Goal: Task Accomplishment & Management: Manage account settings

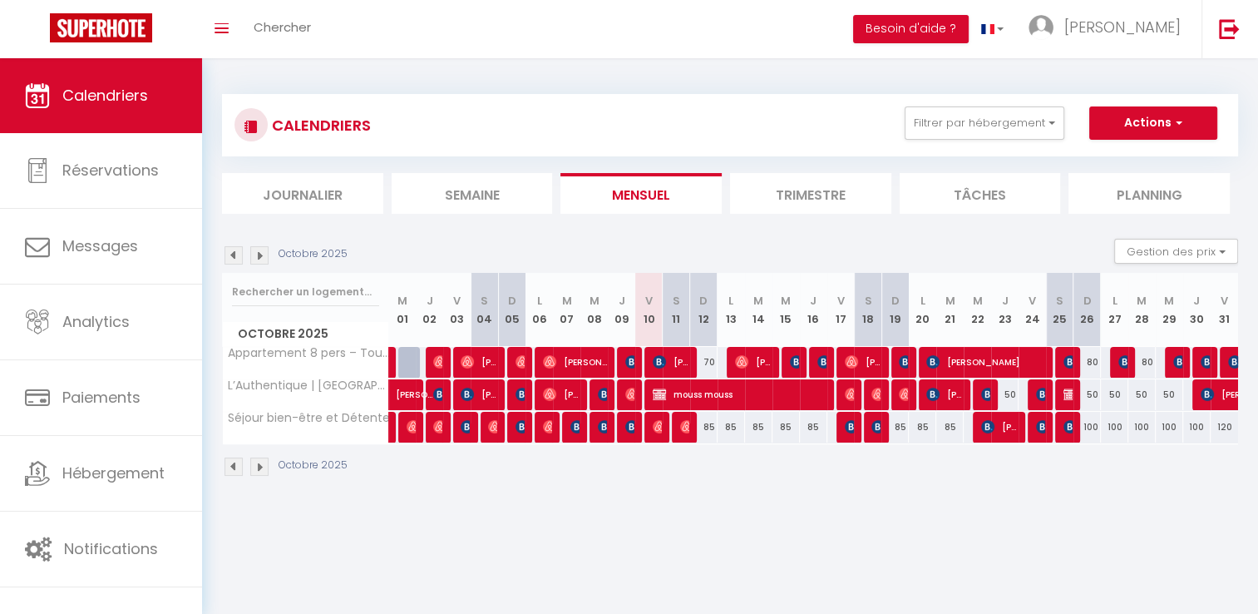
click at [227, 257] on img at bounding box center [233, 255] width 18 height 18
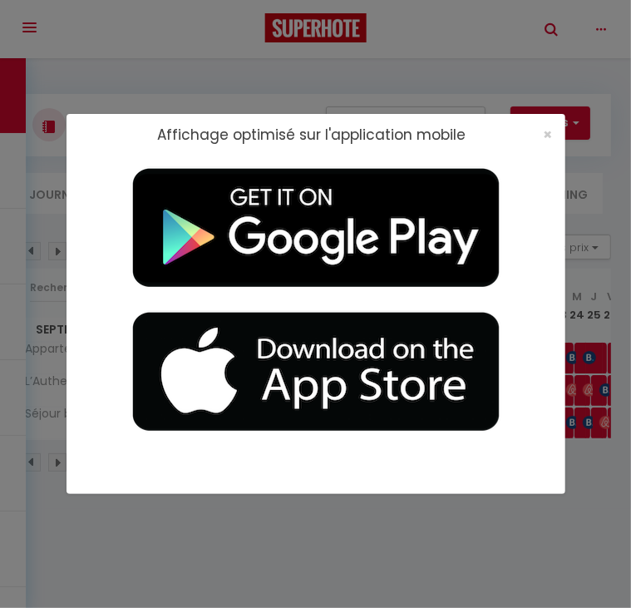
click at [177, 76] on div "Affichage optimisé sur l'application mobile ×" at bounding box center [316, 304] width 499 height 608
click at [545, 136] on span "×" at bounding box center [548, 134] width 9 height 21
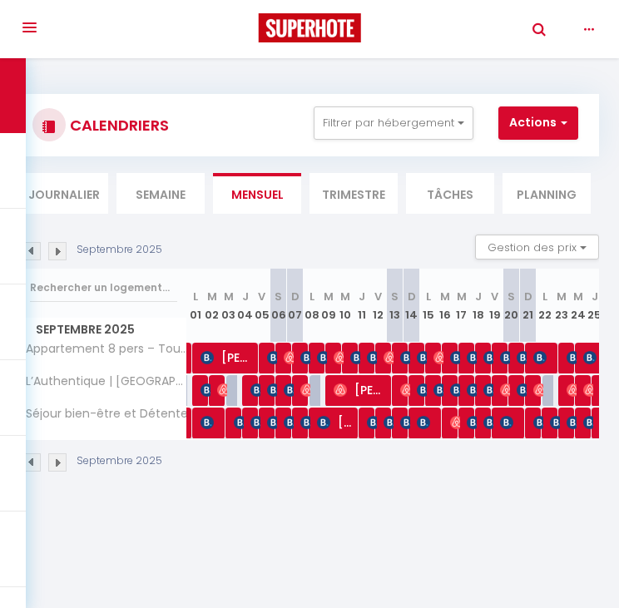
click at [147, 46] on div "Toggle navigation Toggle Search" at bounding box center [309, 27] width 619 height 55
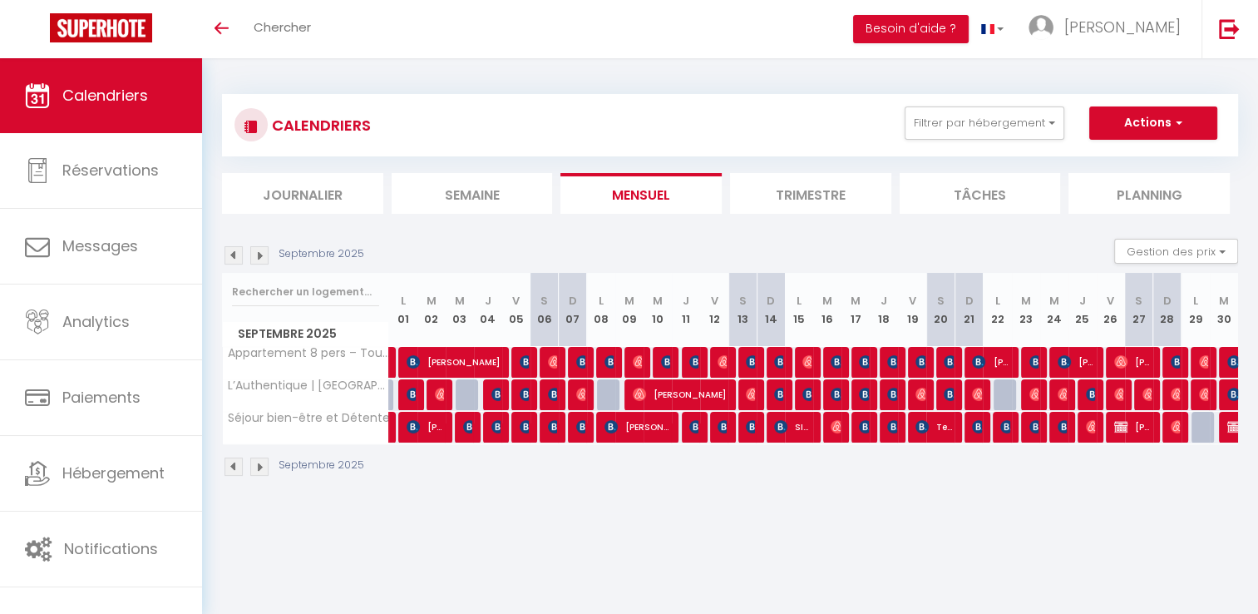
click at [229, 254] on img at bounding box center [233, 255] width 18 height 18
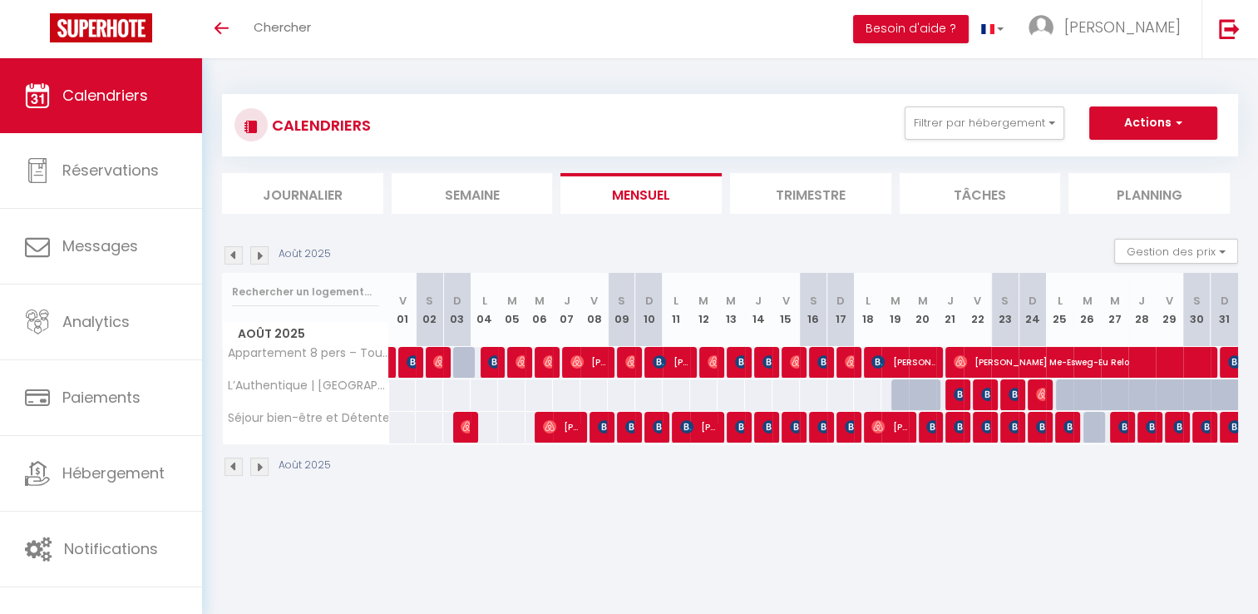
click at [257, 254] on img at bounding box center [259, 255] width 18 height 18
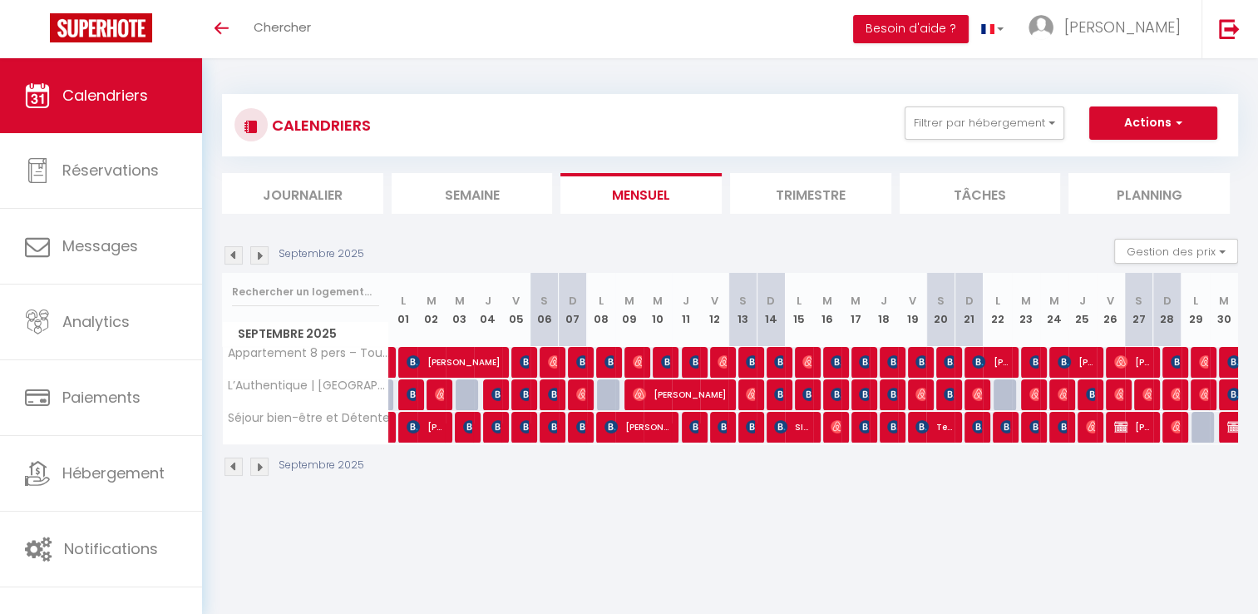
click at [259, 261] on img at bounding box center [259, 255] width 18 height 18
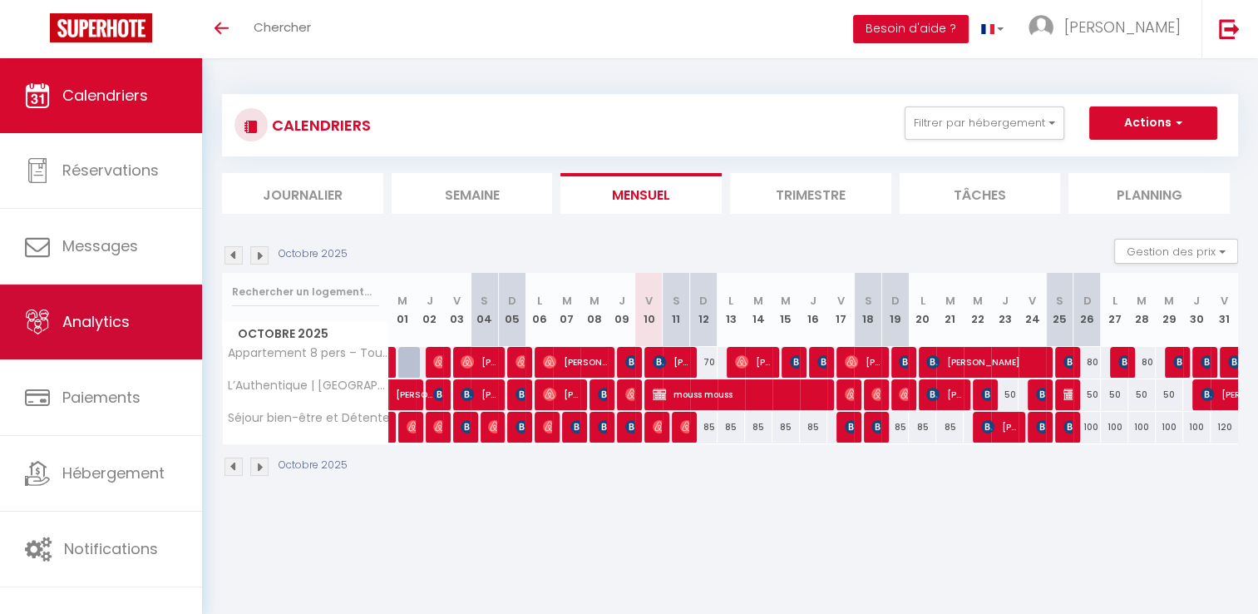
click at [117, 291] on link "Analytics" at bounding box center [101, 321] width 202 height 75
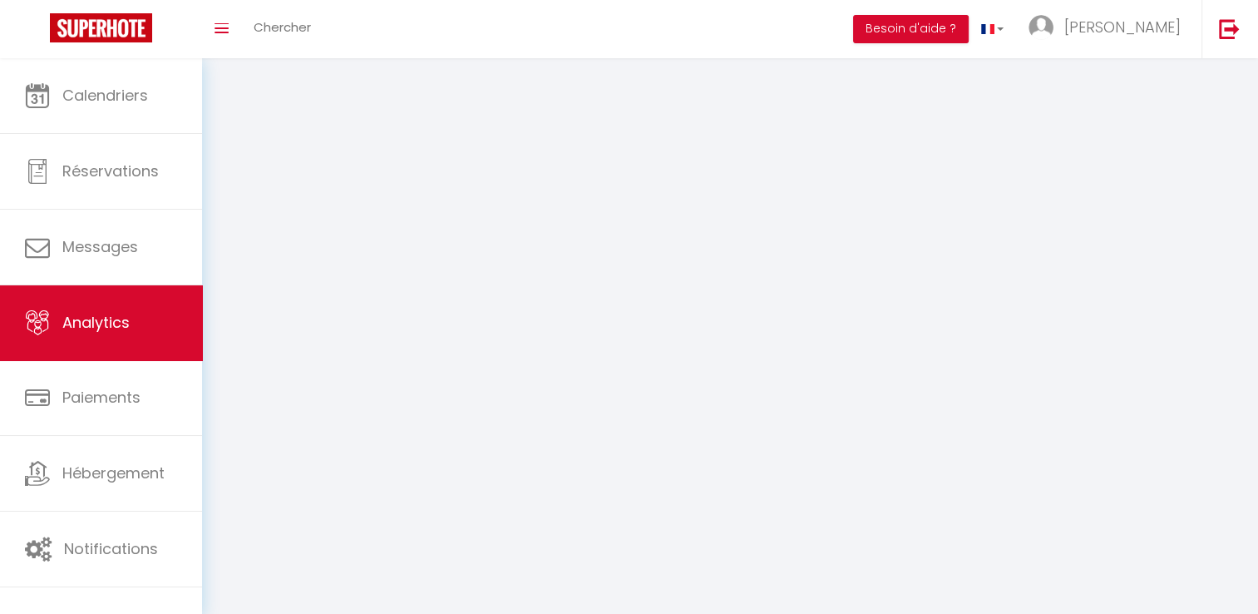
select select "2025"
select select "10"
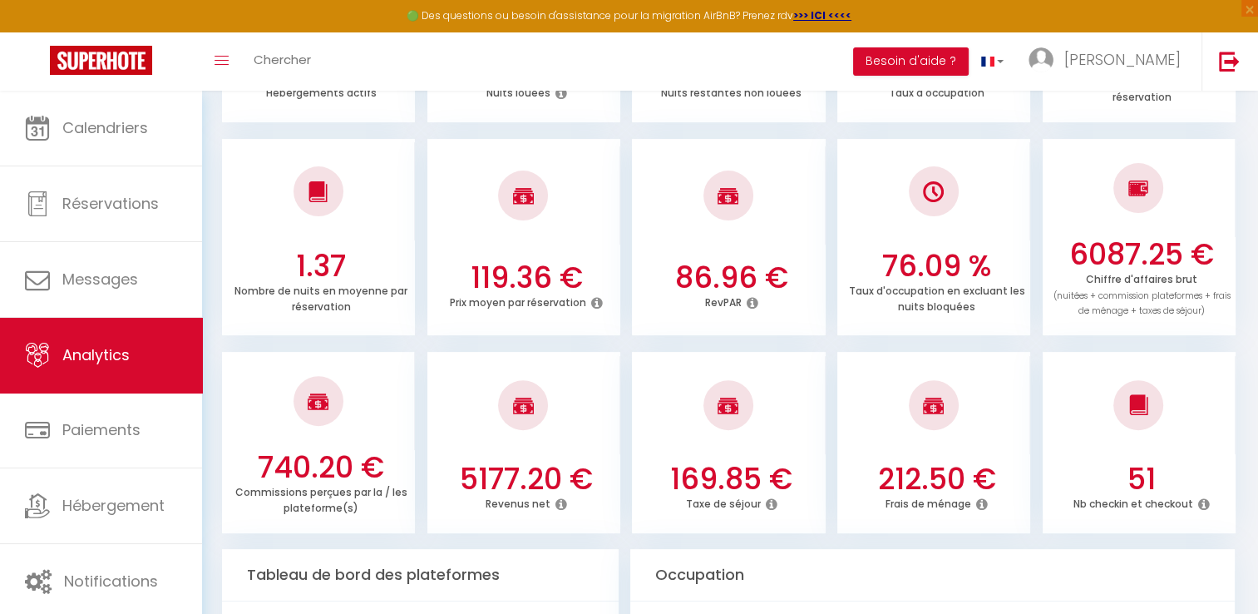
scroll to position [416, 0]
drag, startPoint x: 456, startPoint y: 480, endPoint x: 592, endPoint y: 490, distance: 135.9
click at [592, 490] on h3 "5177.20 €" at bounding box center [526, 479] width 180 height 35
drag, startPoint x: 1064, startPoint y: 247, endPoint x: 1210, endPoint y: 241, distance: 145.6
click at [1210, 241] on h3 "6087.25 €" at bounding box center [1142, 255] width 180 height 35
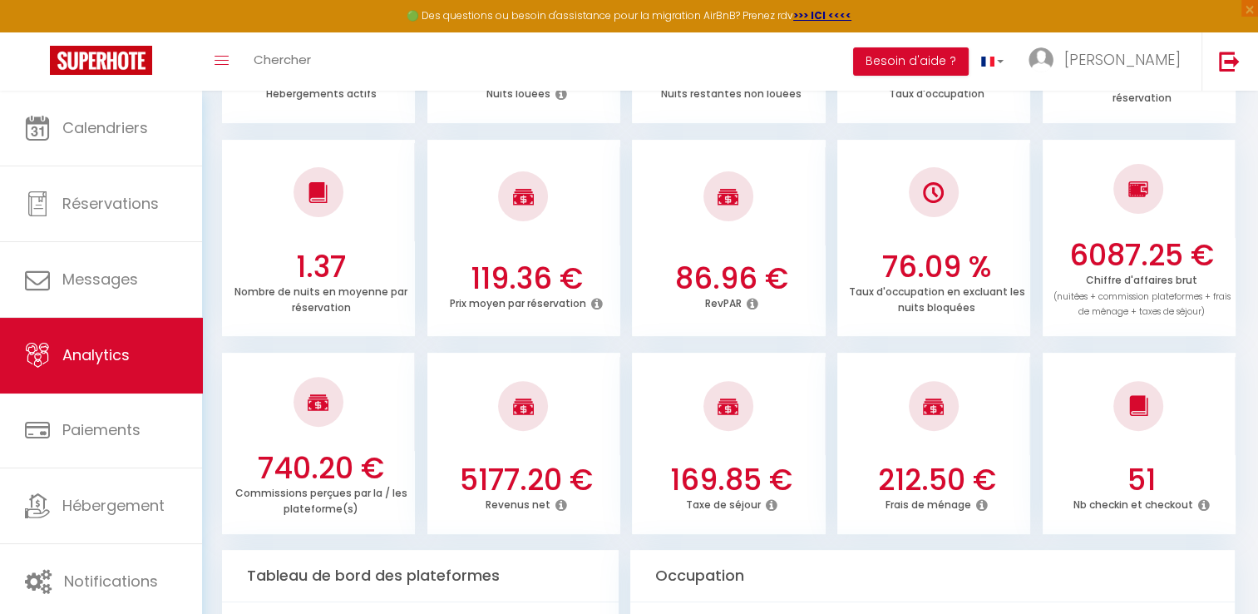
click at [603, 341] on div "740.20 € Commissions perçues par la / les plateforme(s) 5177.20 € Revenus net 1…" at bounding box center [730, 435] width 1016 height 198
drag, startPoint x: 459, startPoint y: 282, endPoint x: 623, endPoint y: 287, distance: 163.9
click at [623, 287] on ul "1.37 Nombre de nuits en moyenne par réservation 119.36 € Prix moyen par réserva…" at bounding box center [730, 236] width 1016 height 201
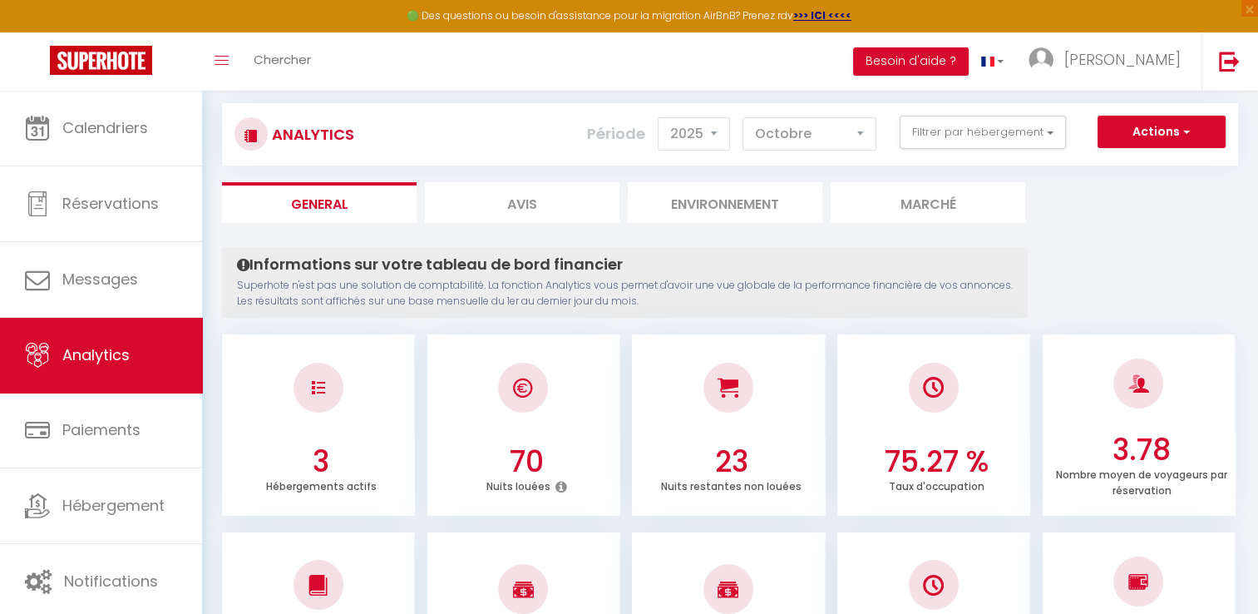
scroll to position [0, 0]
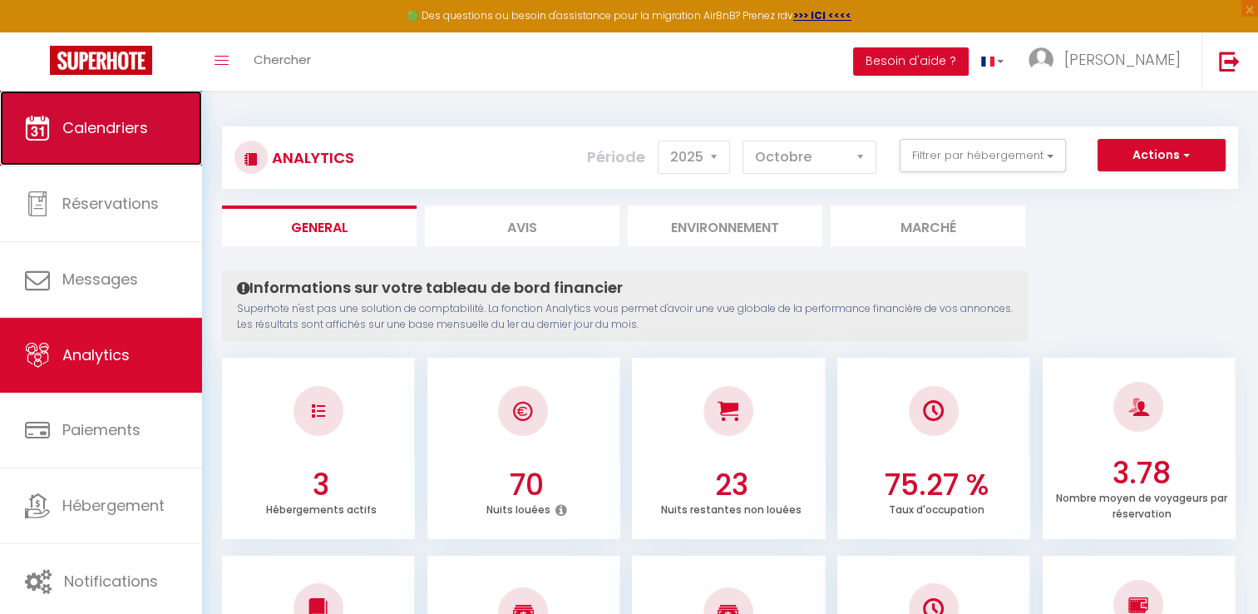
click at [150, 124] on link "Calendriers" at bounding box center [101, 128] width 202 height 75
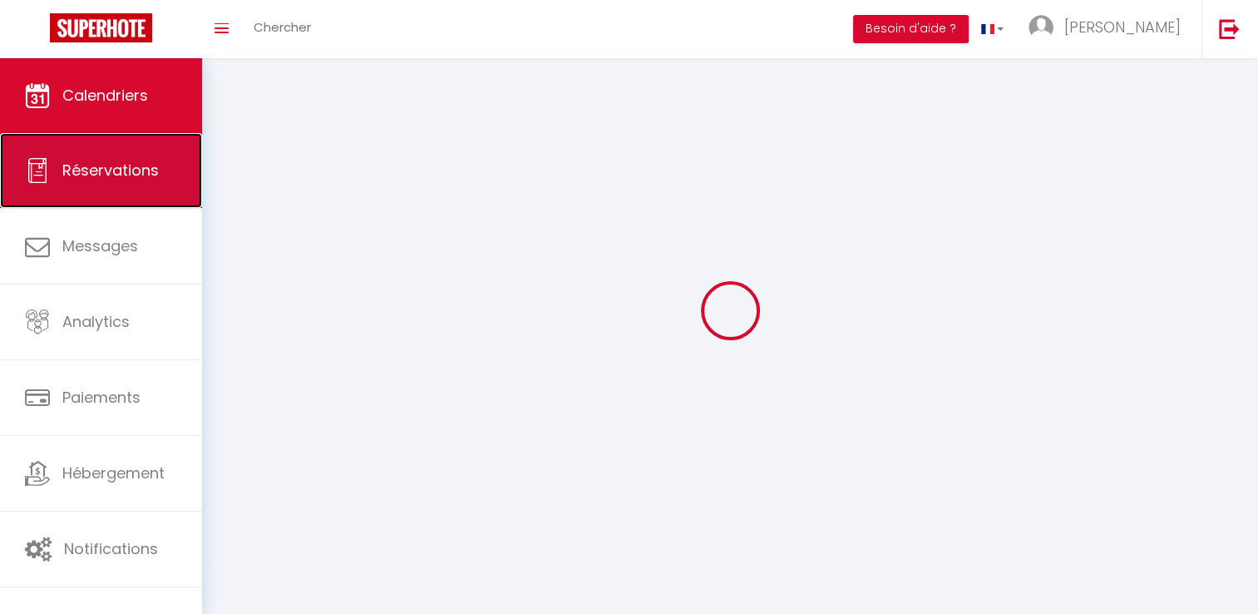
click at [116, 183] on link "Réservations" at bounding box center [101, 170] width 202 height 75
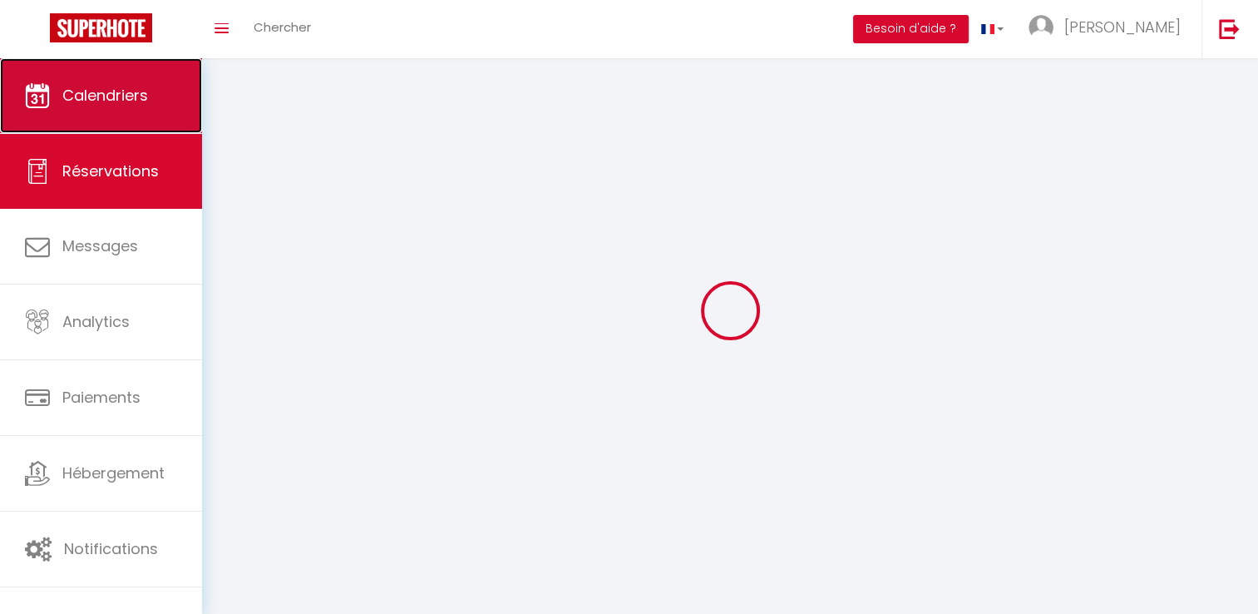
click at [137, 110] on link "Calendriers" at bounding box center [101, 95] width 202 height 75
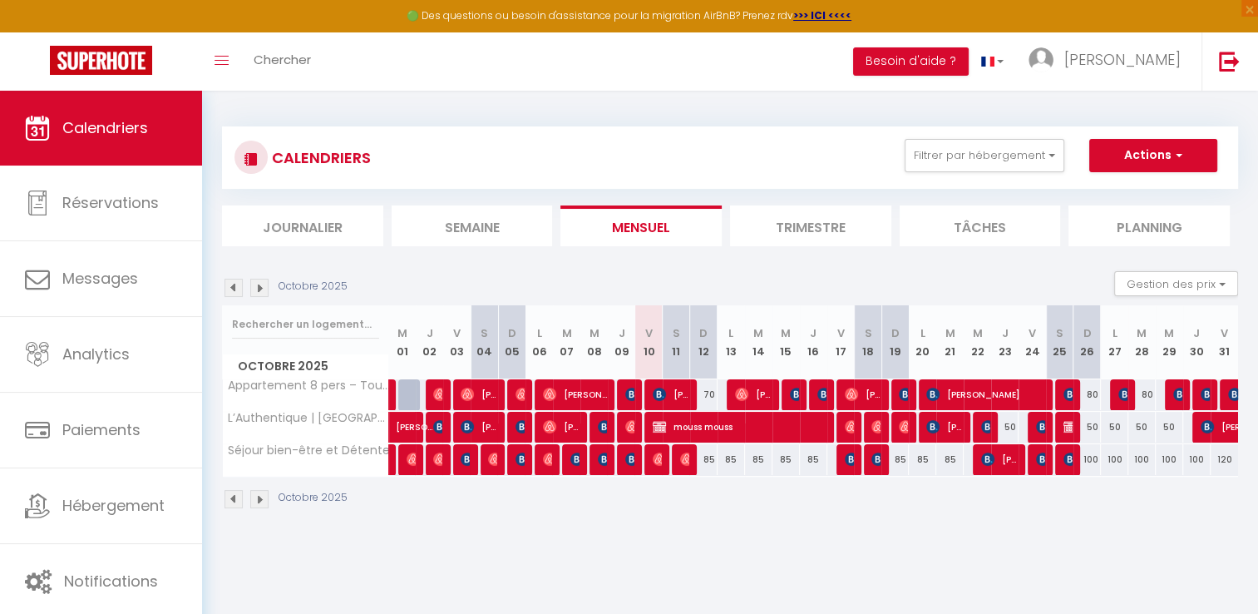
click at [262, 291] on img at bounding box center [259, 288] width 18 height 18
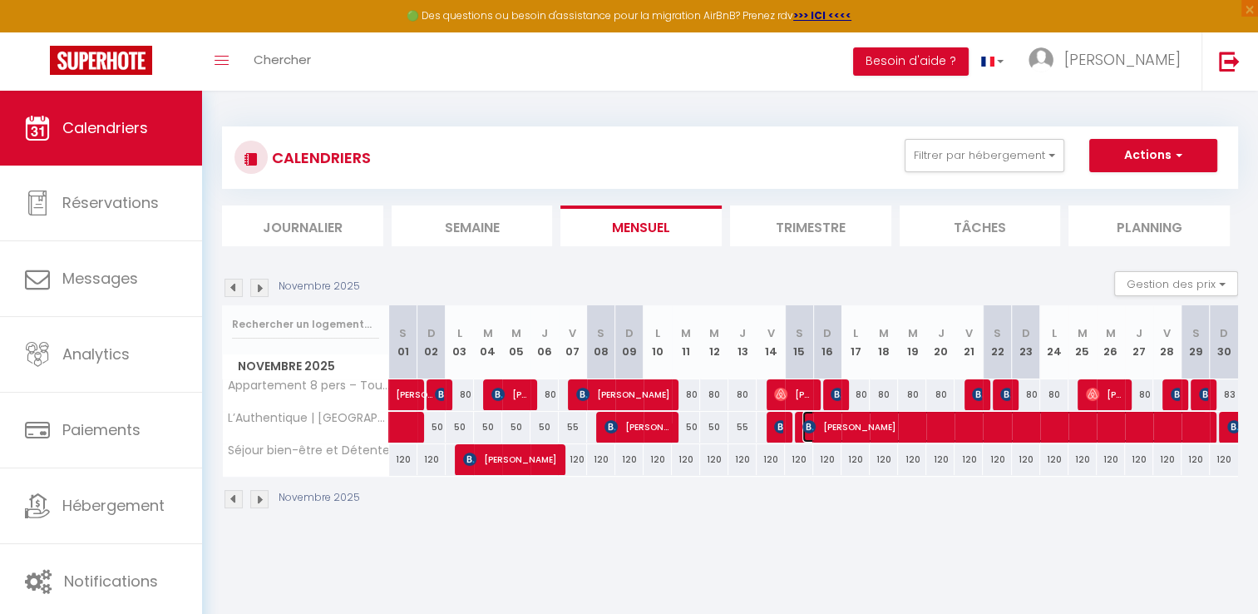
click at [868, 424] on span "Reem Alsanawi" at bounding box center [1004, 427] width 405 height 32
select select "OK"
select select "KO"
select select "0"
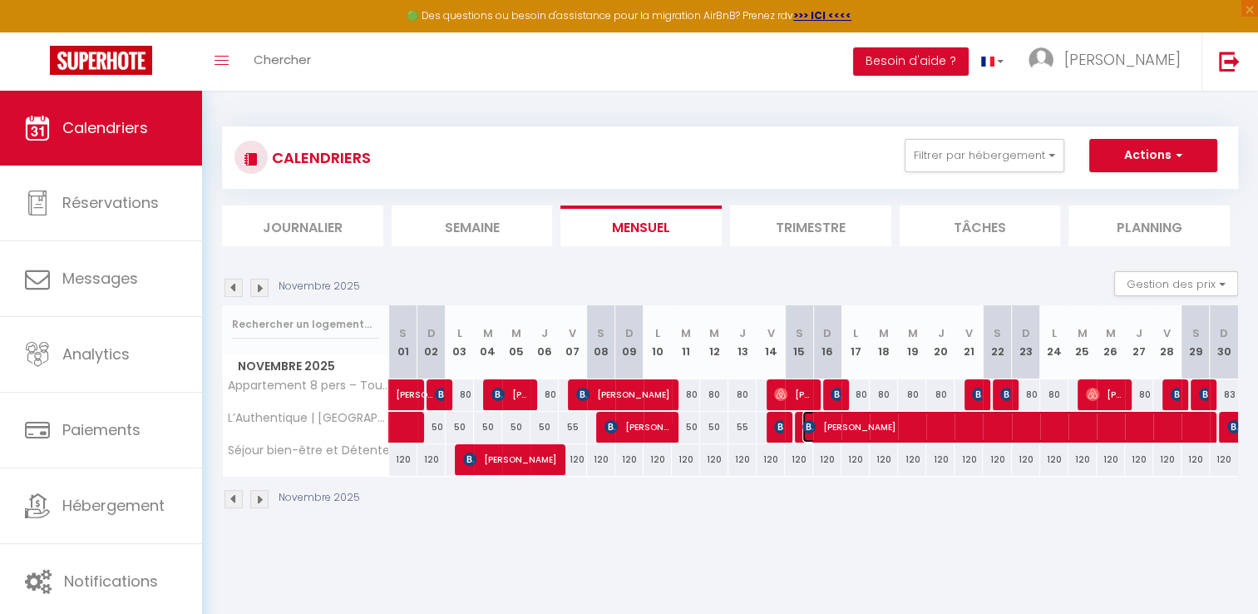
select select "1"
select select
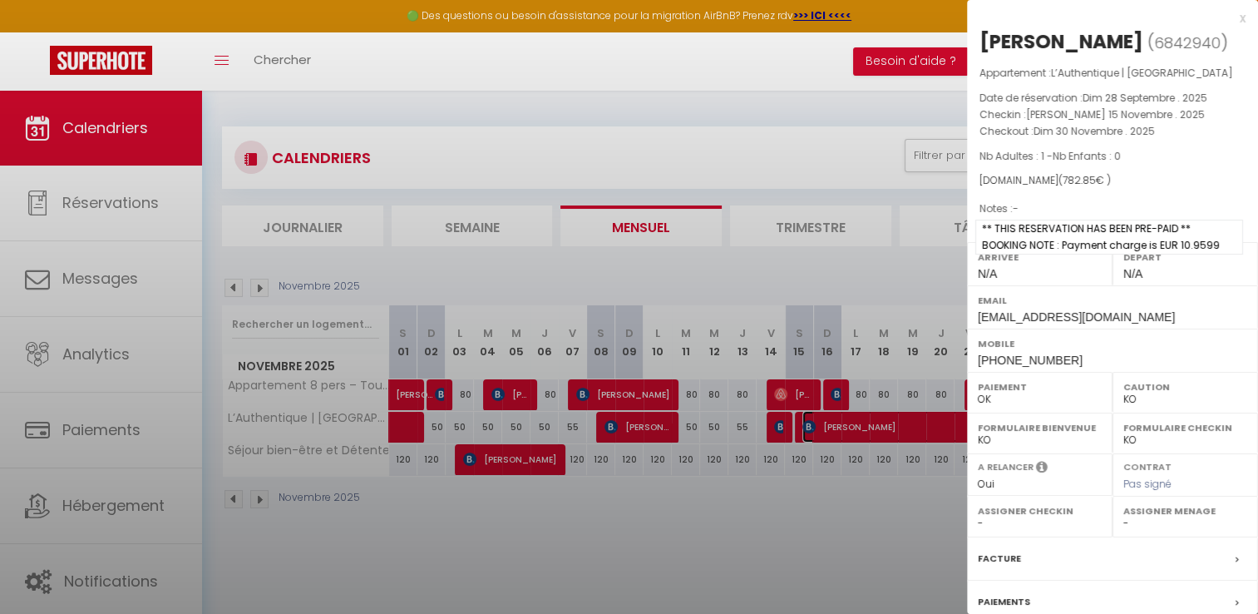
select select "50889"
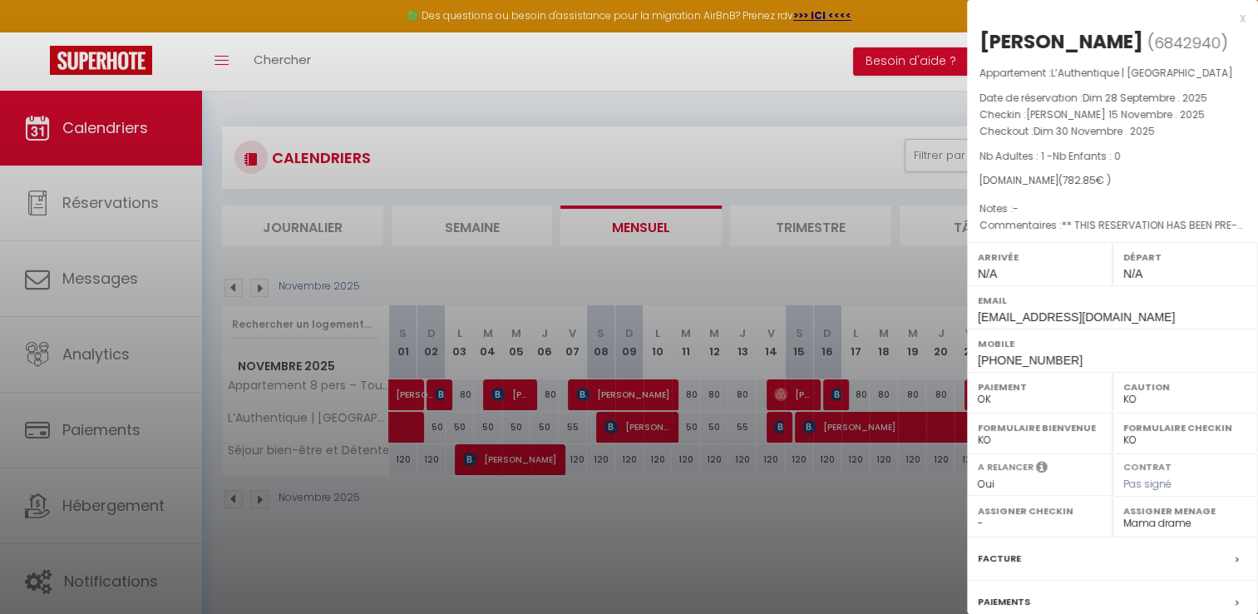
drag, startPoint x: 1051, startPoint y: 180, endPoint x: 1200, endPoint y: 185, distance: 149.7
click at [1200, 185] on div "Booking.com ( 782.85 € )" at bounding box center [1112, 181] width 266 height 16
click at [694, 287] on div at bounding box center [629, 307] width 1258 height 614
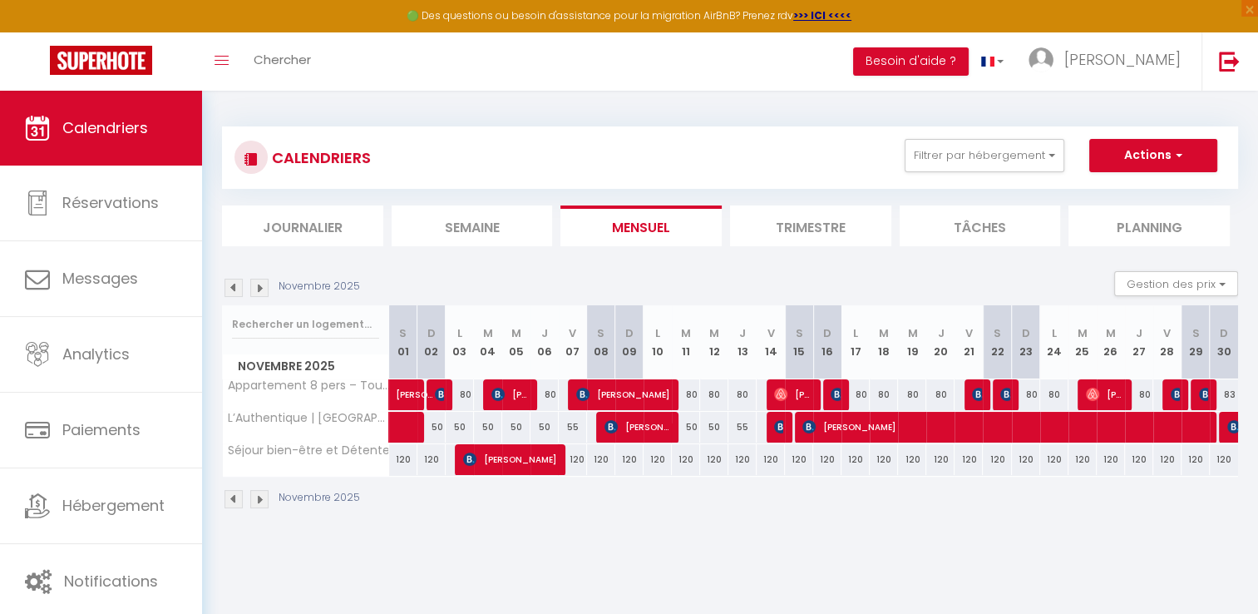
click at [258, 288] on img at bounding box center [259, 288] width 18 height 18
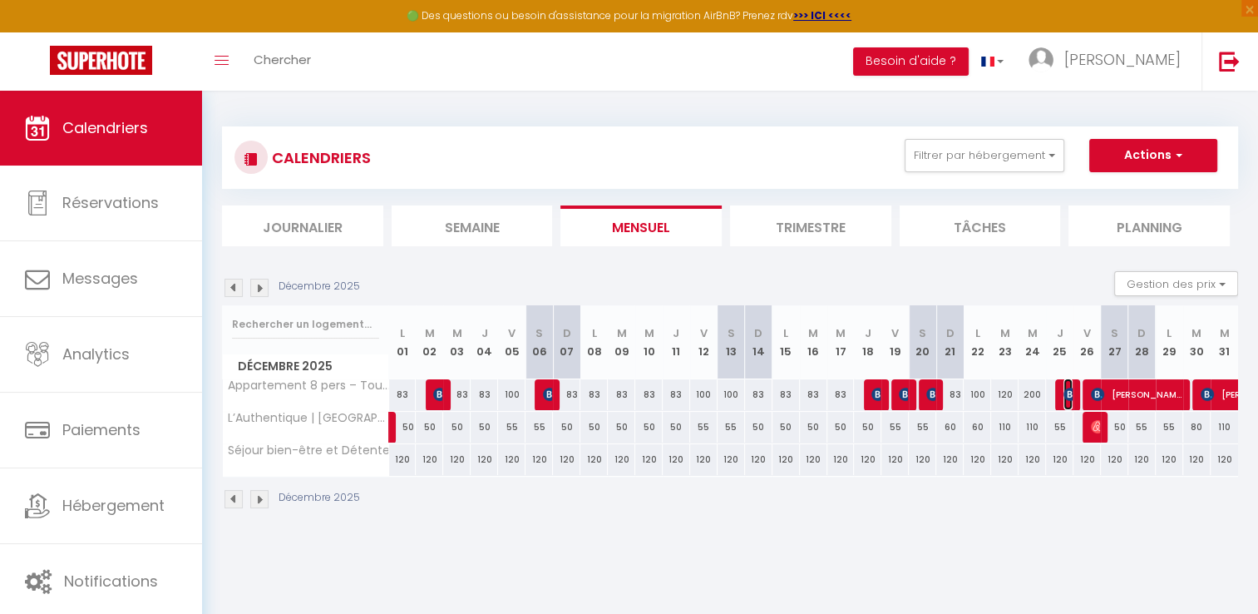
click at [1064, 392] on img at bounding box center [1069, 393] width 13 height 13
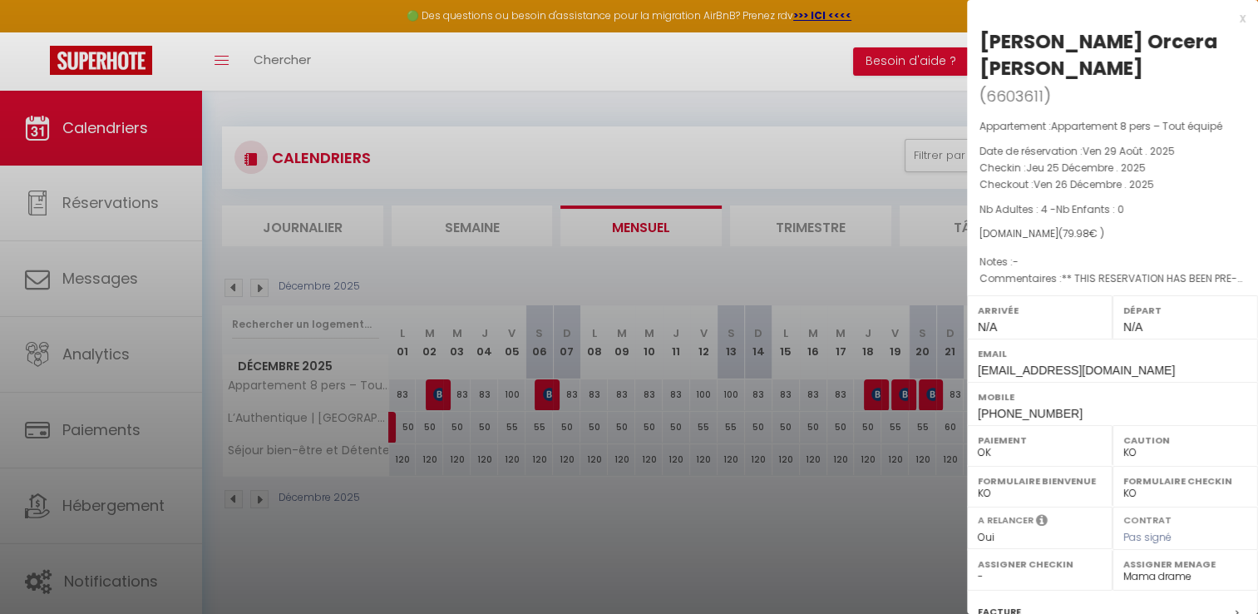
click at [875, 386] on div at bounding box center [629, 307] width 1258 height 614
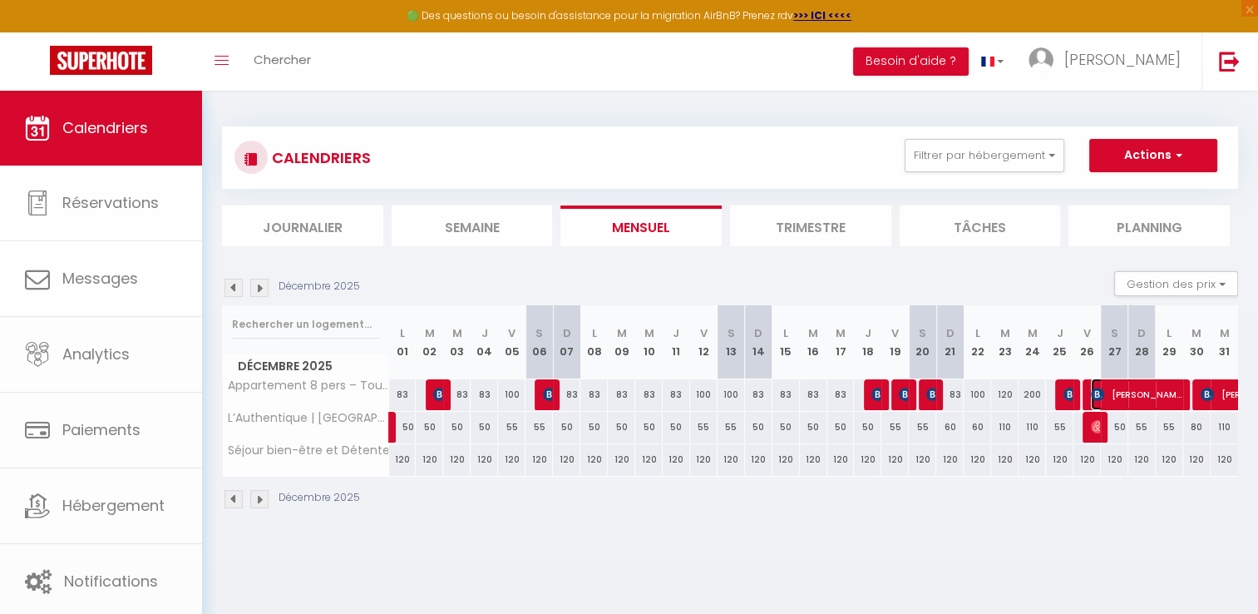
click at [1131, 396] on span "Aurélie Vandewalle" at bounding box center [1136, 394] width 91 height 32
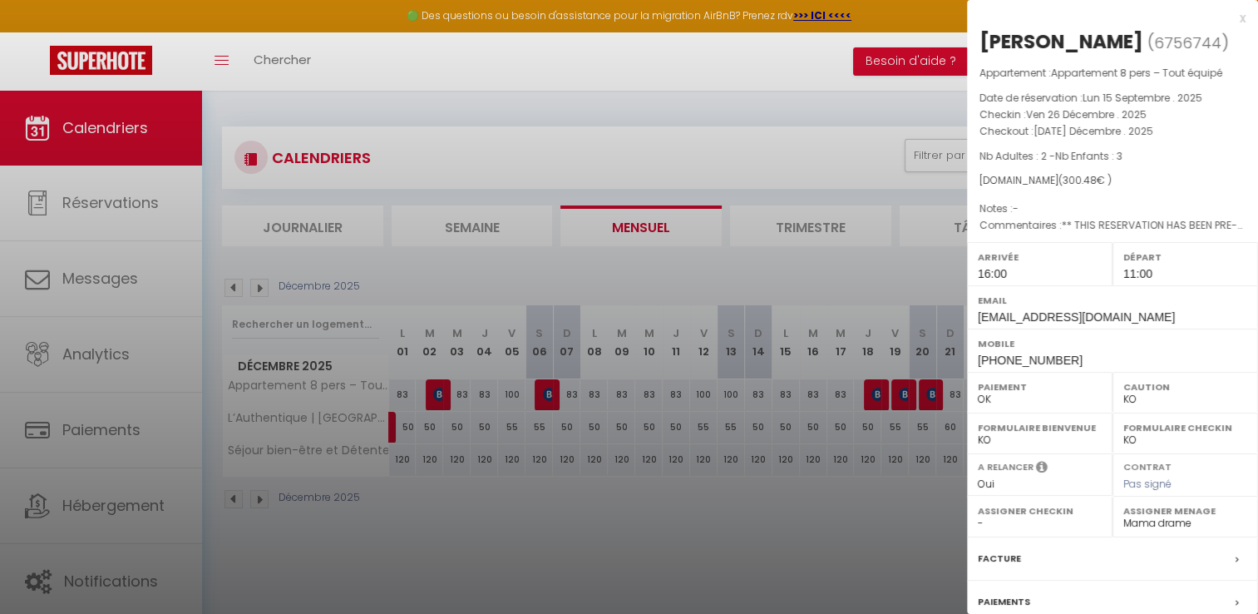
drag, startPoint x: 1052, startPoint y: 198, endPoint x: 1112, endPoint y: 200, distance: 60.7
click at [1112, 200] on div "Appartement : Appartement 8 pers – Tout équipé Date de réservation : Lun 15 Sep…" at bounding box center [1112, 150] width 291 height 170
click at [816, 277] on div at bounding box center [629, 307] width 1258 height 614
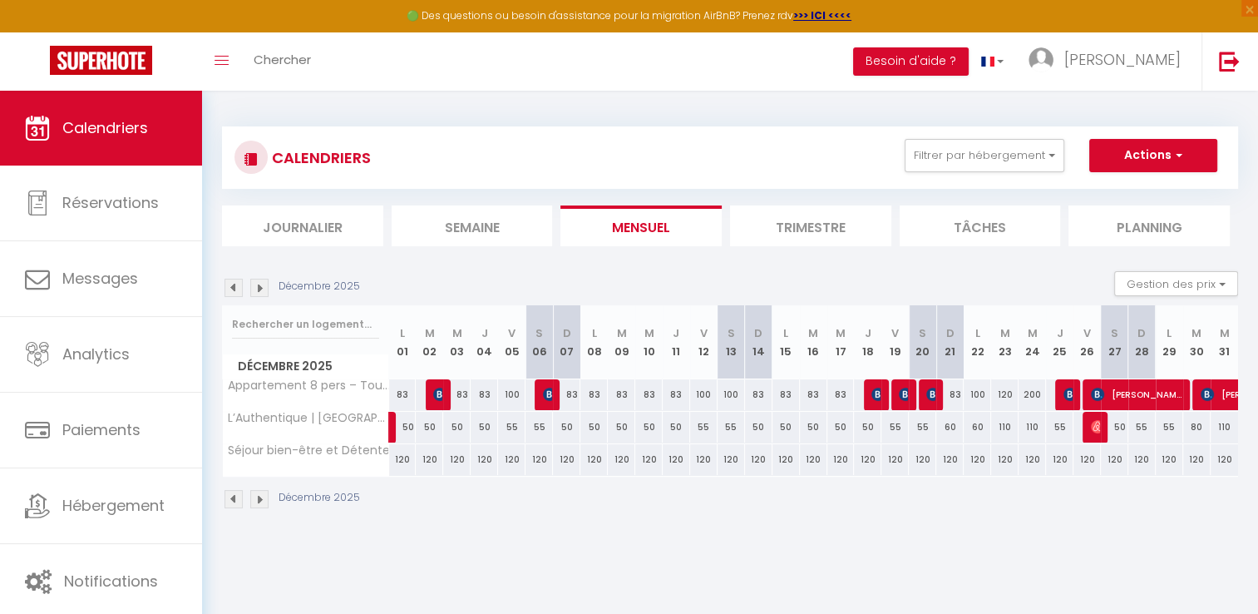
click at [268, 283] on img at bounding box center [259, 288] width 18 height 18
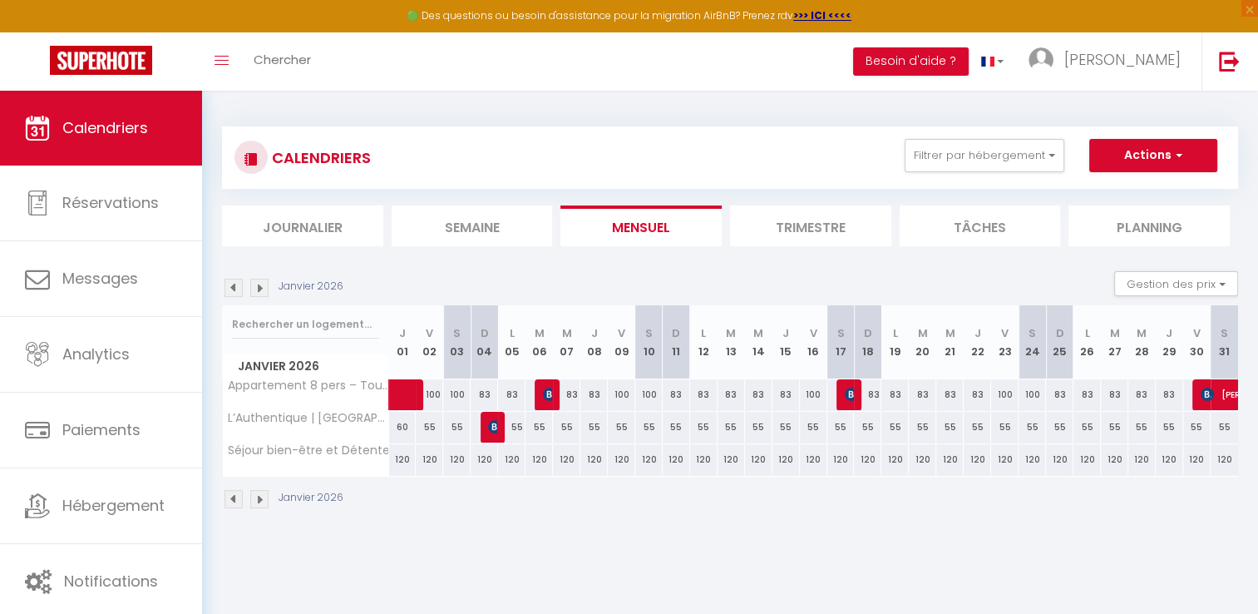
click at [265, 287] on img at bounding box center [259, 288] width 18 height 18
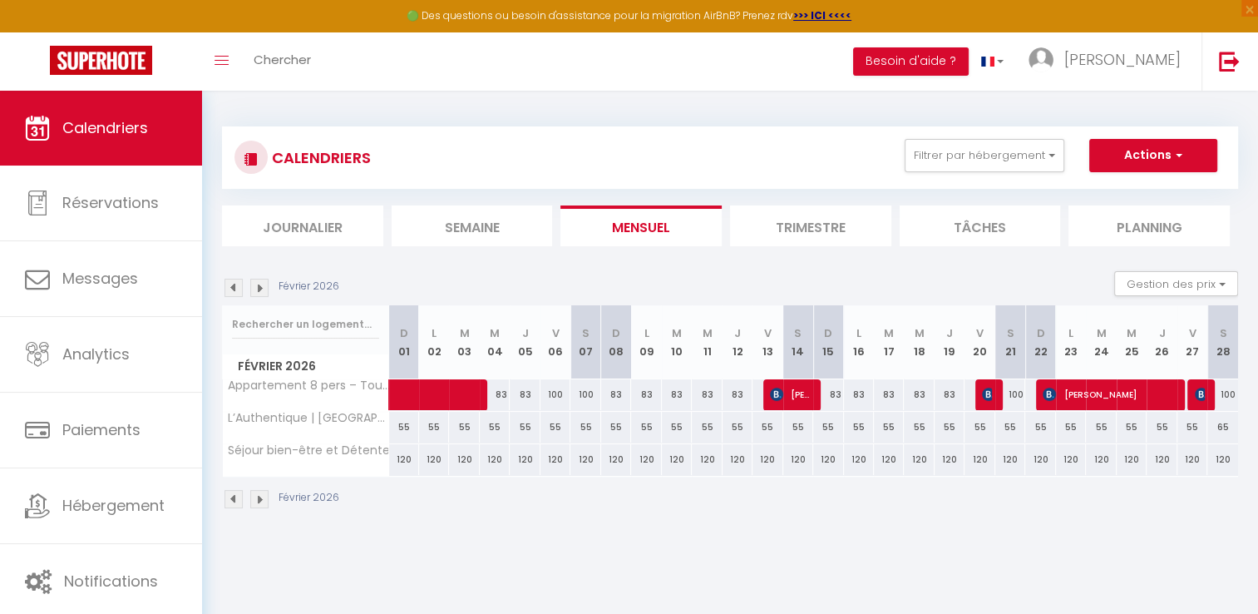
click at [264, 288] on img at bounding box center [259, 288] width 18 height 18
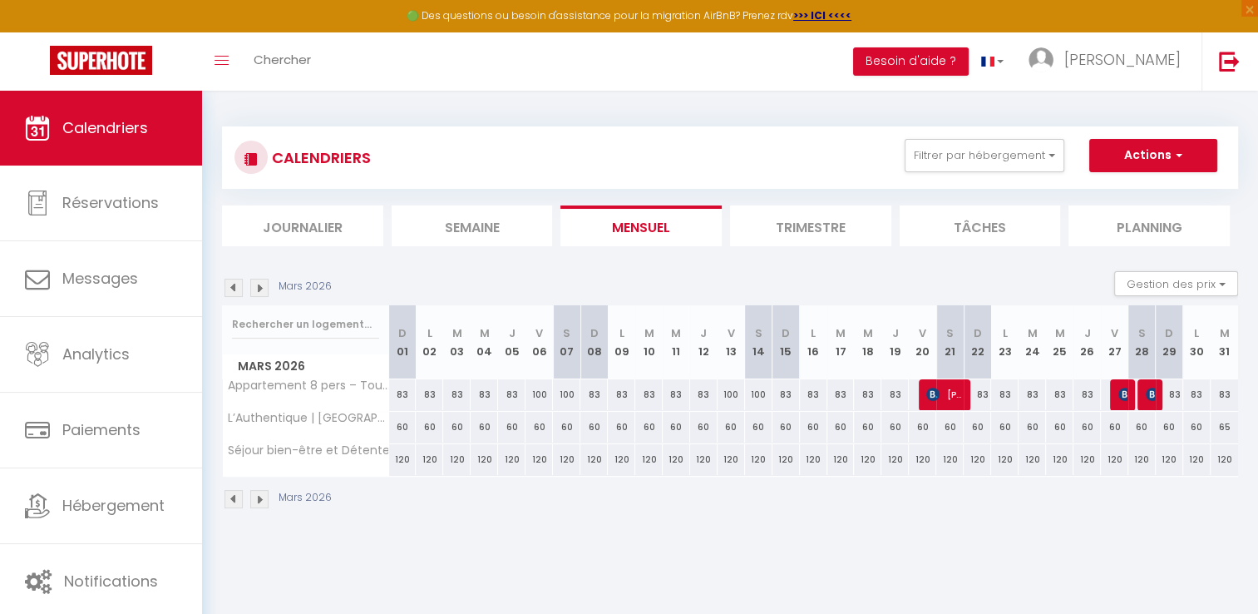
click at [264, 288] on img at bounding box center [259, 288] width 18 height 18
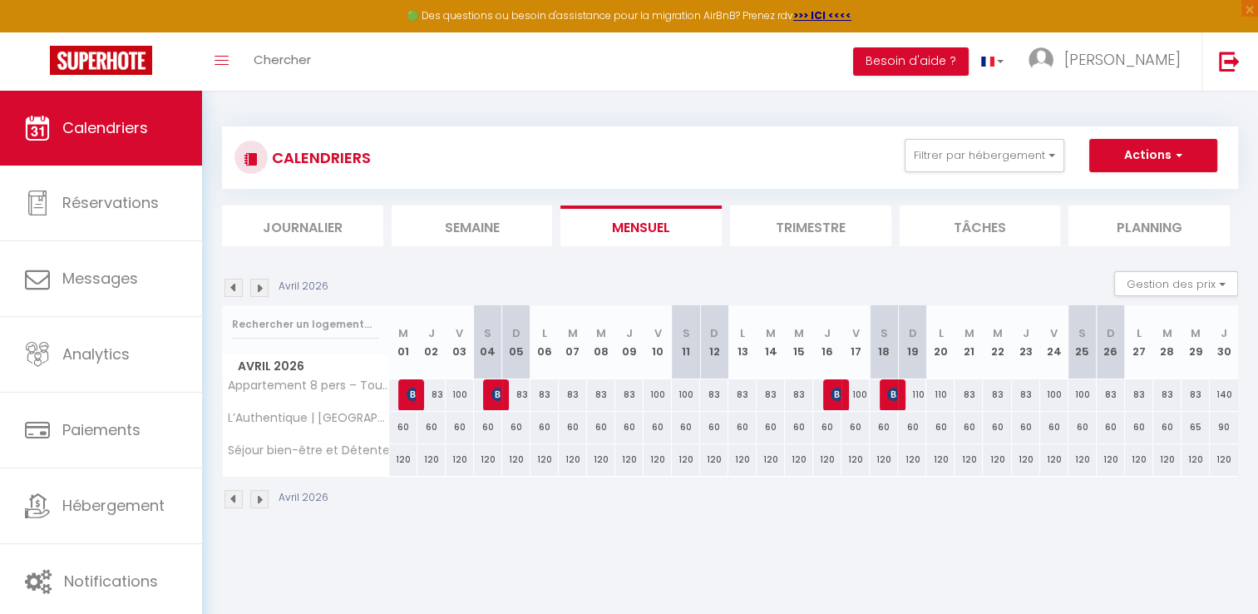
click at [264, 288] on img at bounding box center [259, 288] width 18 height 18
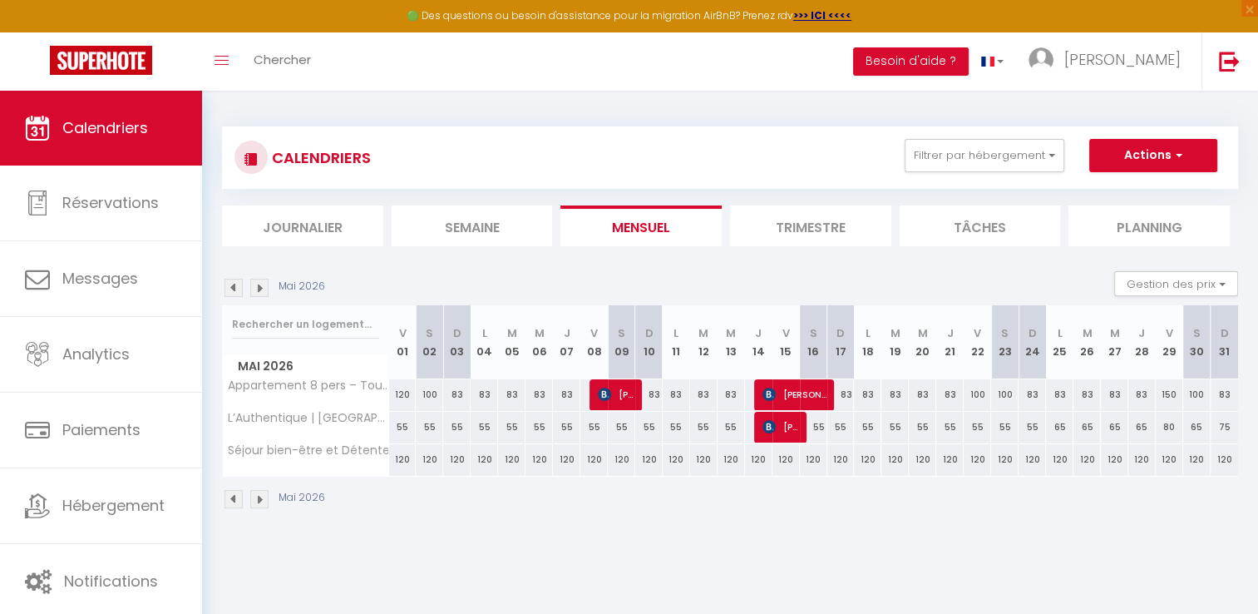
click at [264, 288] on img at bounding box center [259, 288] width 18 height 18
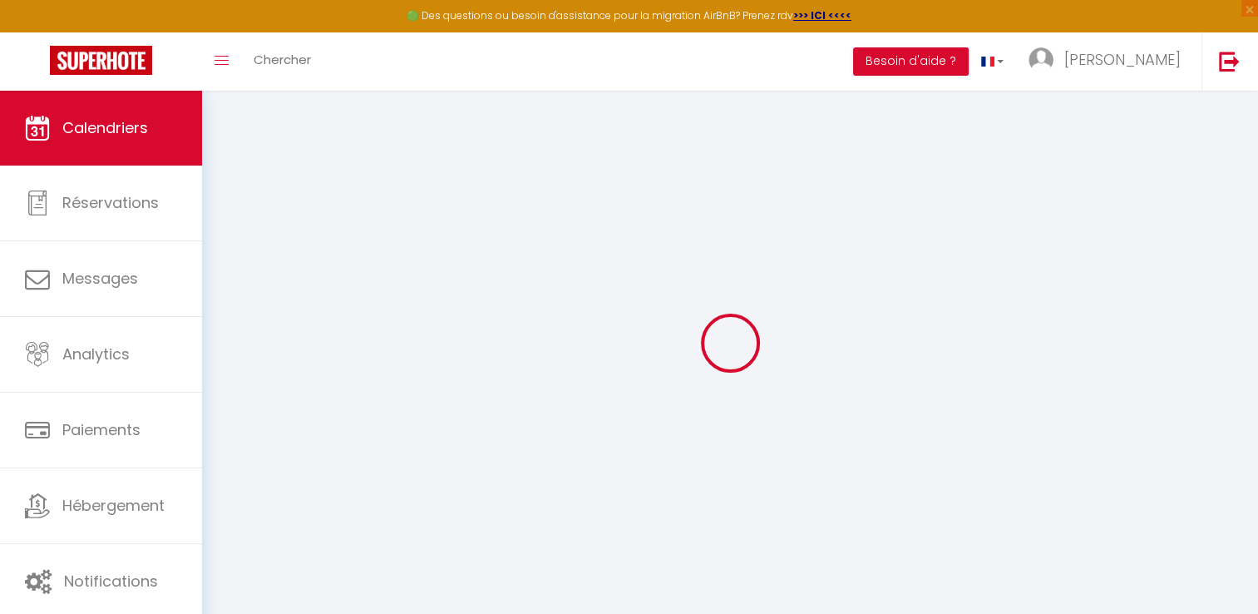
select select "KO"
select select "0"
select select "50889"
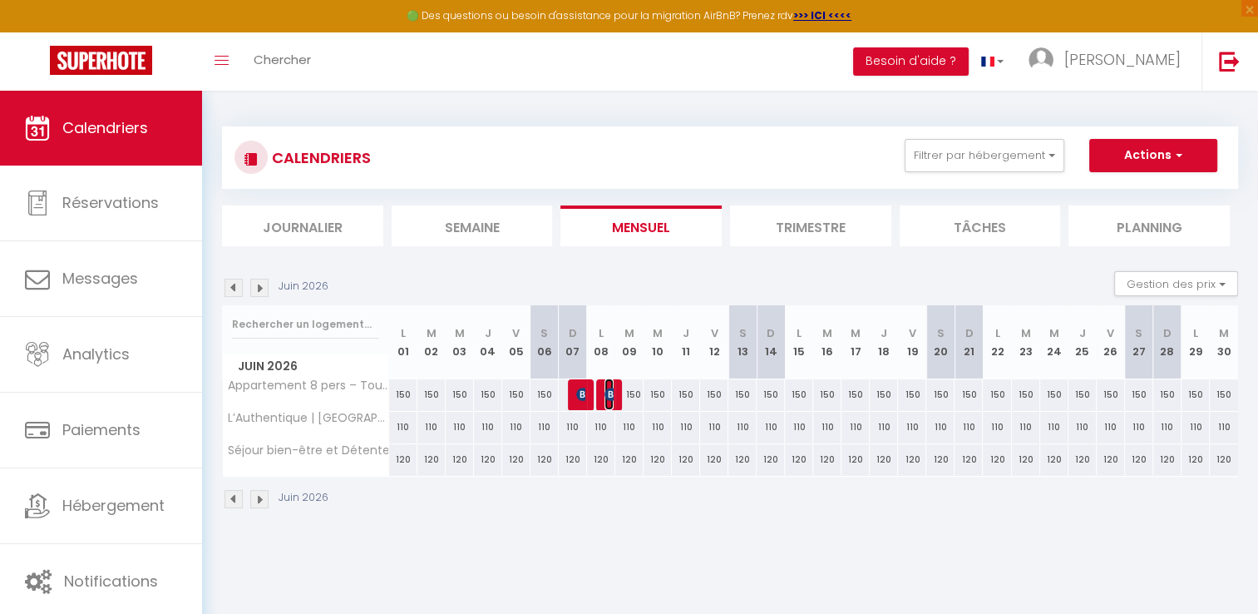
click at [607, 394] on img at bounding box center [610, 393] width 13 height 13
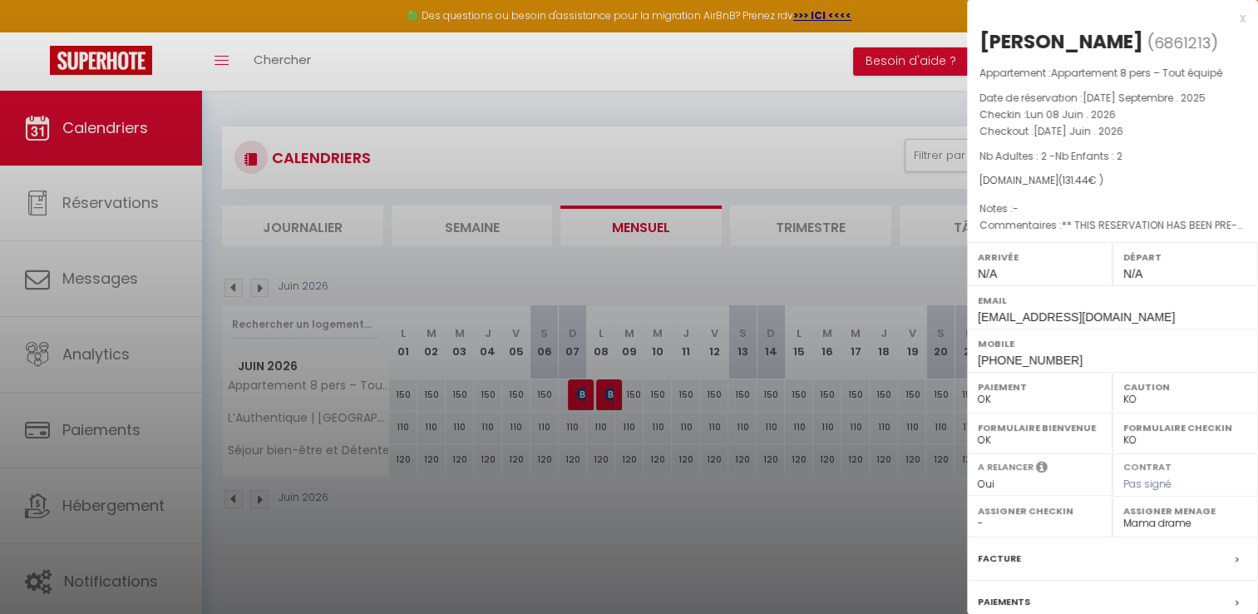
click at [588, 338] on div at bounding box center [629, 307] width 1258 height 614
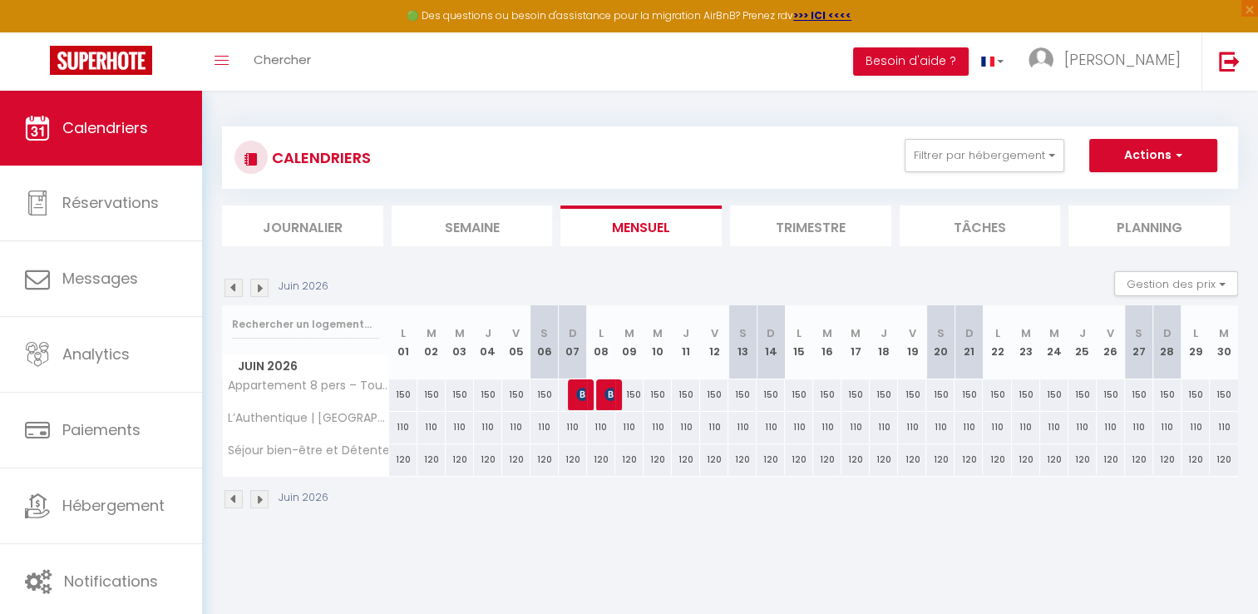
click at [585, 396] on body "🟢 Des questions ou besoin d'assistance pour la migration AirBnB? Prenez rdv >>>…" at bounding box center [629, 398] width 1258 height 614
click at [582, 397] on img at bounding box center [582, 393] width 13 height 13
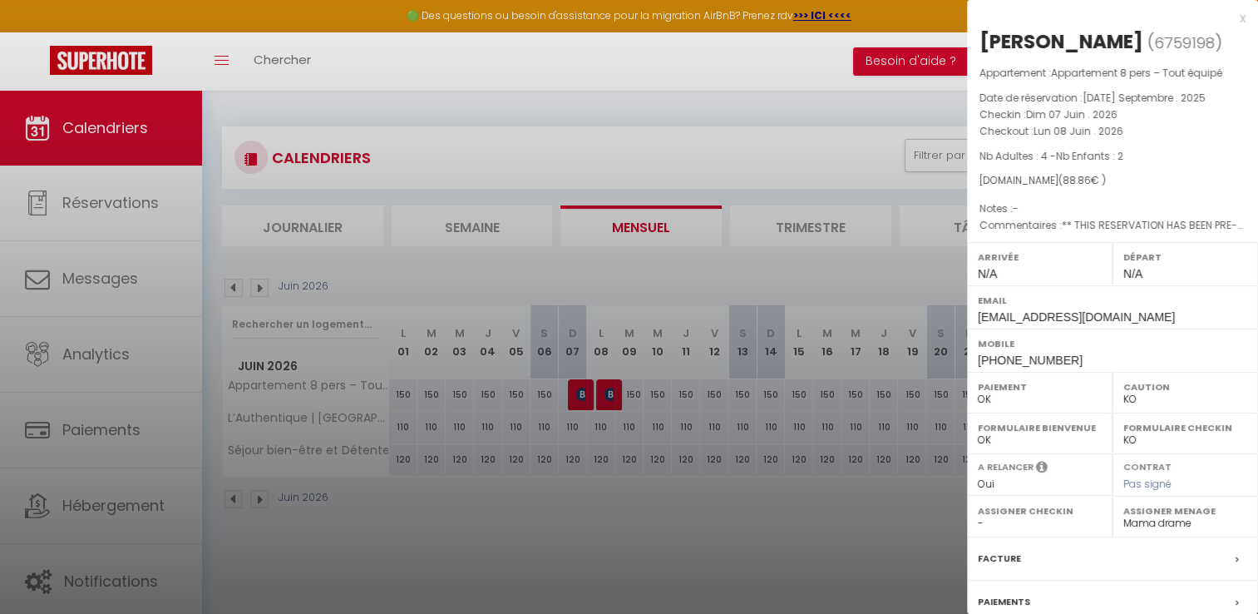
click at [802, 282] on div at bounding box center [629, 307] width 1258 height 614
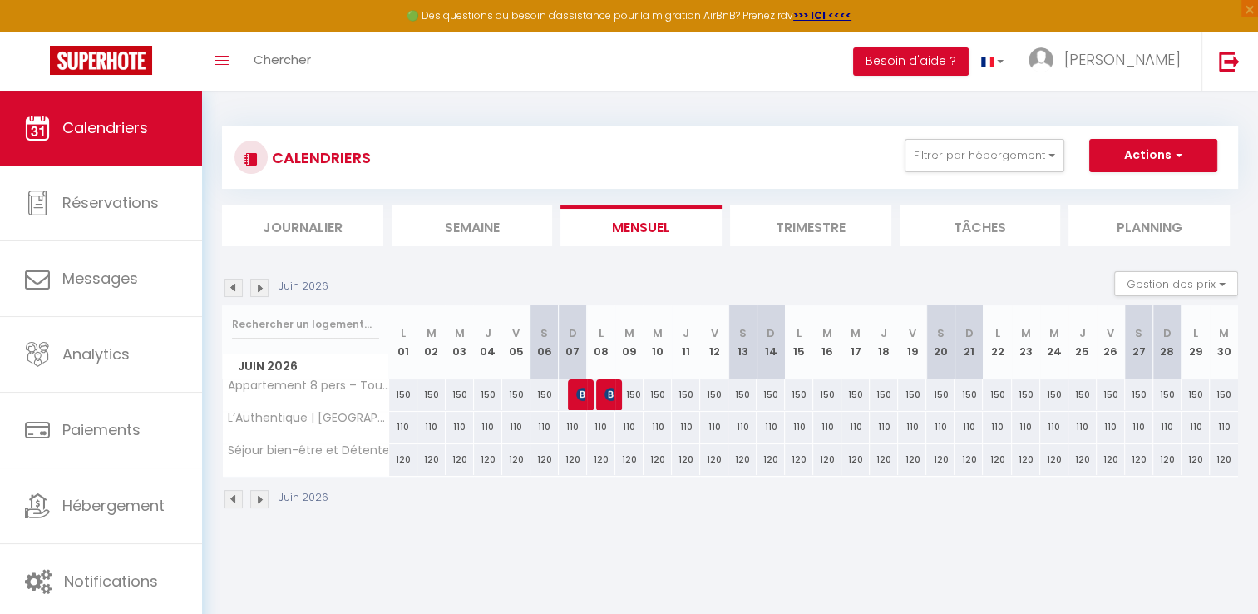
click at [262, 285] on img at bounding box center [259, 288] width 18 height 18
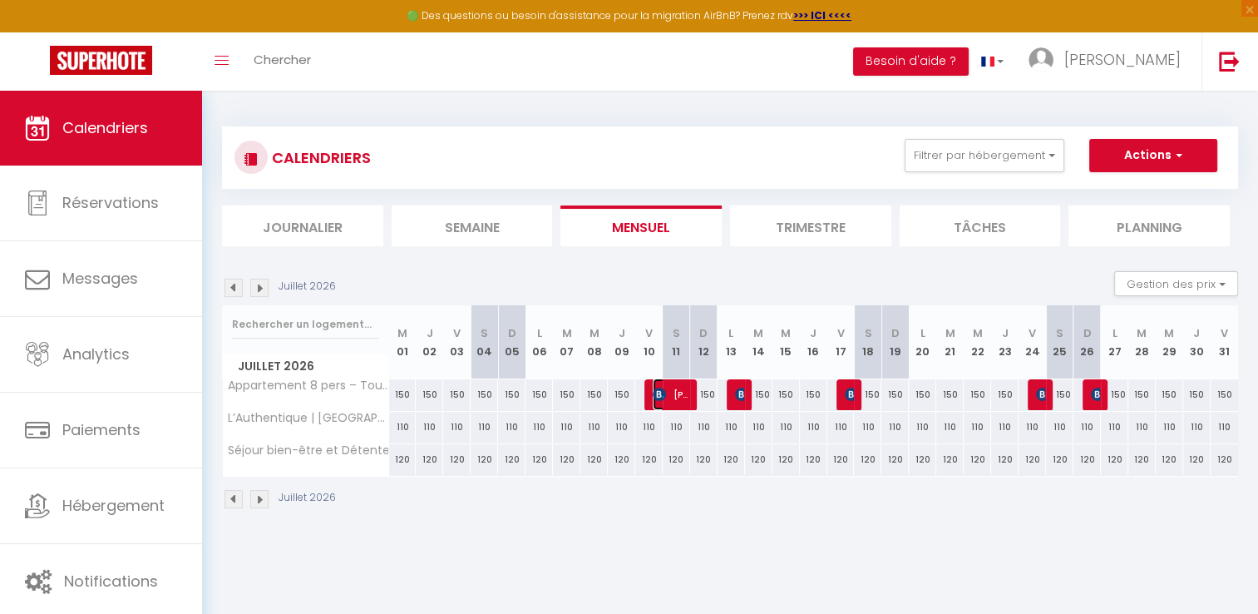
click at [663, 392] on img at bounding box center [659, 393] width 13 height 13
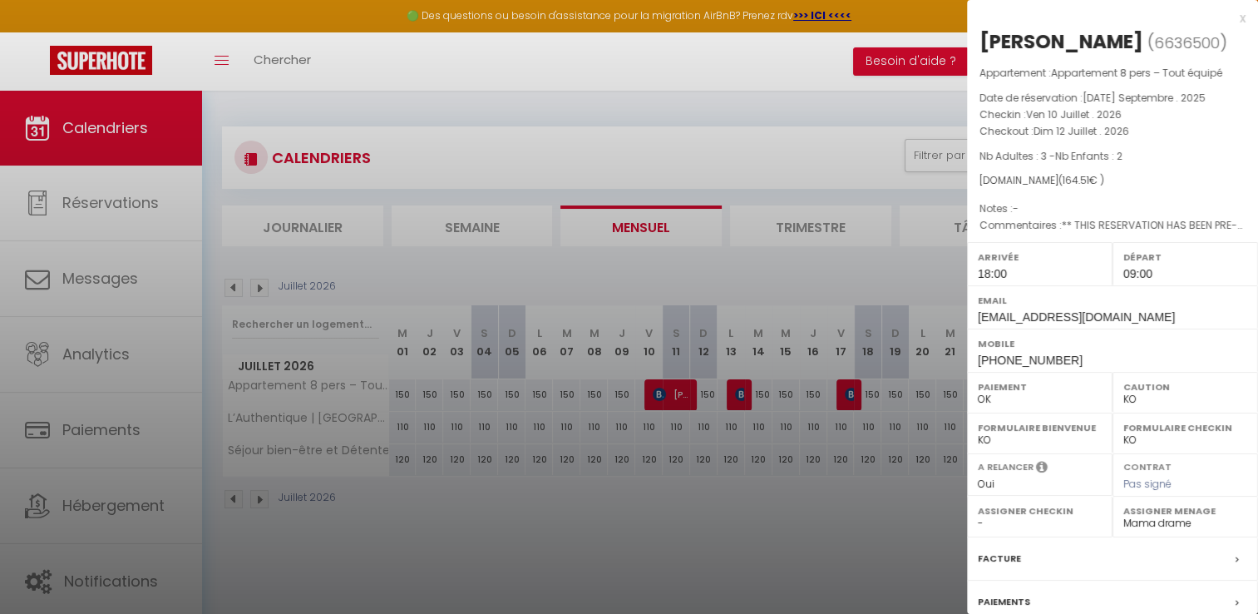
click at [662, 392] on div at bounding box center [629, 307] width 1258 height 614
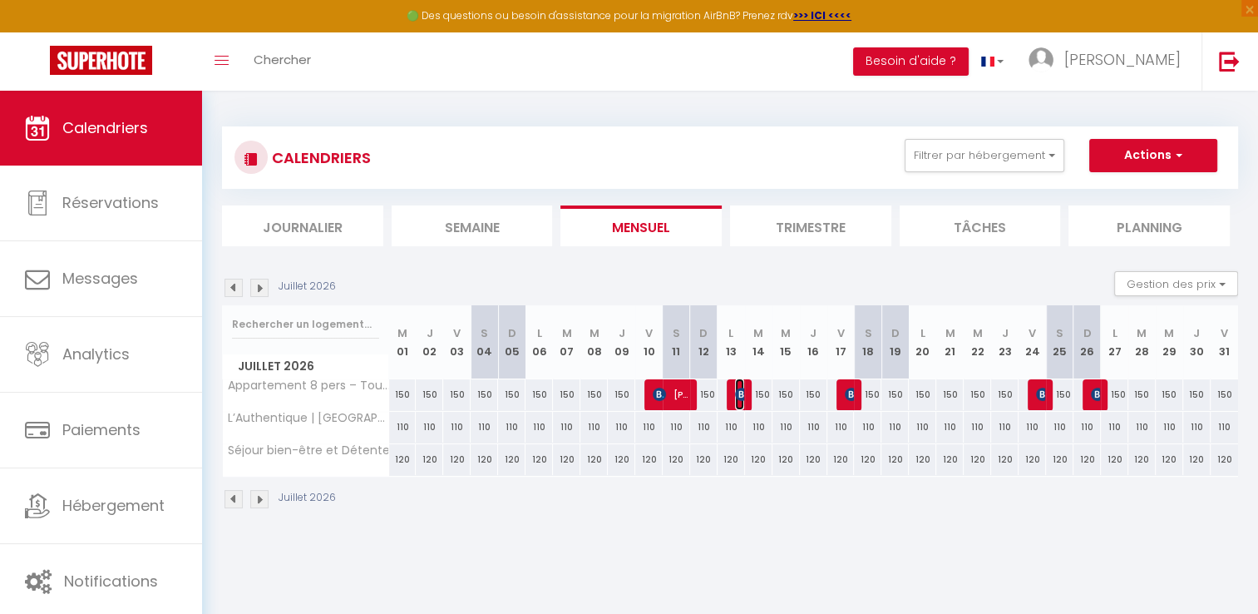
click at [740, 395] on img at bounding box center [741, 393] width 13 height 13
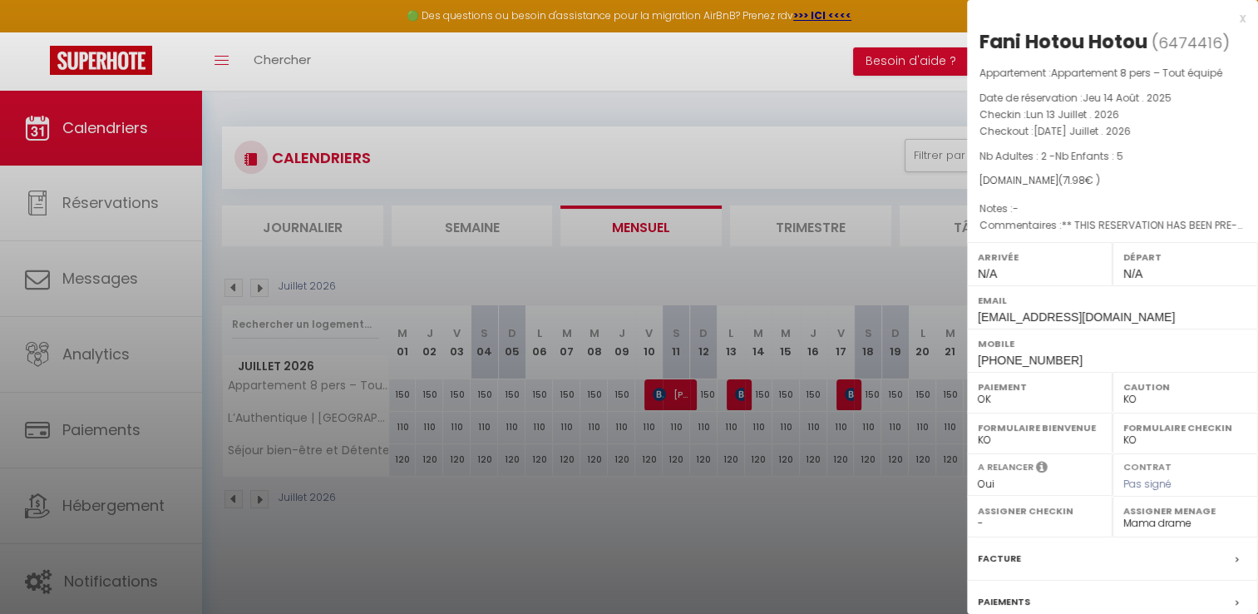
click at [858, 321] on div at bounding box center [629, 307] width 1258 height 614
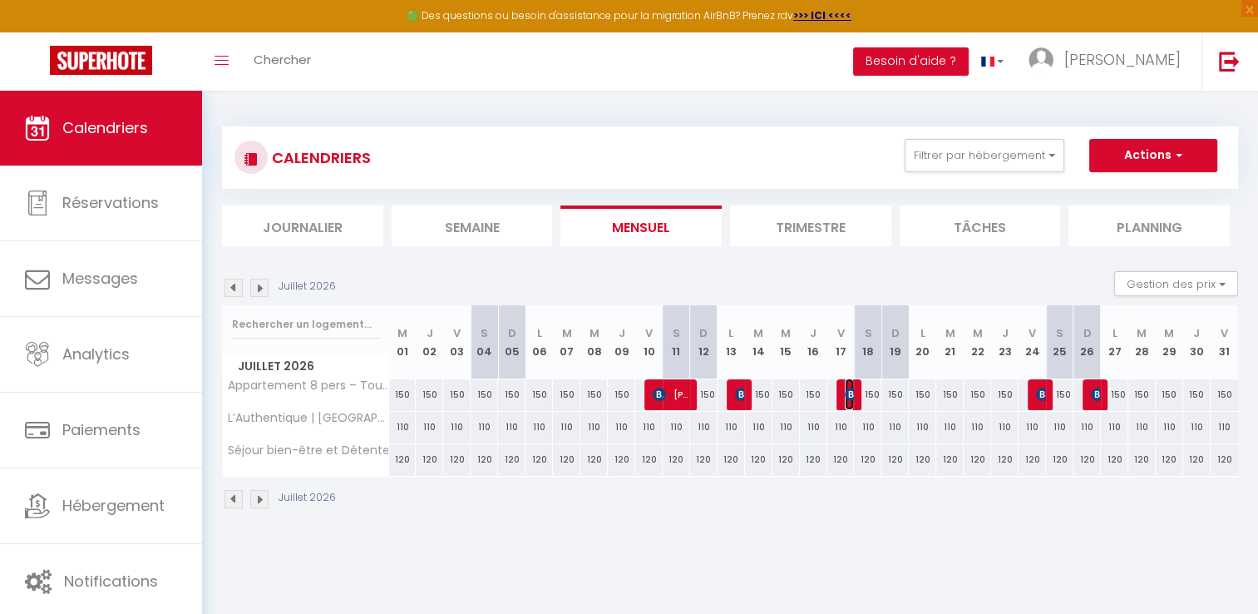
click at [851, 388] on img at bounding box center [851, 393] width 13 height 13
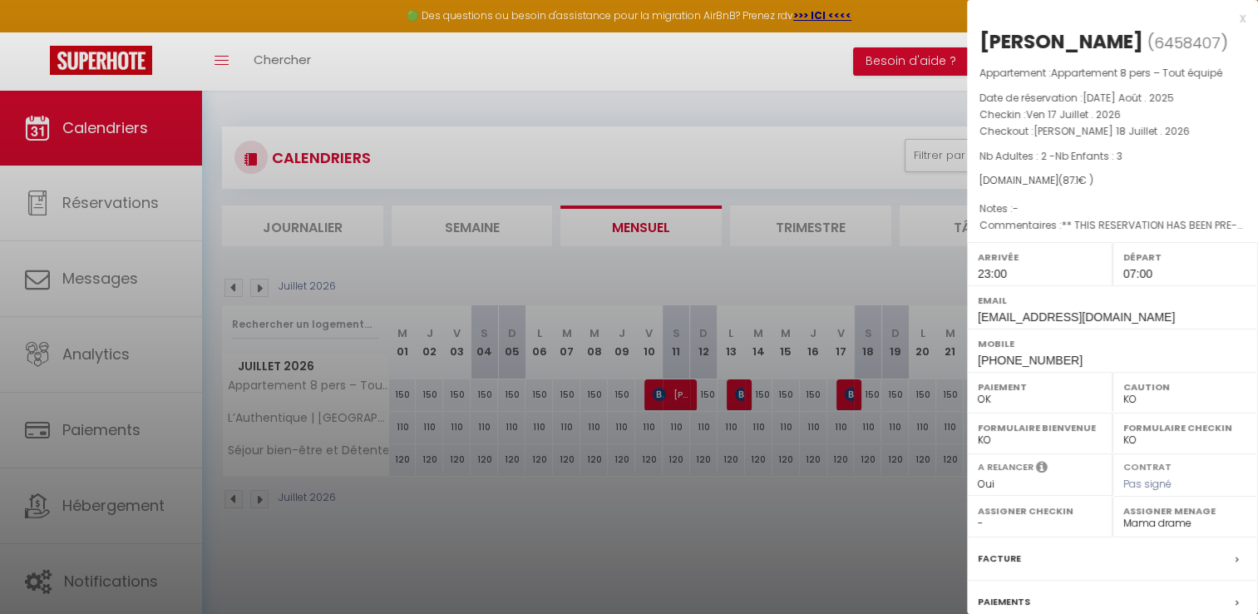
click at [880, 349] on div at bounding box center [629, 307] width 1258 height 614
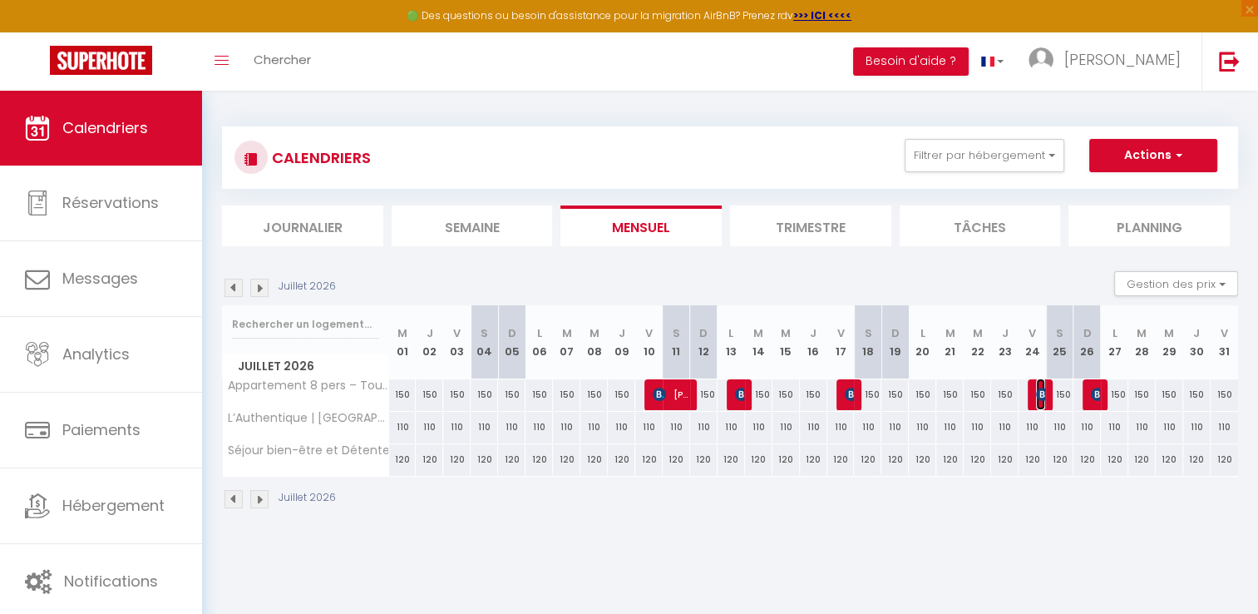
click at [1044, 393] on img at bounding box center [1042, 393] width 13 height 13
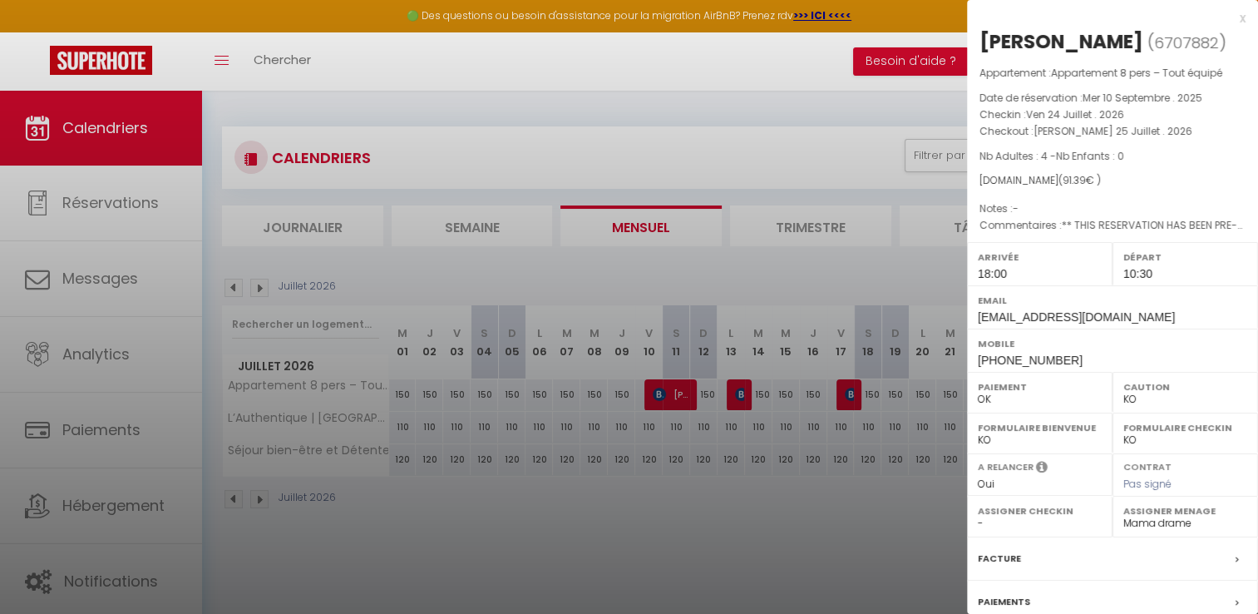
click at [911, 328] on div at bounding box center [629, 307] width 1258 height 614
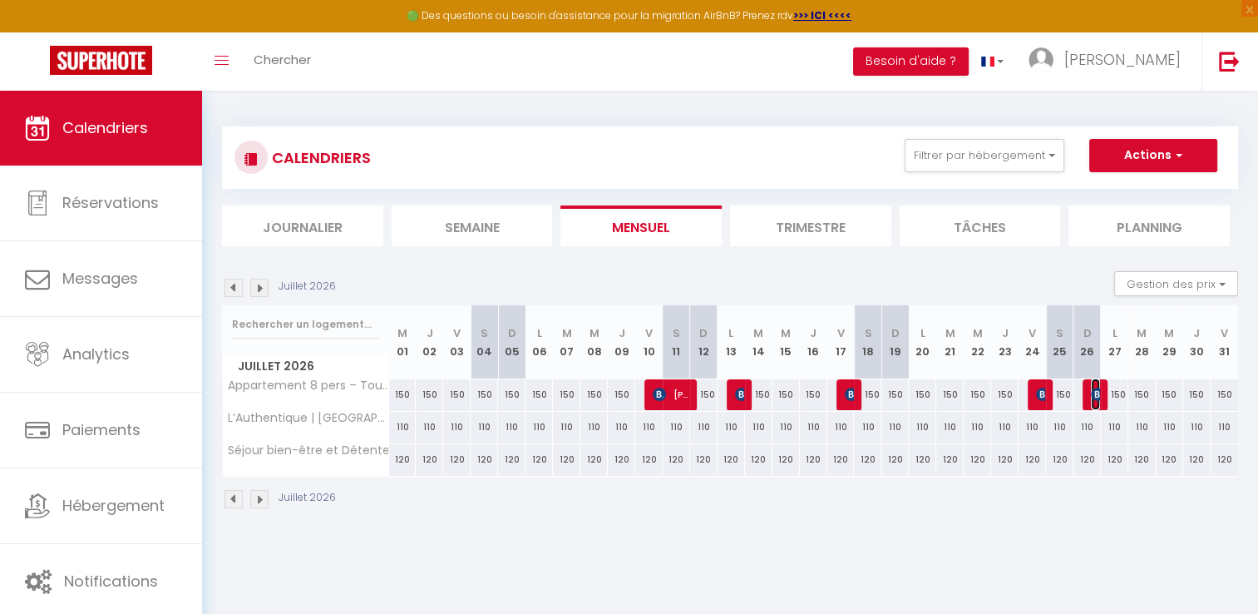
click at [1099, 394] on img at bounding box center [1097, 393] width 13 height 13
select select "0"
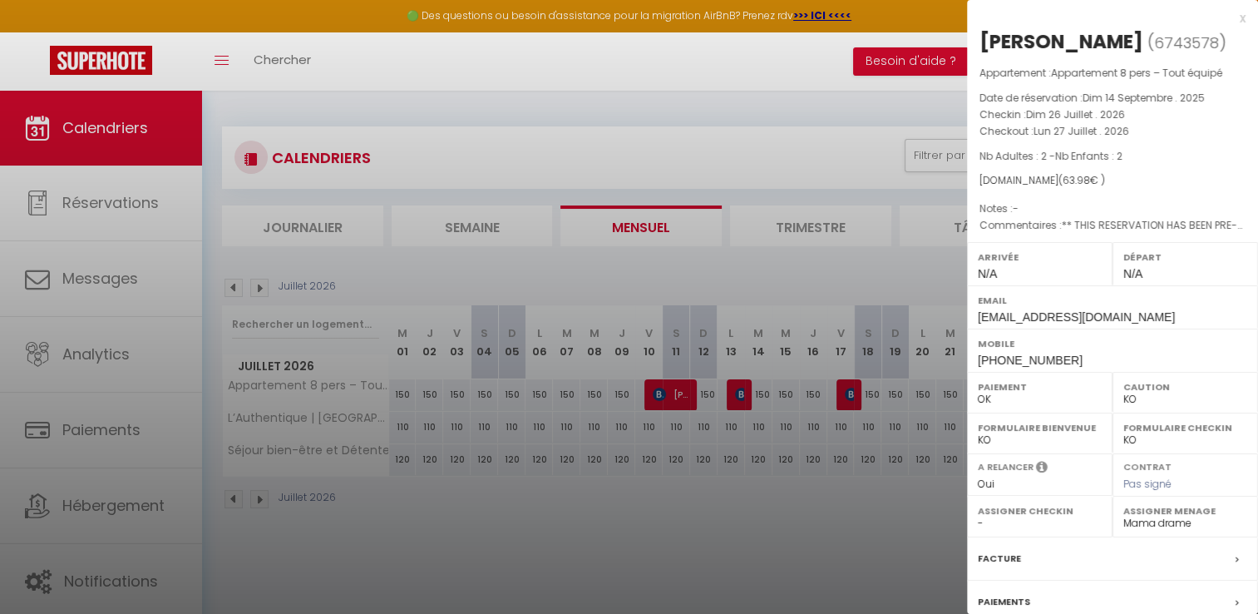
click at [815, 303] on div at bounding box center [629, 307] width 1258 height 614
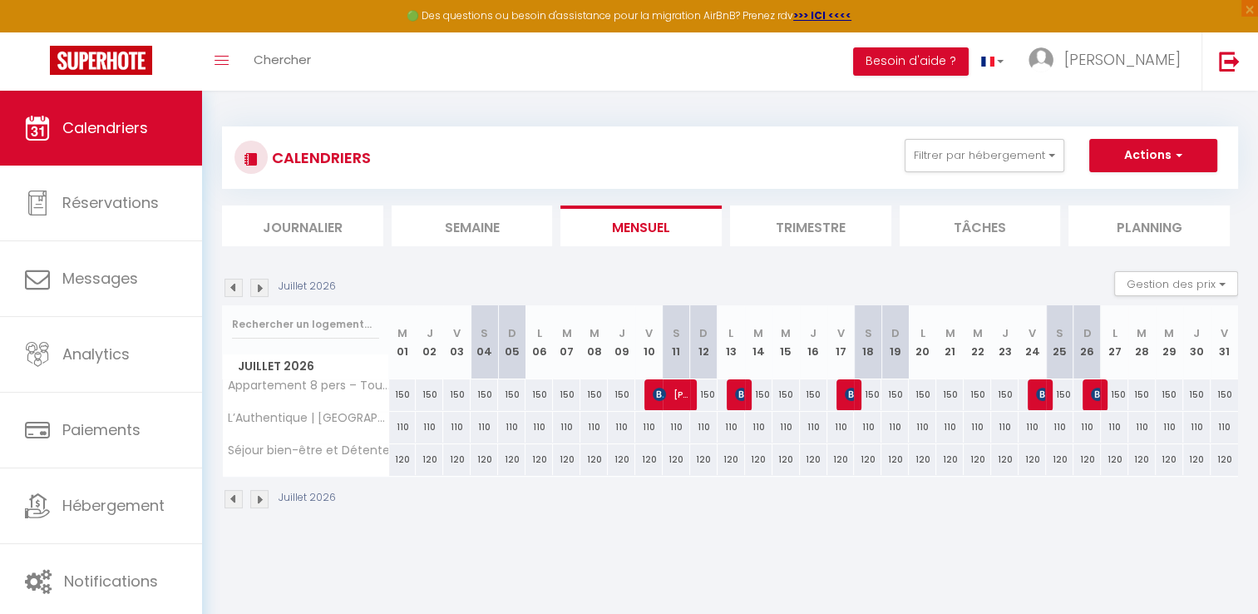
click at [261, 288] on img at bounding box center [259, 288] width 18 height 18
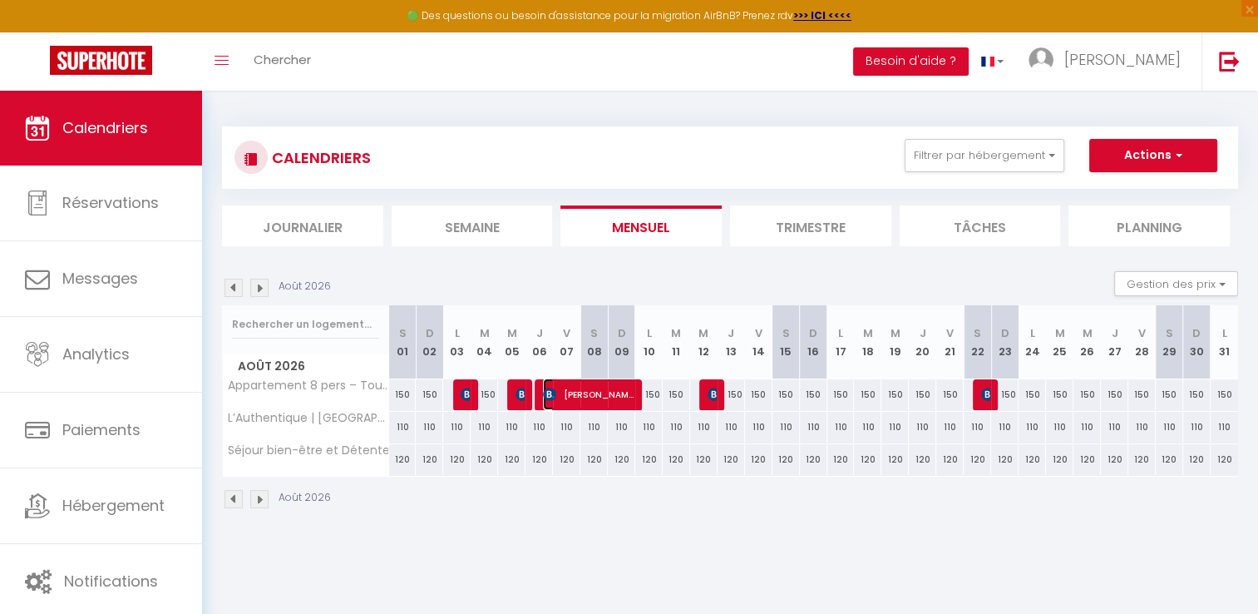
click at [567, 397] on span "Amelia Wende" at bounding box center [588, 394] width 91 height 32
select select "OK"
select select
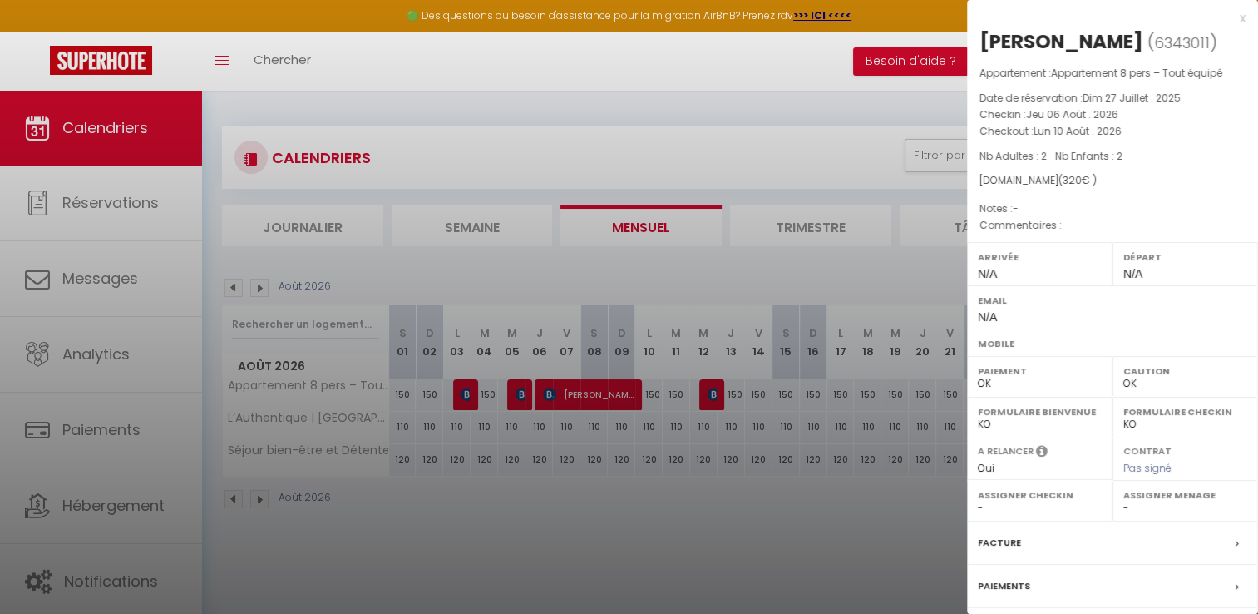
click at [516, 391] on div at bounding box center [629, 307] width 1258 height 614
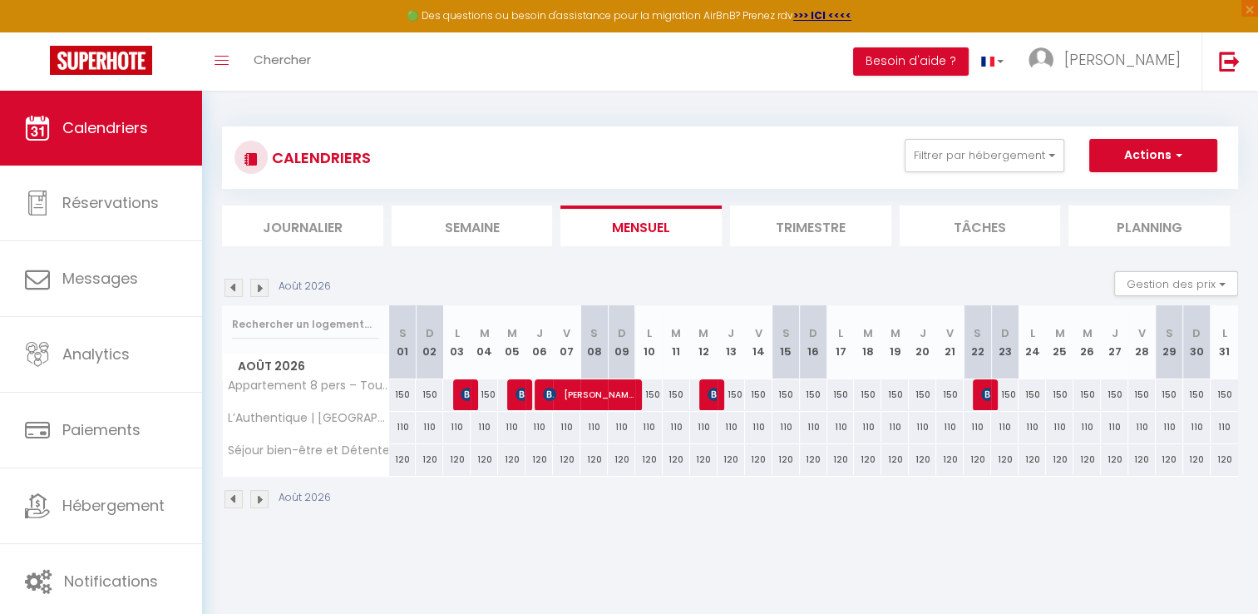
click at [522, 387] on body "🟢 Des questions ou besoin d'assistance pour la migration AirBnB? Prenez rdv >>>…" at bounding box center [629, 398] width 1258 height 614
click at [522, 387] on img at bounding box center [521, 393] width 13 height 13
select select "KO"
select select "50889"
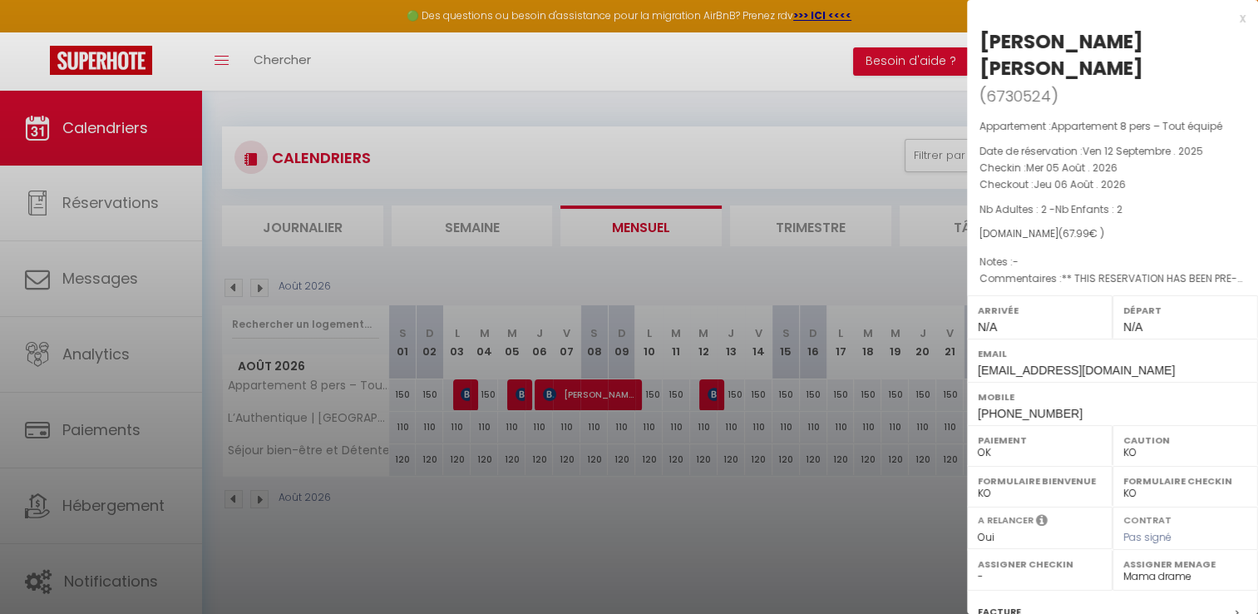
click at [446, 381] on div at bounding box center [629, 307] width 1258 height 614
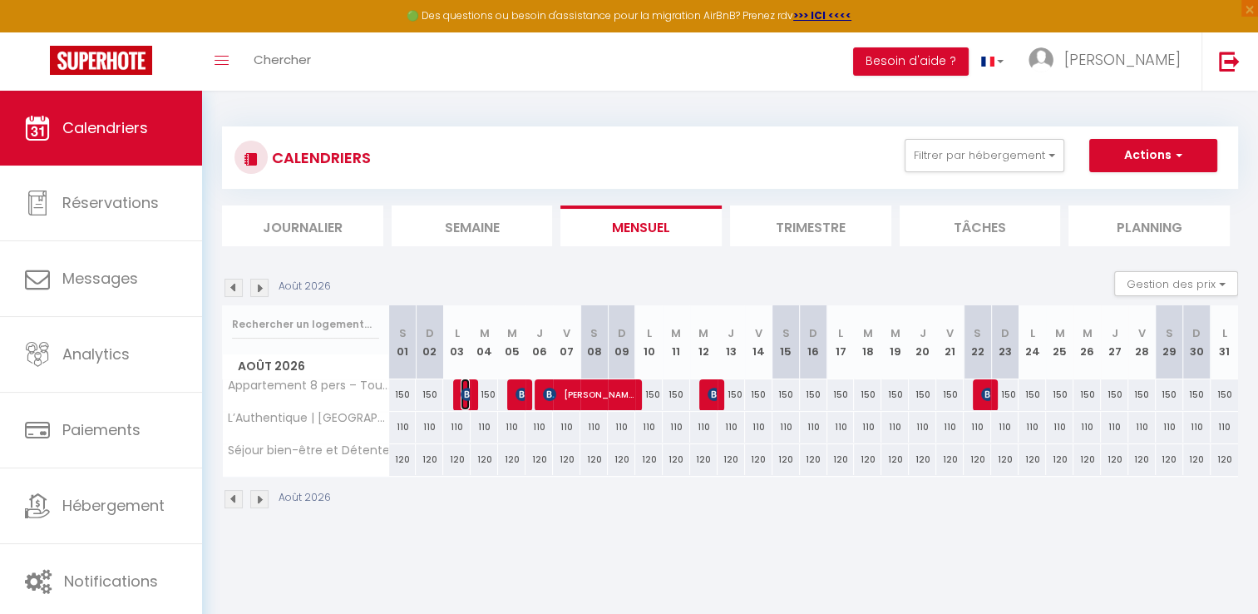
click at [466, 384] on span "Clare Colmore" at bounding box center [465, 394] width 9 height 32
select select "OK"
select select
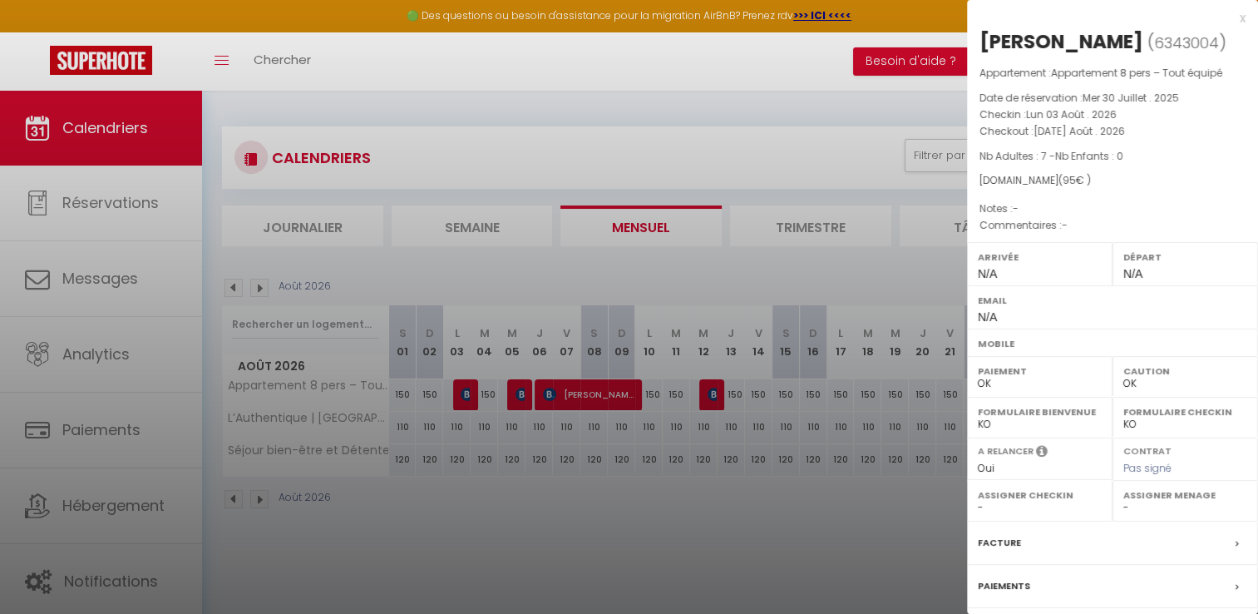
click at [663, 331] on div at bounding box center [629, 307] width 1258 height 614
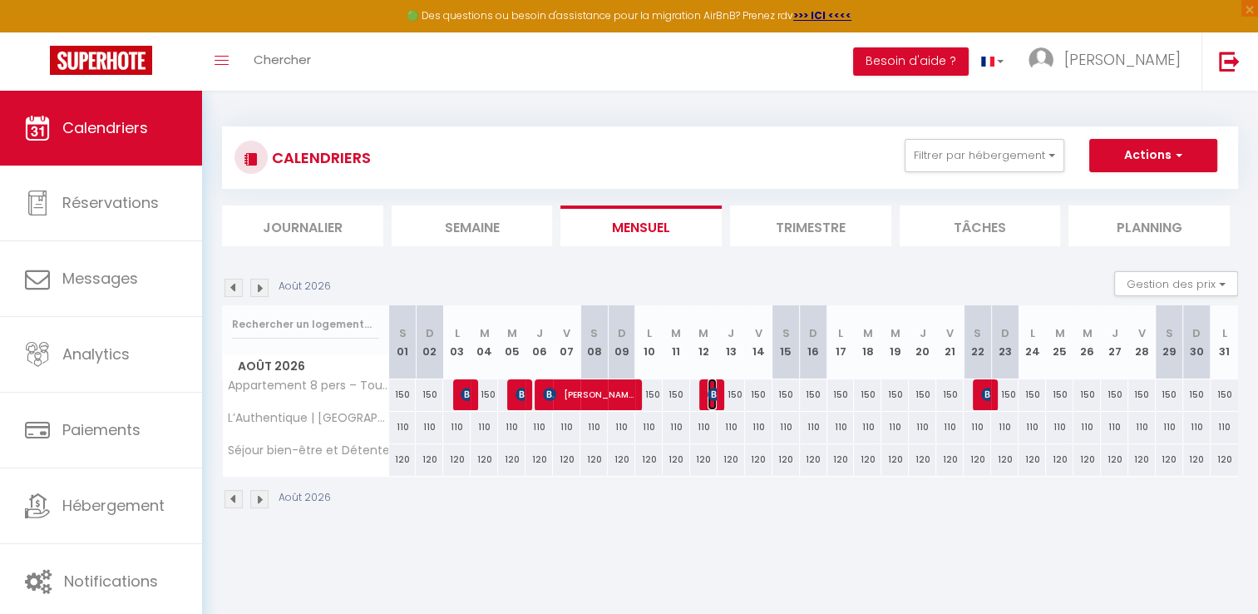
click at [712, 394] on img at bounding box center [713, 393] width 13 height 13
select select "KO"
select select "50889"
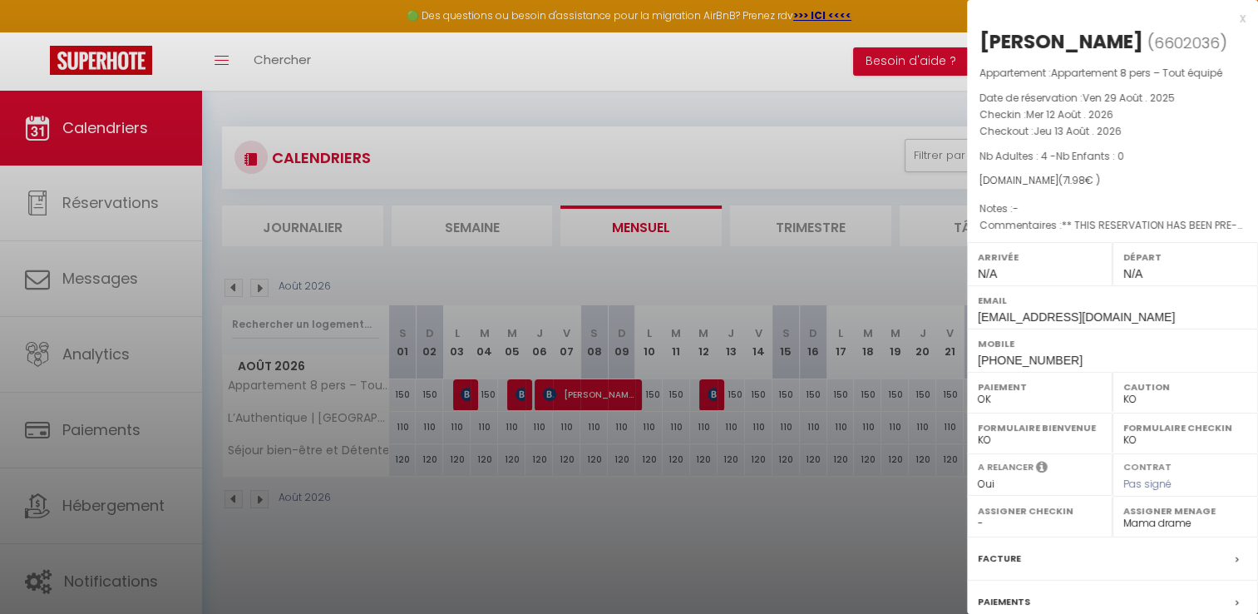
click at [719, 326] on div at bounding box center [629, 307] width 1258 height 614
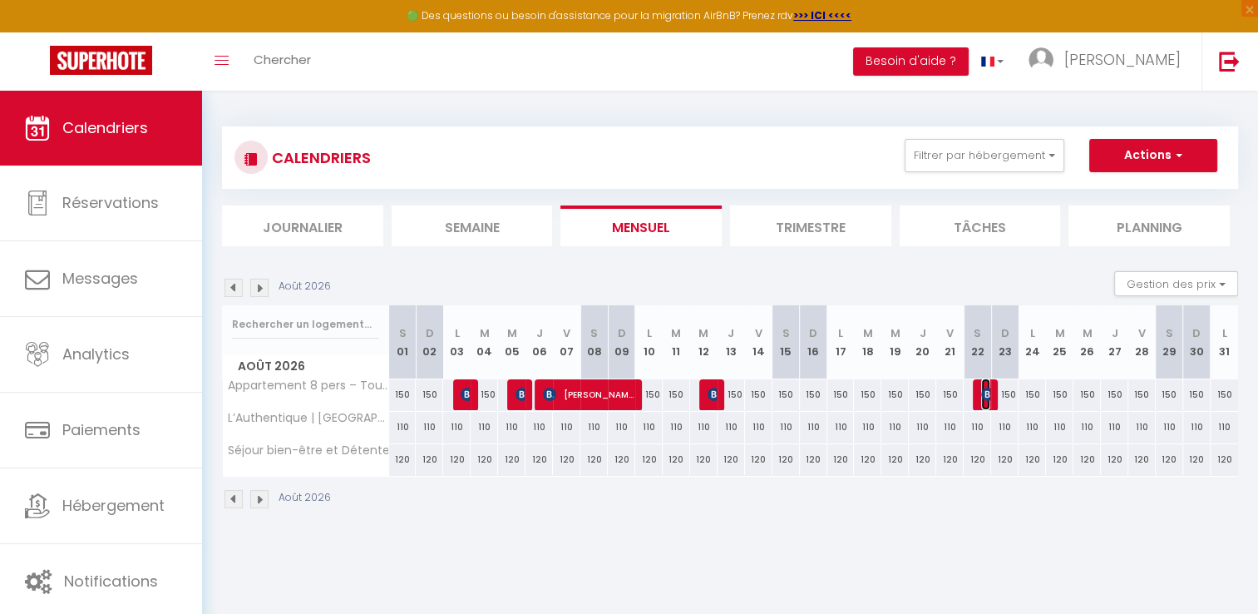
click at [986, 398] on img at bounding box center [987, 393] width 13 height 13
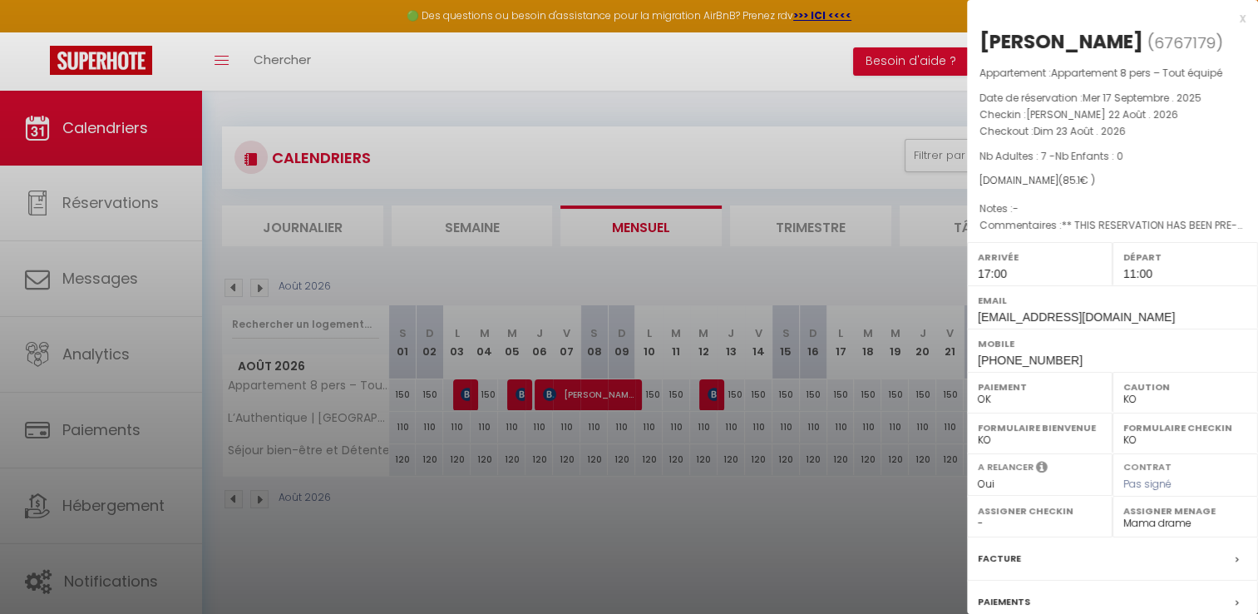
click at [691, 352] on div at bounding box center [629, 307] width 1258 height 614
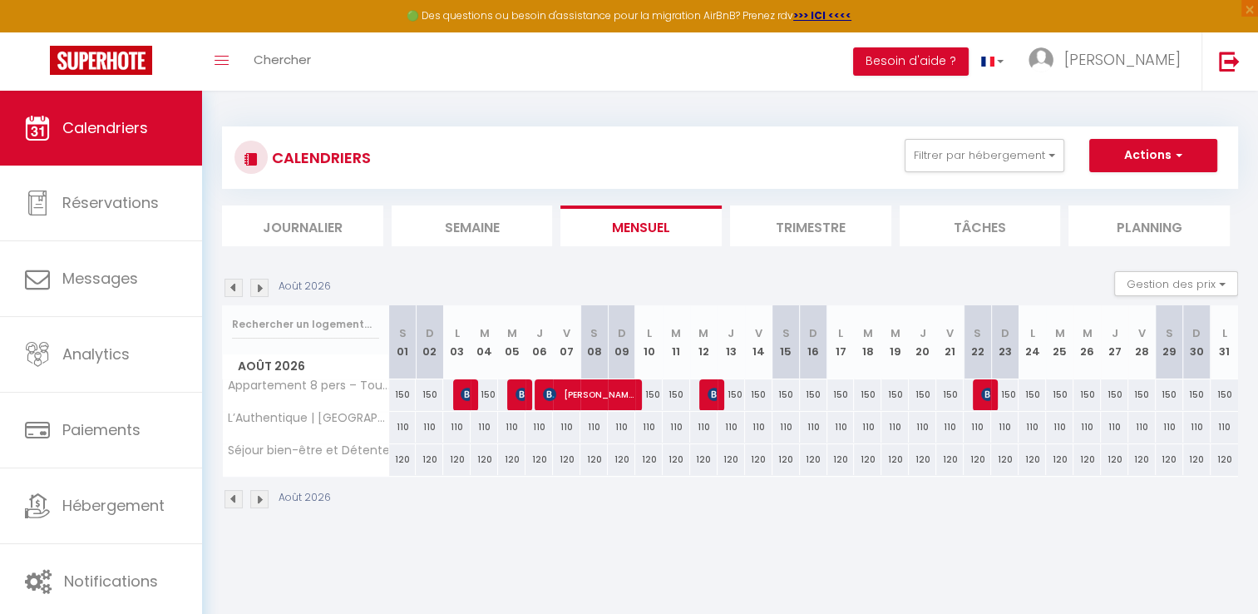
click at [256, 284] on img at bounding box center [259, 288] width 18 height 18
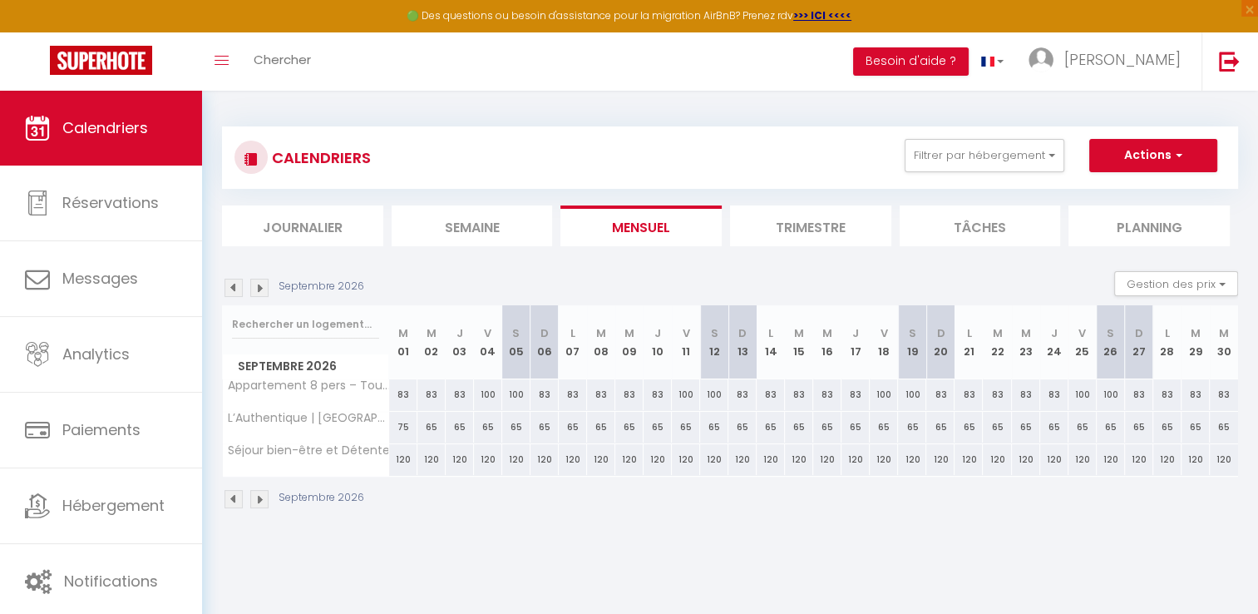
click at [236, 291] on img at bounding box center [233, 288] width 18 height 18
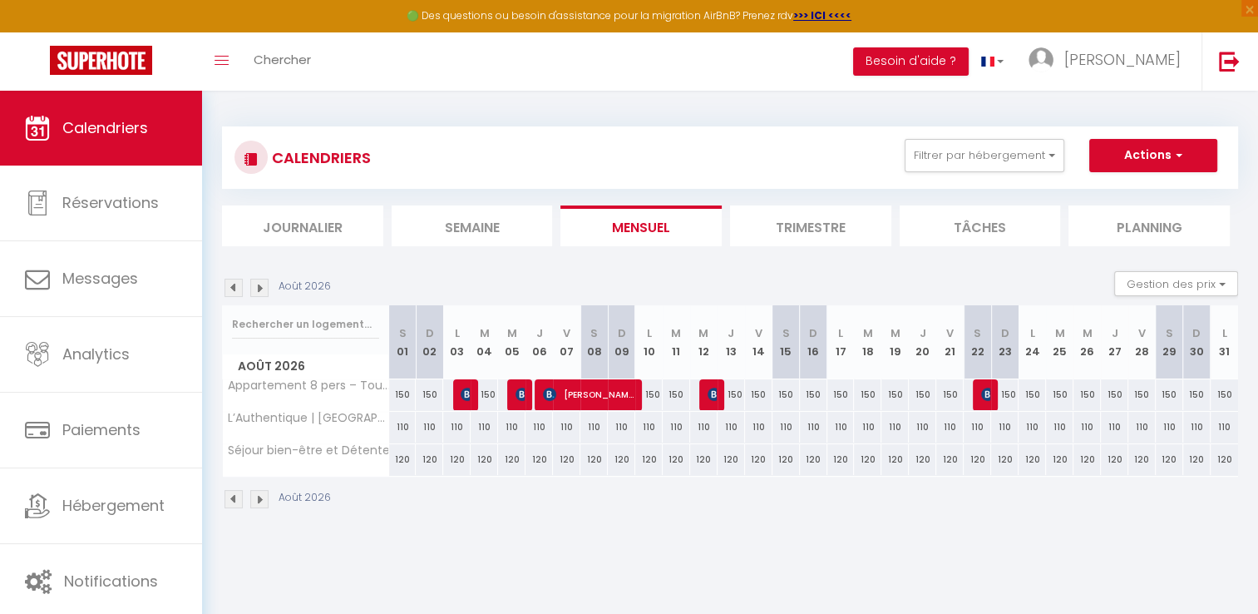
click at [234, 291] on img at bounding box center [233, 288] width 18 height 18
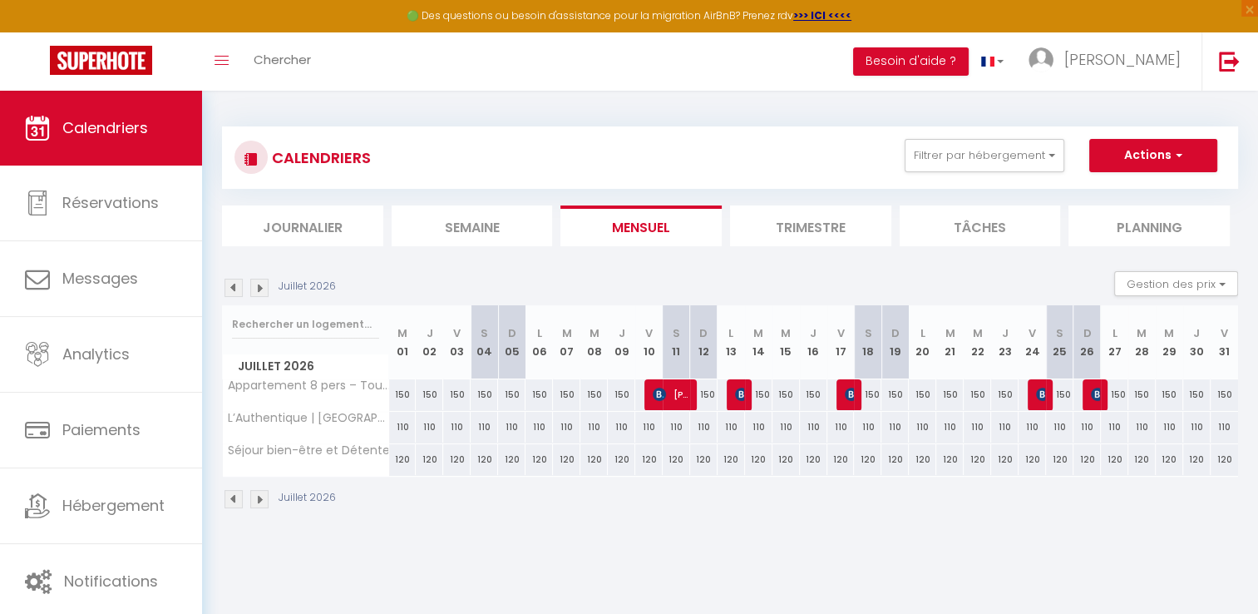
click at [234, 291] on img at bounding box center [233, 288] width 18 height 18
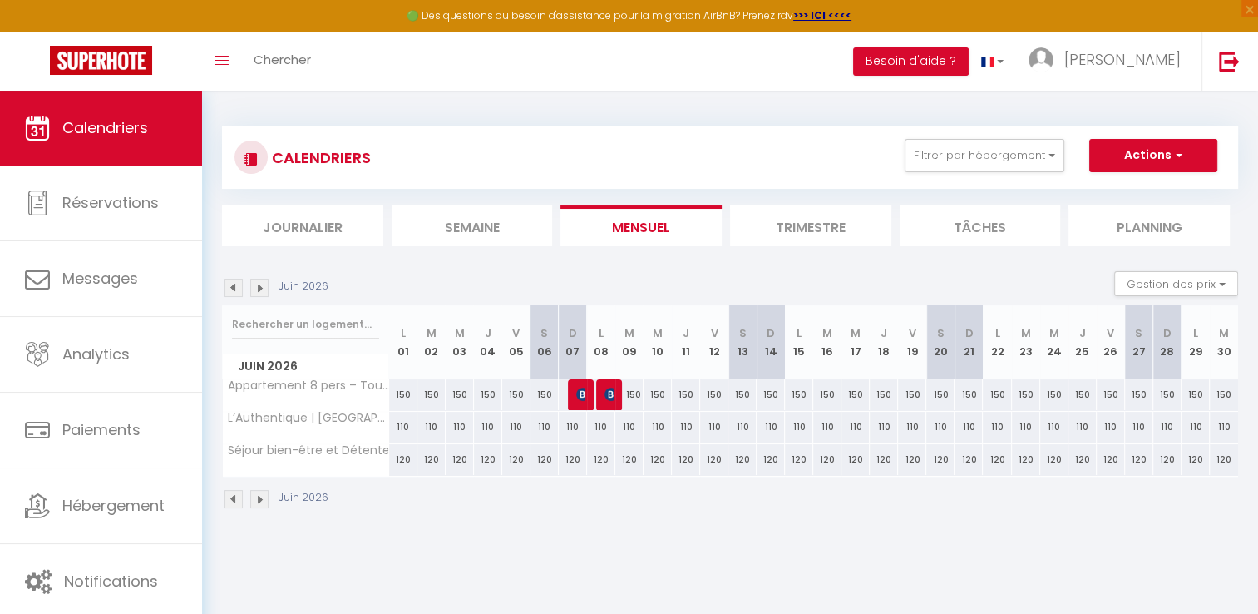
click at [234, 291] on img at bounding box center [233, 288] width 18 height 18
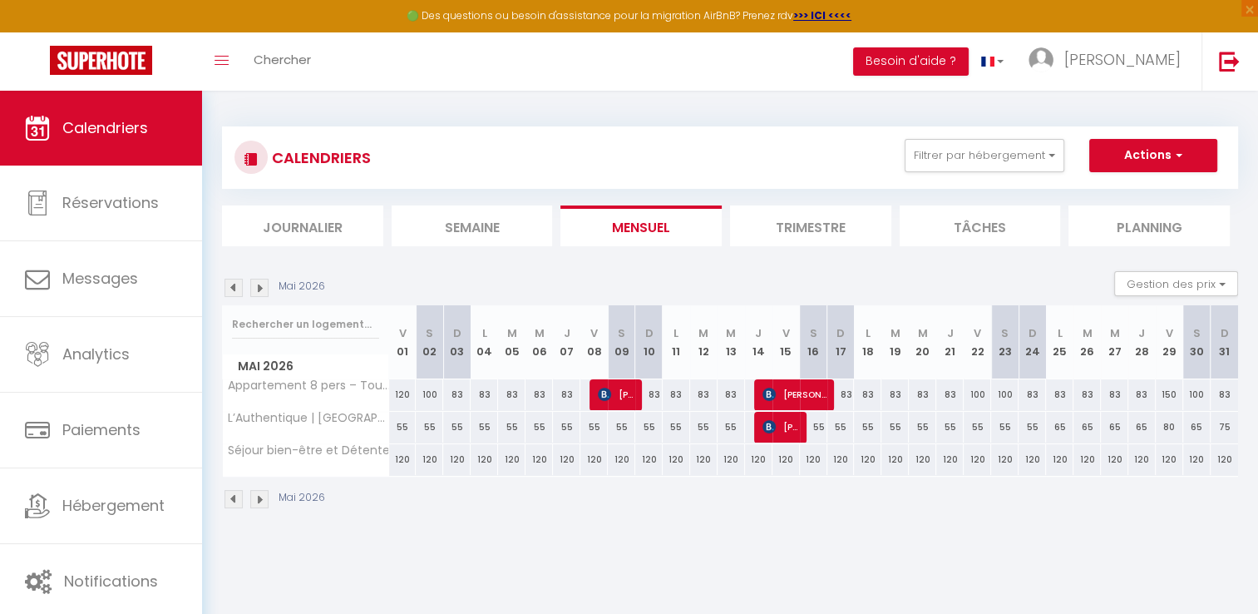
click at [234, 291] on img at bounding box center [233, 288] width 18 height 18
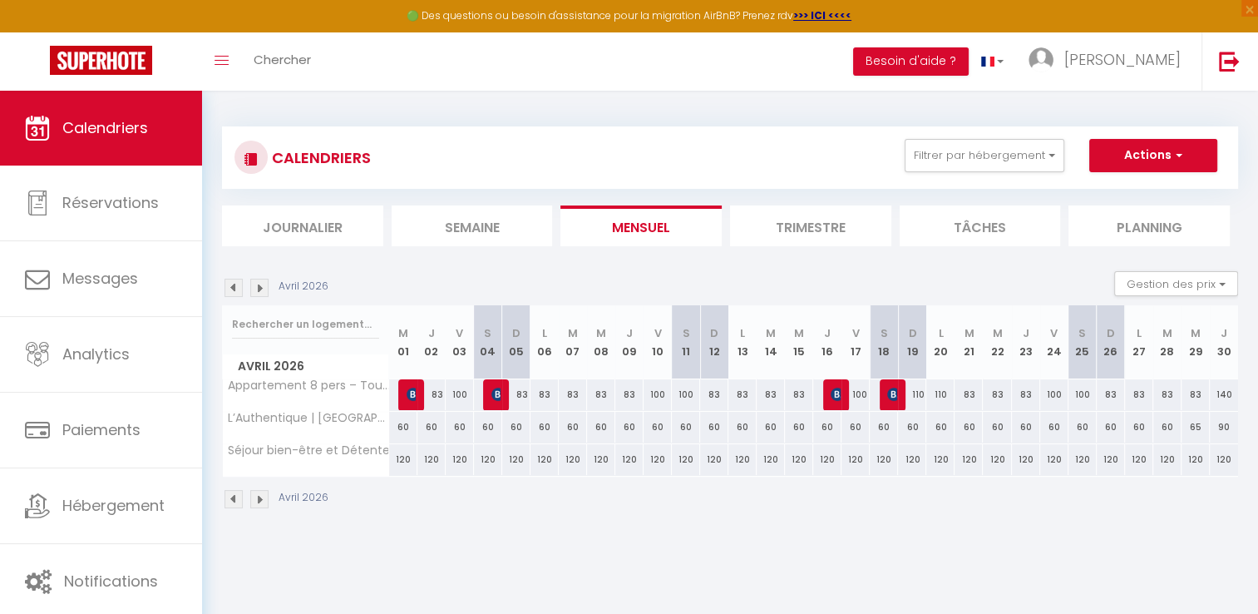
click at [234, 291] on img at bounding box center [233, 288] width 18 height 18
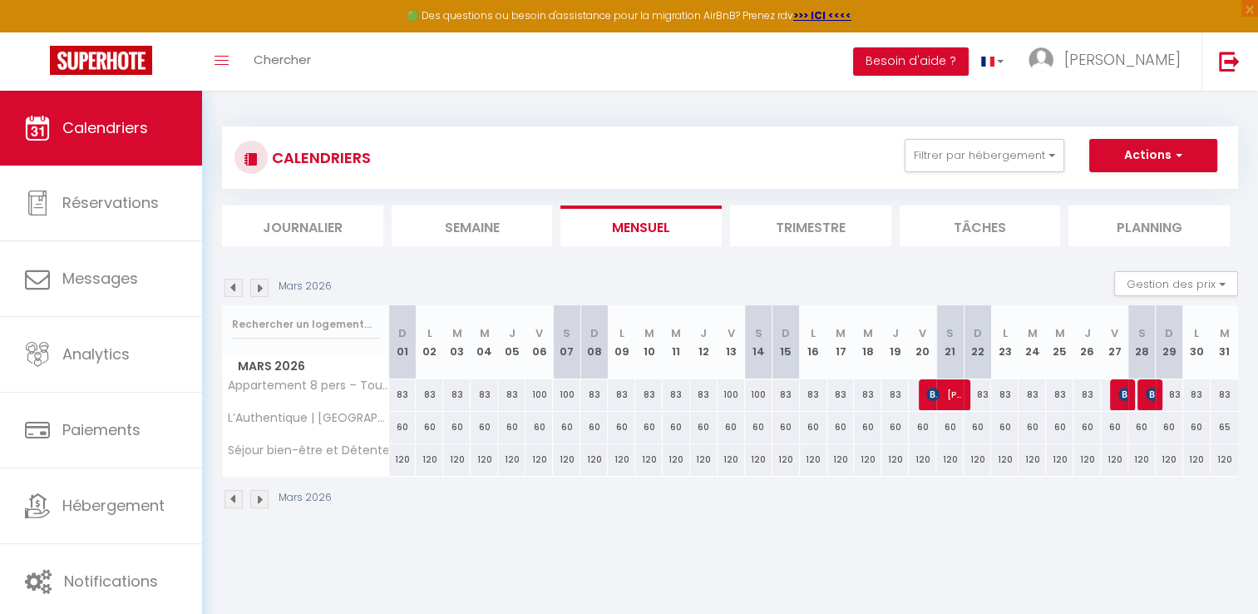
click at [234, 291] on img at bounding box center [233, 288] width 18 height 18
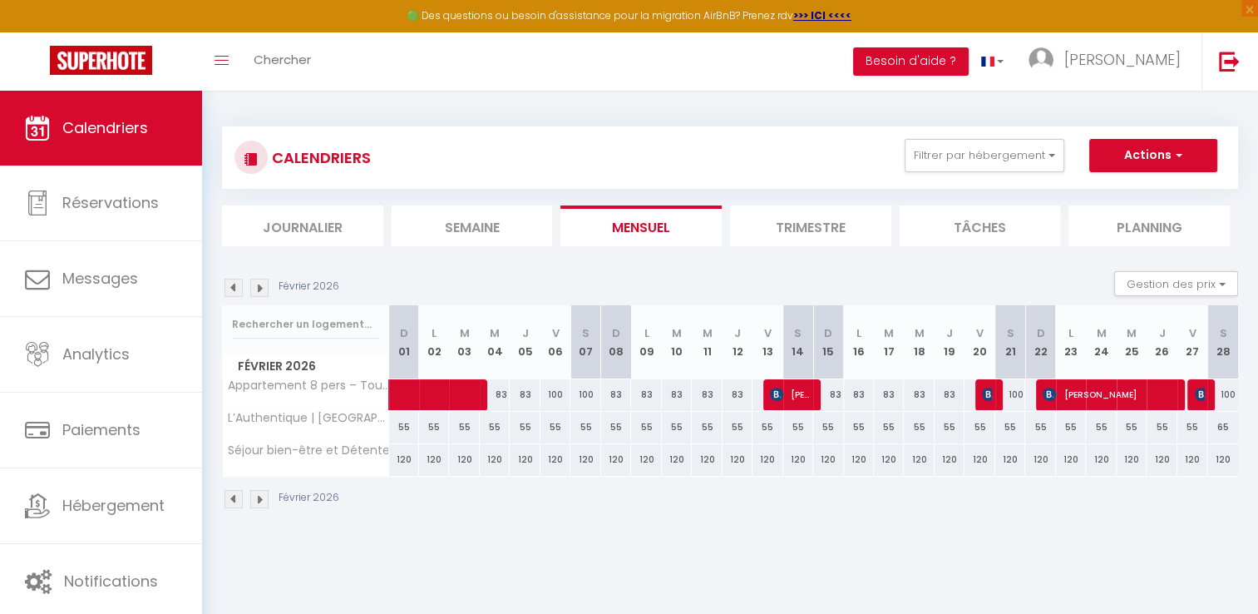
click at [234, 291] on img at bounding box center [233, 288] width 18 height 18
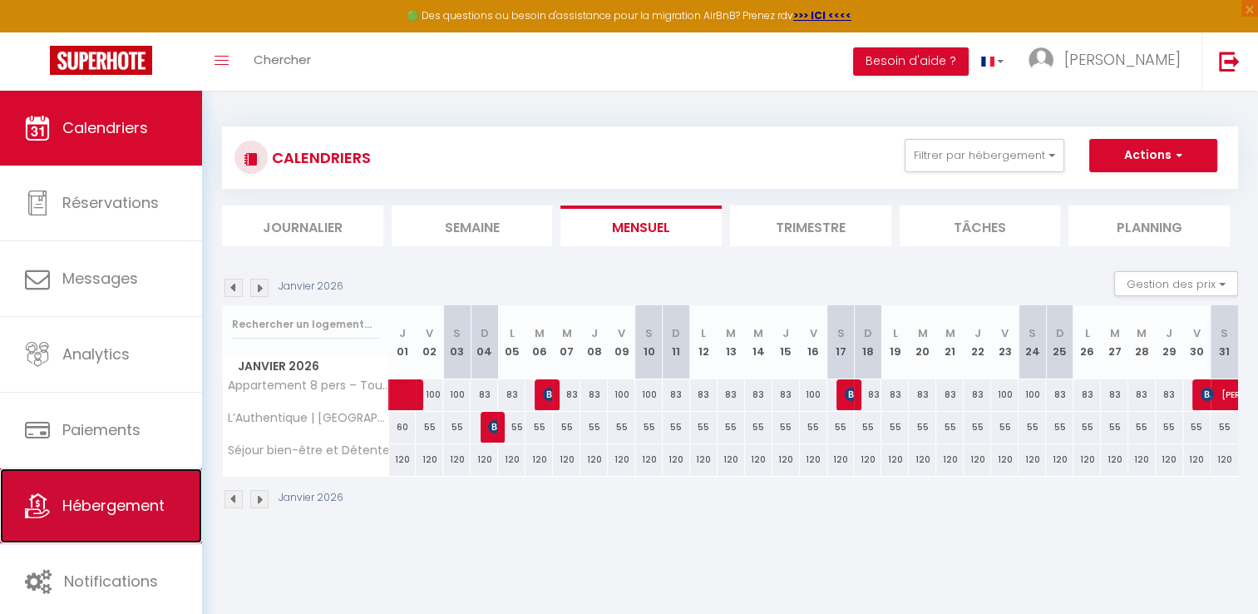
click at [127, 514] on span "Hébergement" at bounding box center [113, 505] width 102 height 21
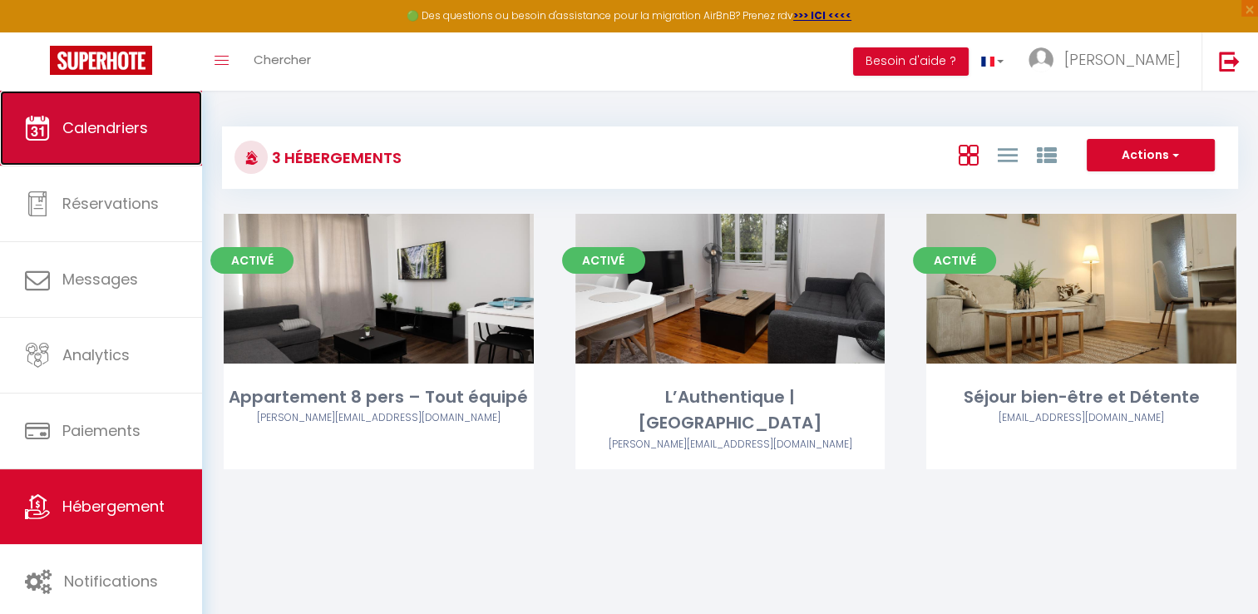
click at [116, 138] on span "Calendriers" at bounding box center [105, 127] width 86 height 21
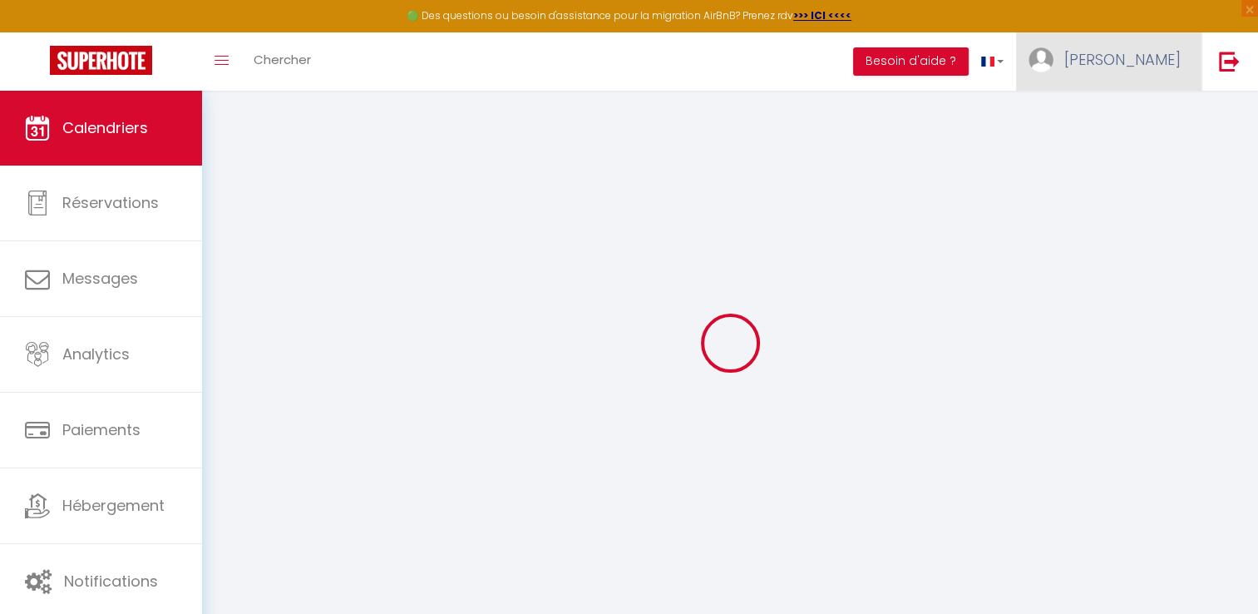
click at [1148, 45] on link "Armand" at bounding box center [1108, 61] width 185 height 58
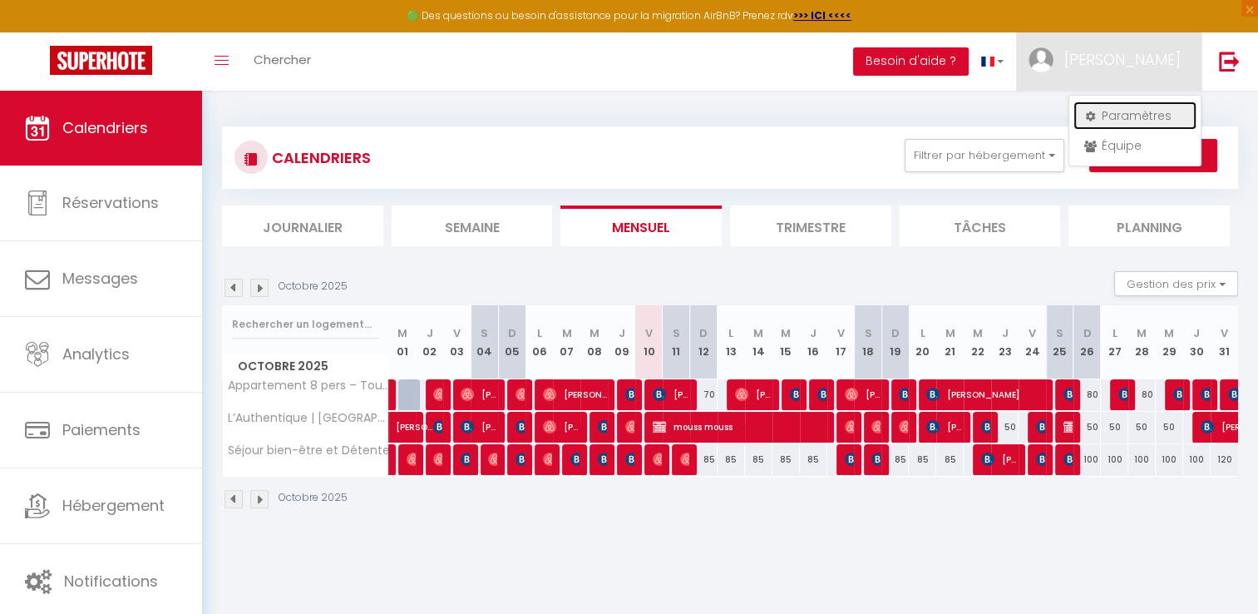
click at [1139, 122] on link "Paramètres" at bounding box center [1134, 115] width 123 height 28
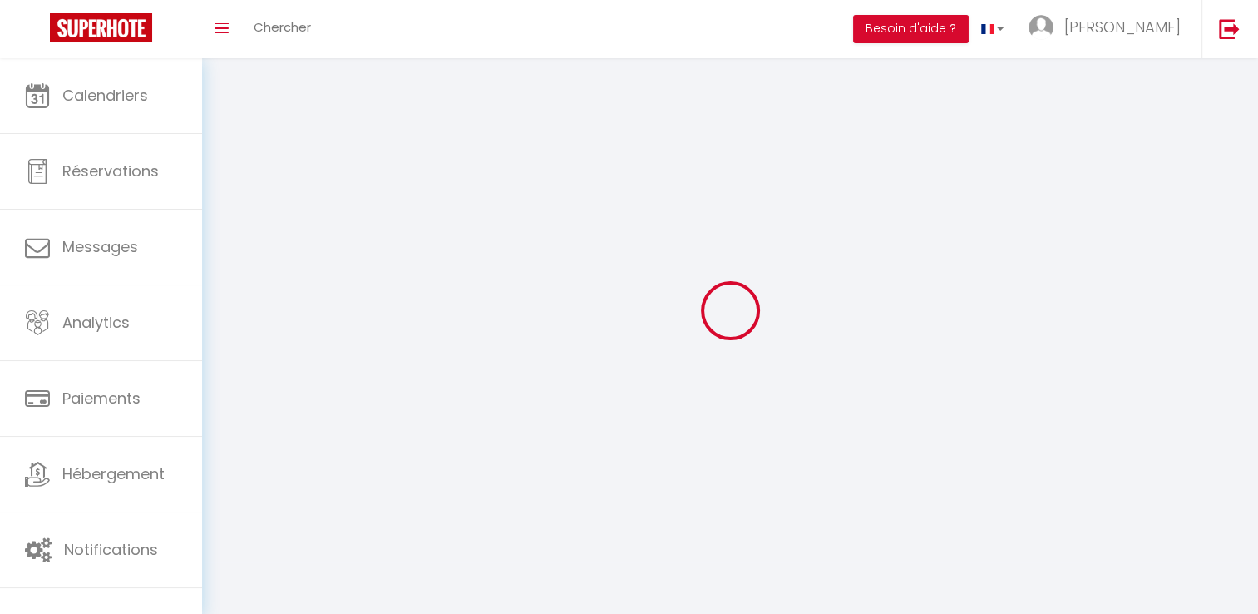
type input "Armand"
type input "Samu"
type input "+33689984090"
type input "22 rue de veyre"
type input "63730"
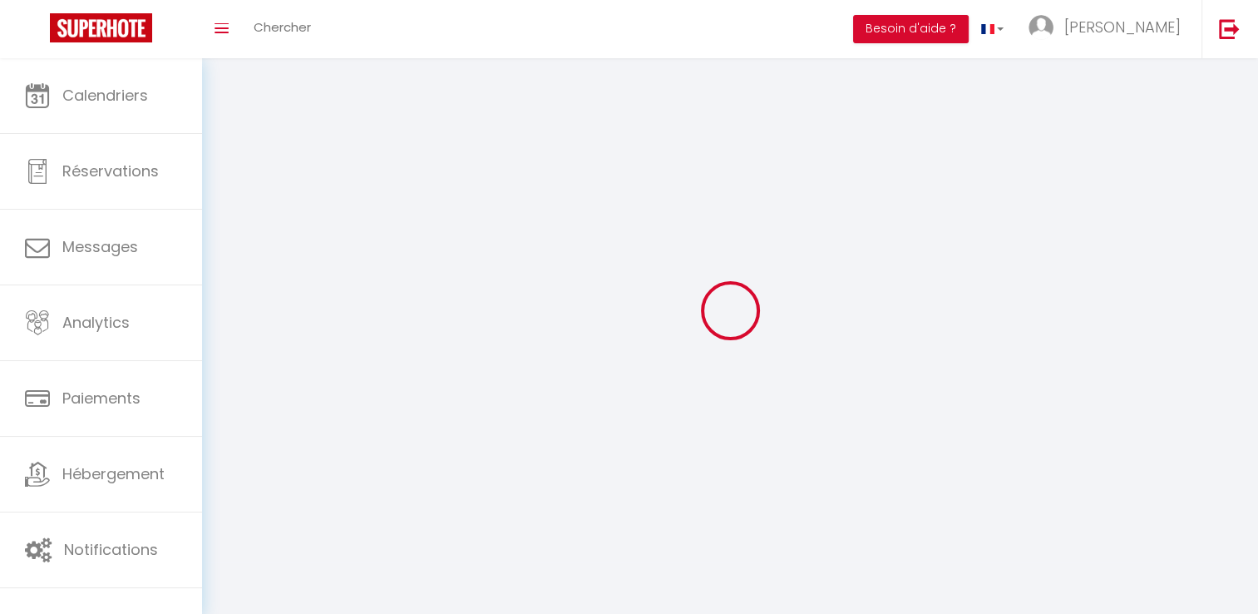
type input "les martres de veyre"
type input "QzubGi5ju4BMJ68RH3aPhsJRf"
type input "HKPRrrO0HH25luSUItMznvtY1"
select select "28"
type input "QzubGi5ju4BMJ68RH3aPhsJRf"
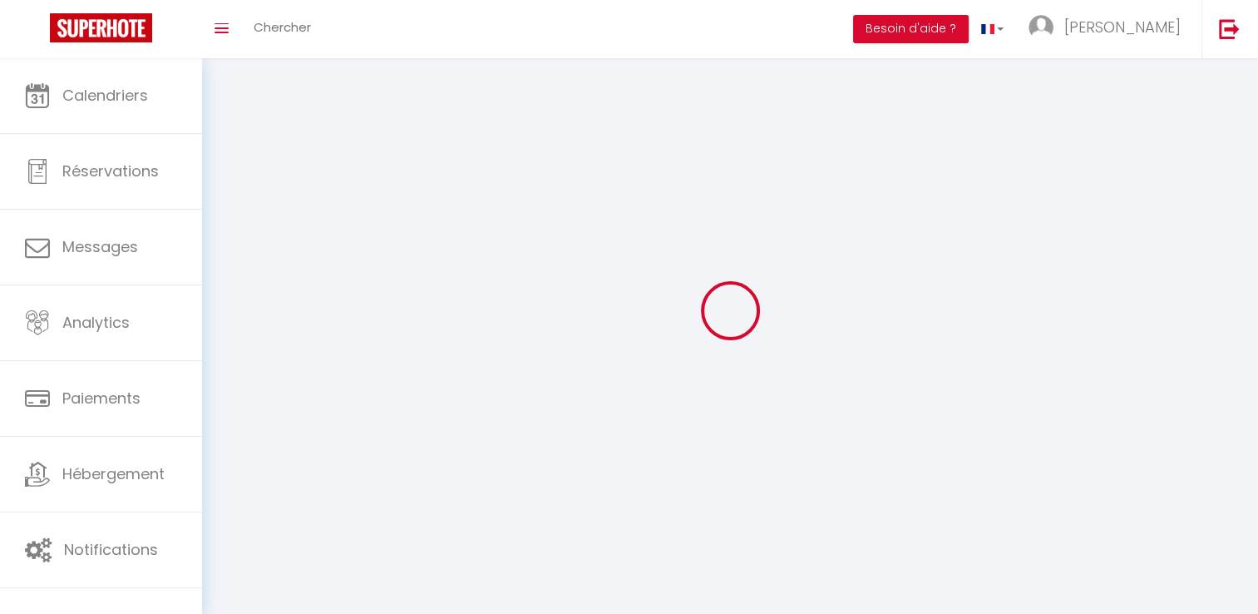
type input "HKPRrrO0HH25luSUItMznvtY1"
type input "https://app.superhote.com/#/get-available-rentals/HKPRrrO0HH25luSUItMznvtY1"
select select "fr"
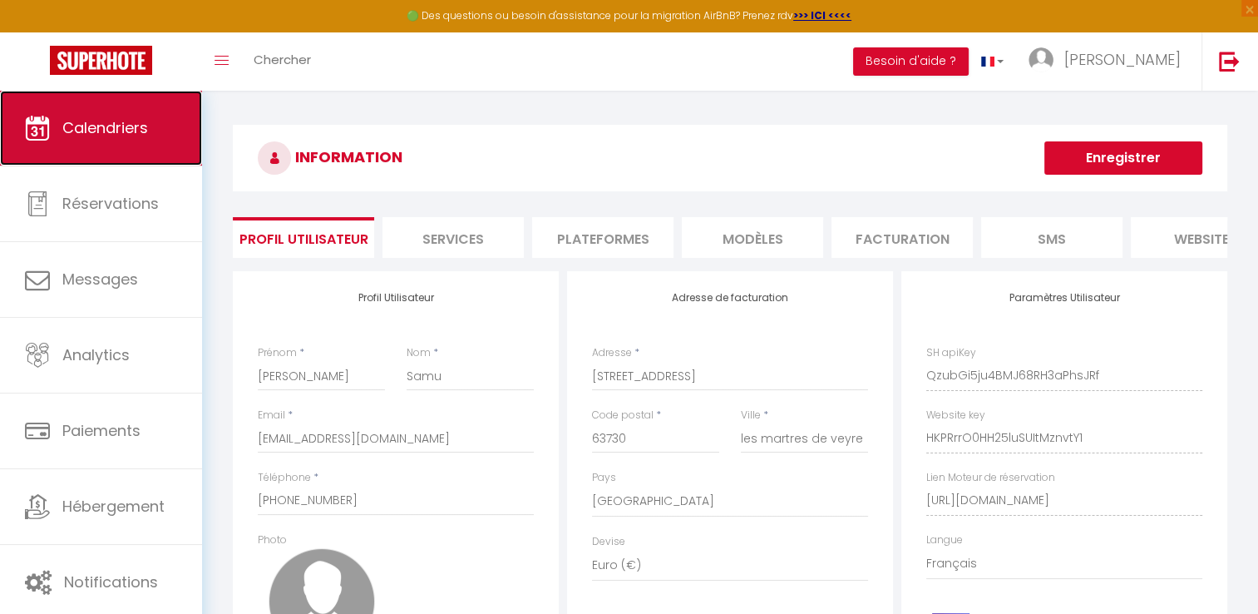
click at [124, 136] on span "Calendriers" at bounding box center [105, 127] width 86 height 21
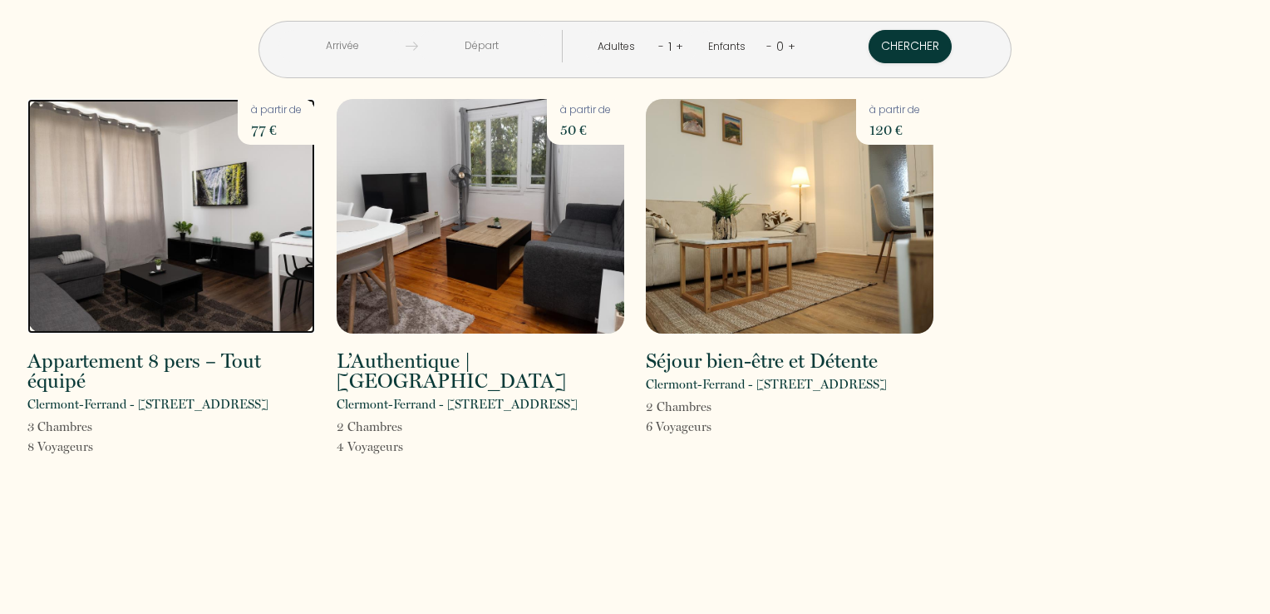
click at [175, 218] on img at bounding box center [171, 216] width 288 height 234
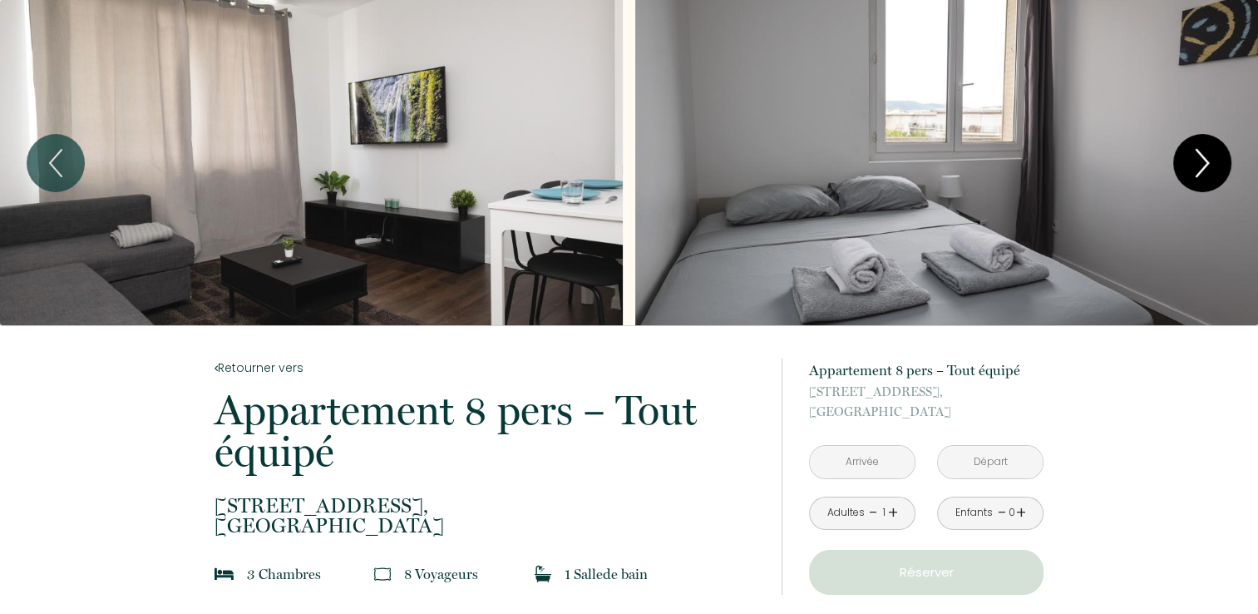
click at [1192, 158] on icon "Next" at bounding box center [1202, 163] width 35 height 50
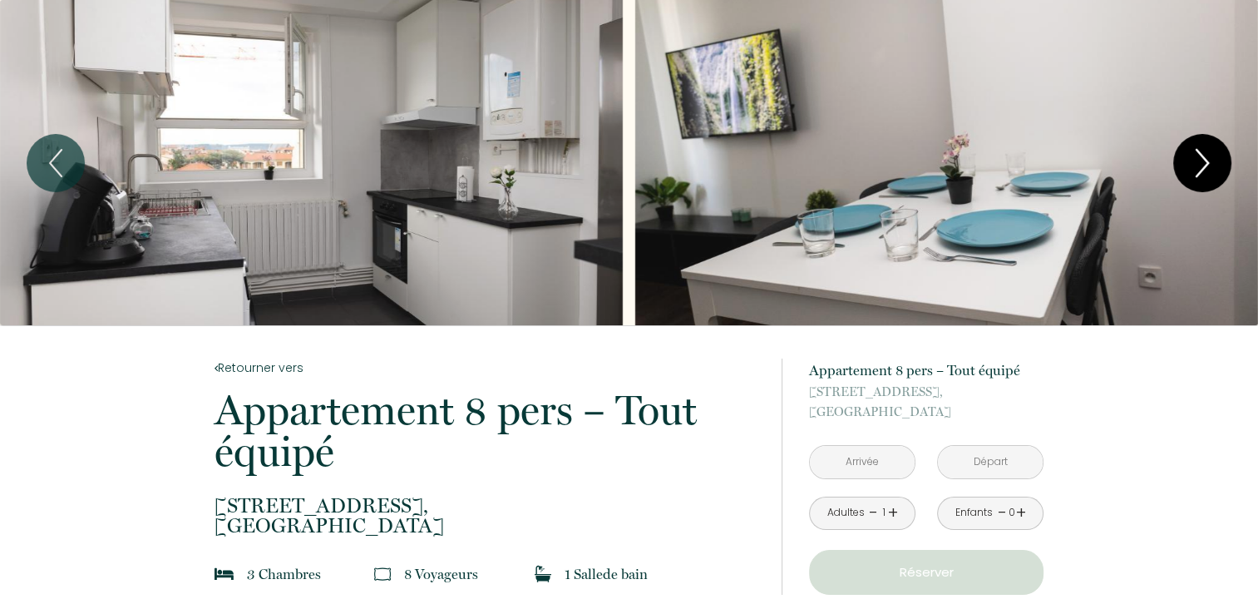
click at [1192, 158] on icon "Next" at bounding box center [1202, 163] width 35 height 50
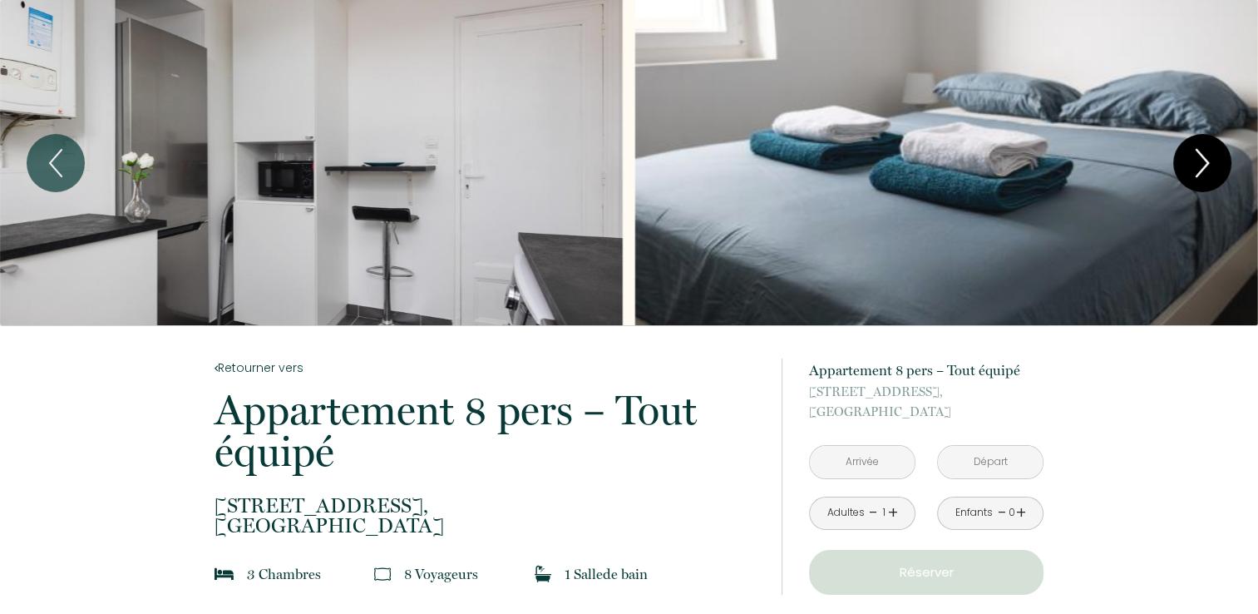
click at [1192, 158] on icon "Next" at bounding box center [1202, 163] width 35 height 50
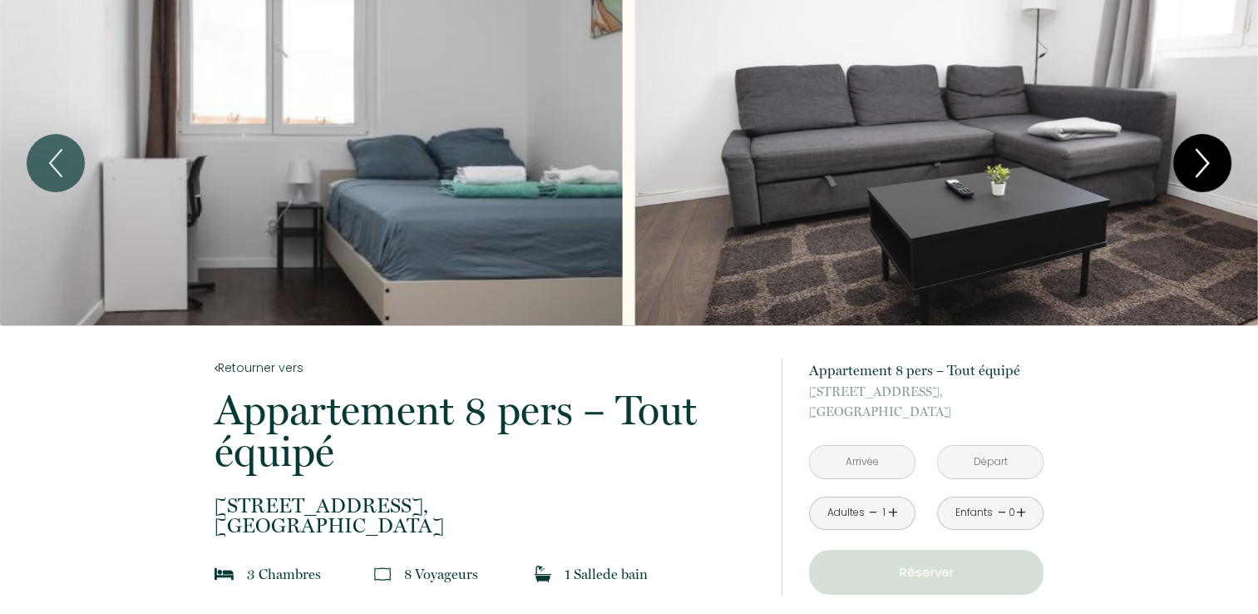
click at [1192, 158] on icon "Next" at bounding box center [1202, 163] width 35 height 50
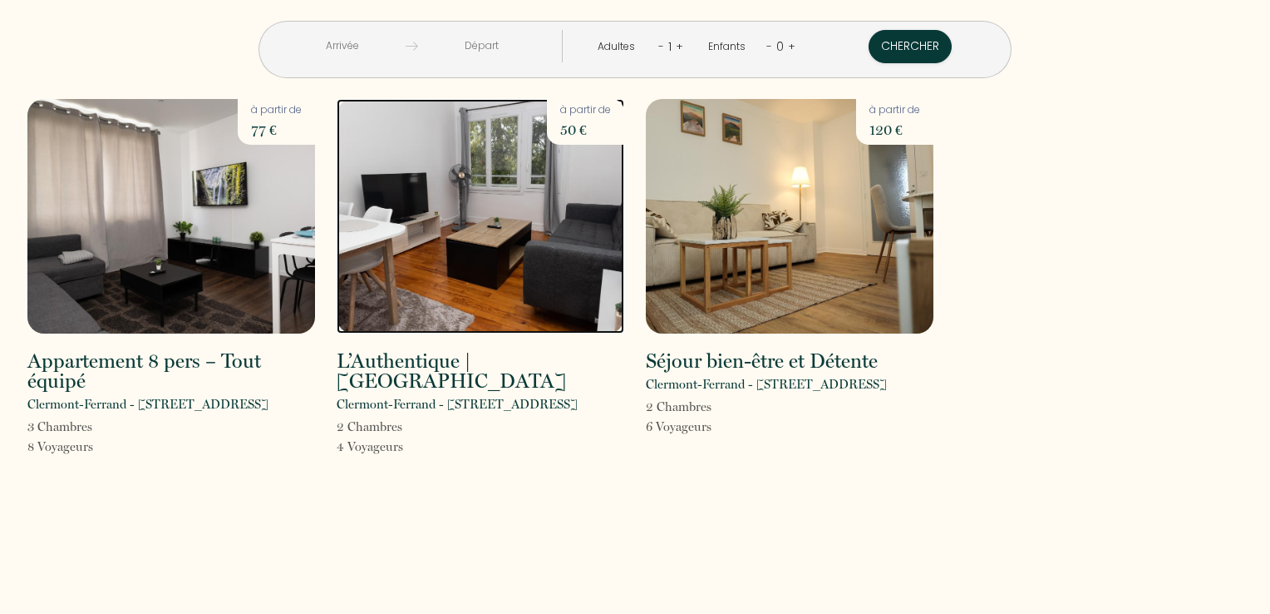
click at [482, 211] on img at bounding box center [481, 216] width 288 height 234
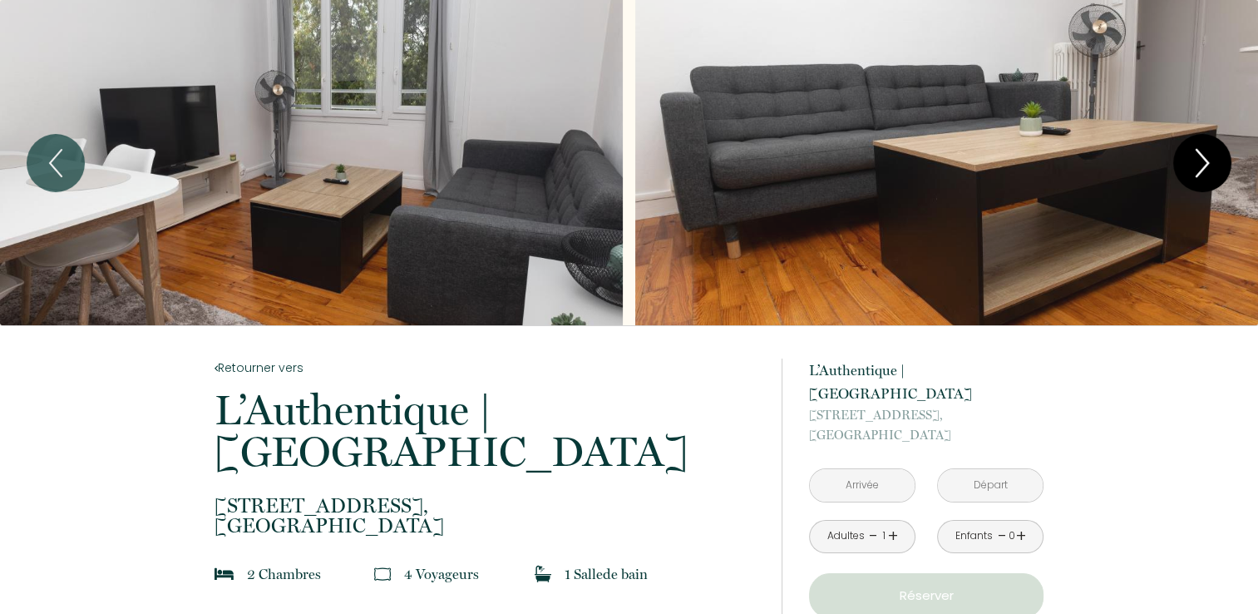
click at [1205, 158] on icon "Next" at bounding box center [1202, 163] width 12 height 27
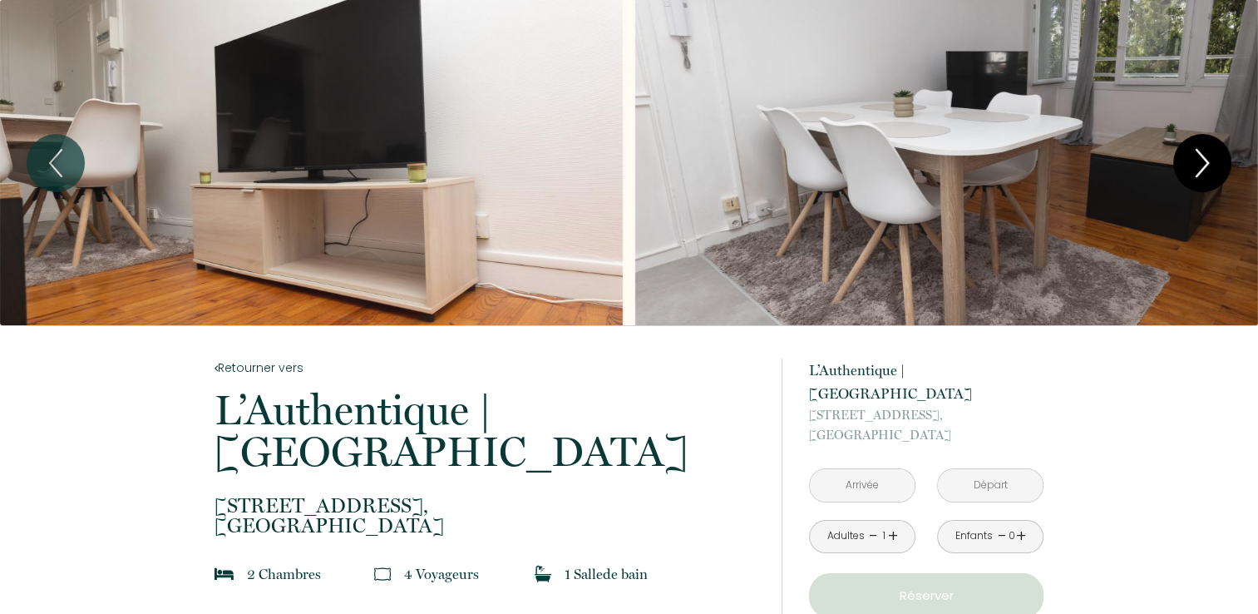
click at [1205, 158] on icon "Next" at bounding box center [1202, 163] width 12 height 27
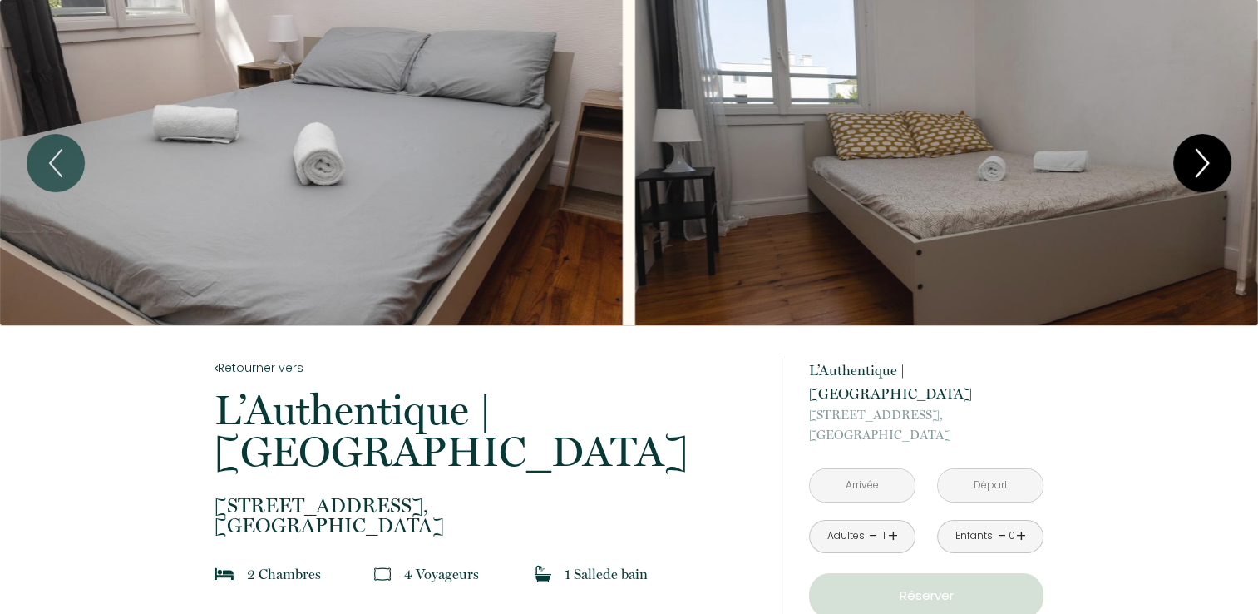
click at [1205, 158] on icon "Next" at bounding box center [1202, 163] width 12 height 27
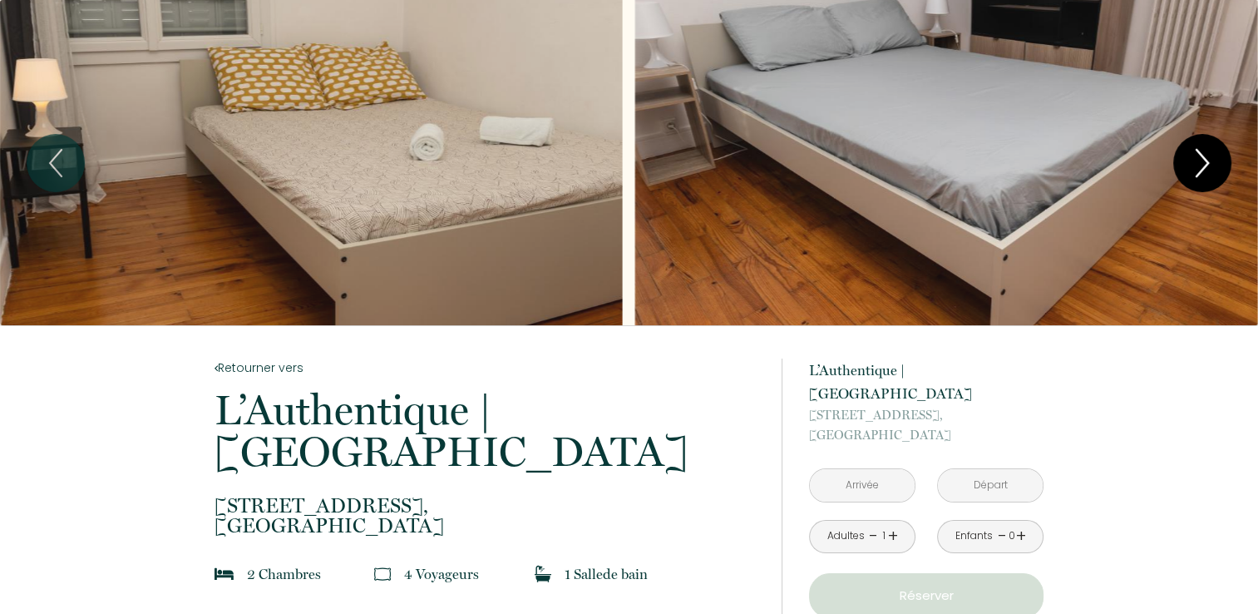
click at [1205, 158] on icon "Next" at bounding box center [1202, 163] width 12 height 27
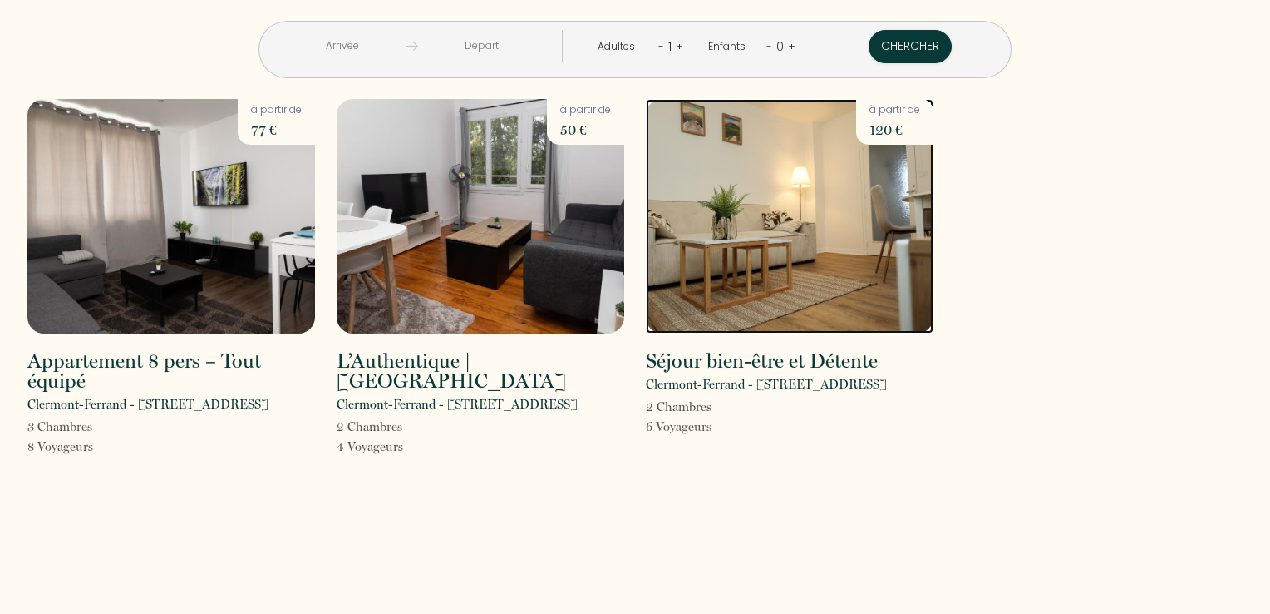
click at [778, 210] on img at bounding box center [790, 216] width 288 height 234
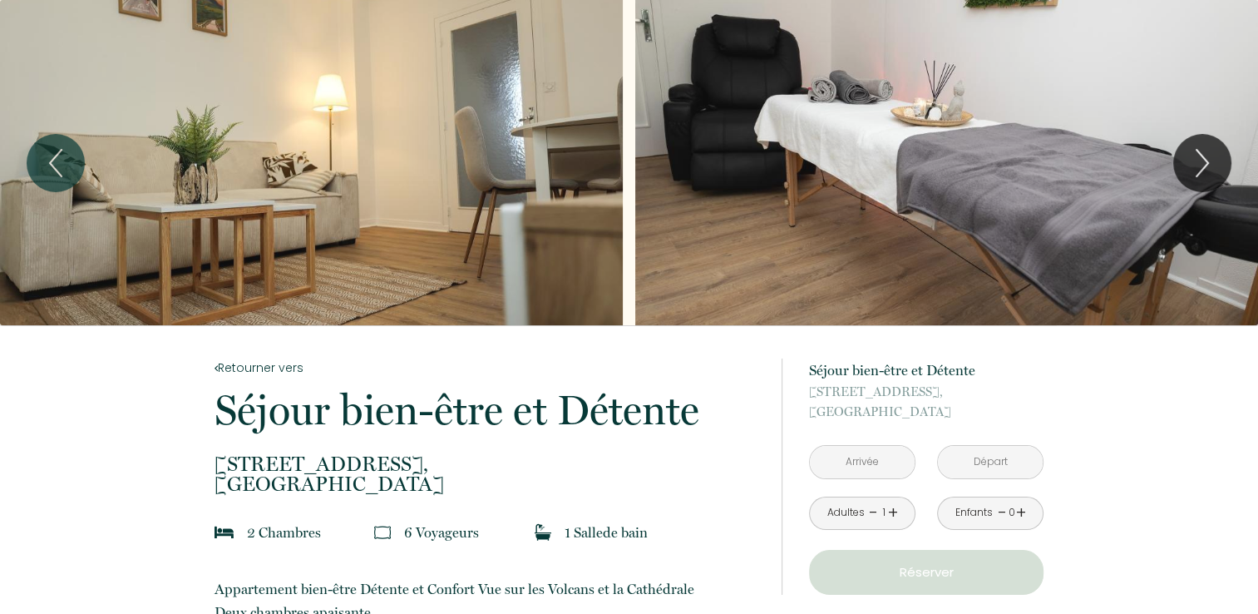
click at [283, 151] on div "Slideshow" at bounding box center [311, 162] width 623 height 325
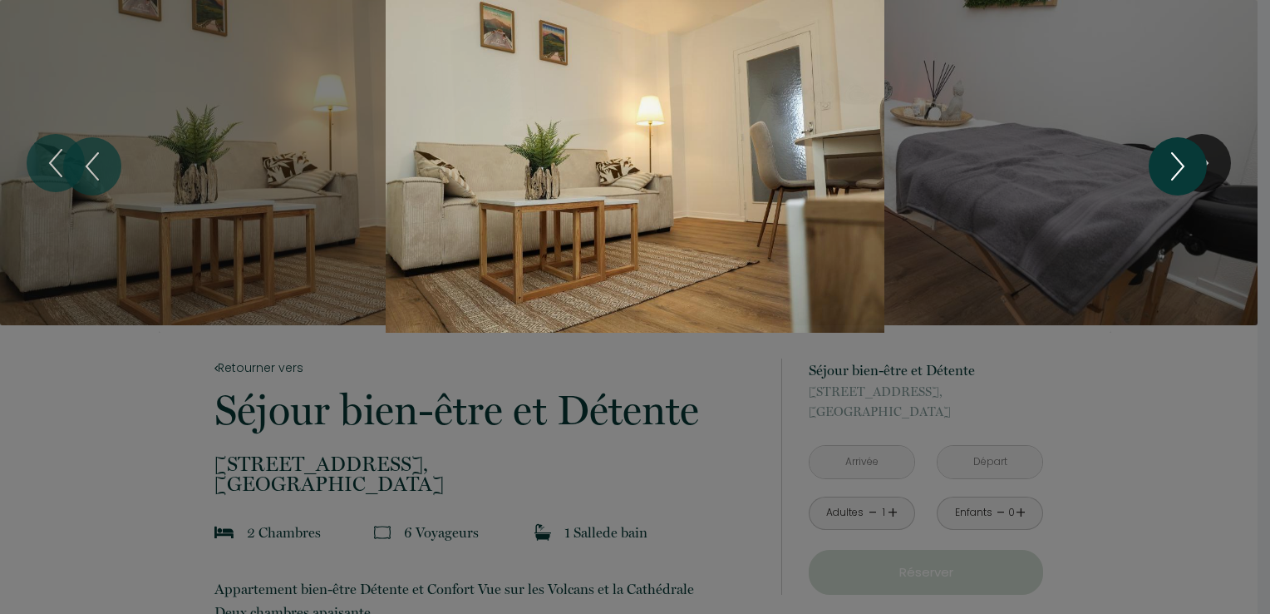
click at [1195, 175] on button "Next" at bounding box center [1178, 166] width 58 height 58
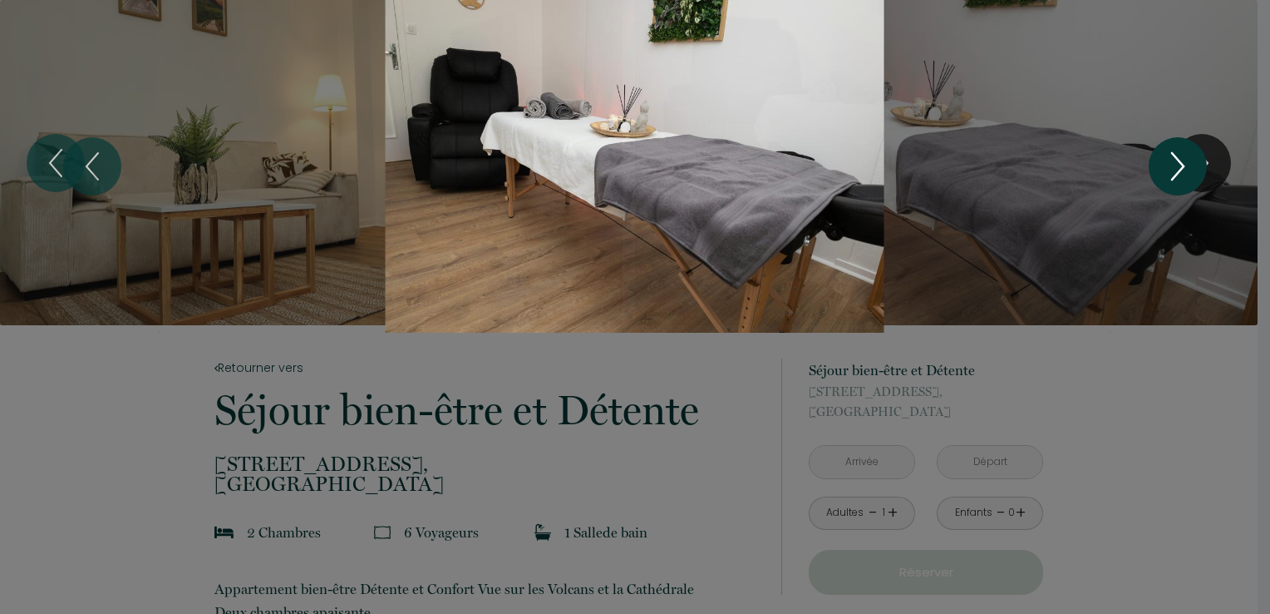
click at [1194, 175] on icon "Next" at bounding box center [1178, 166] width 35 height 50
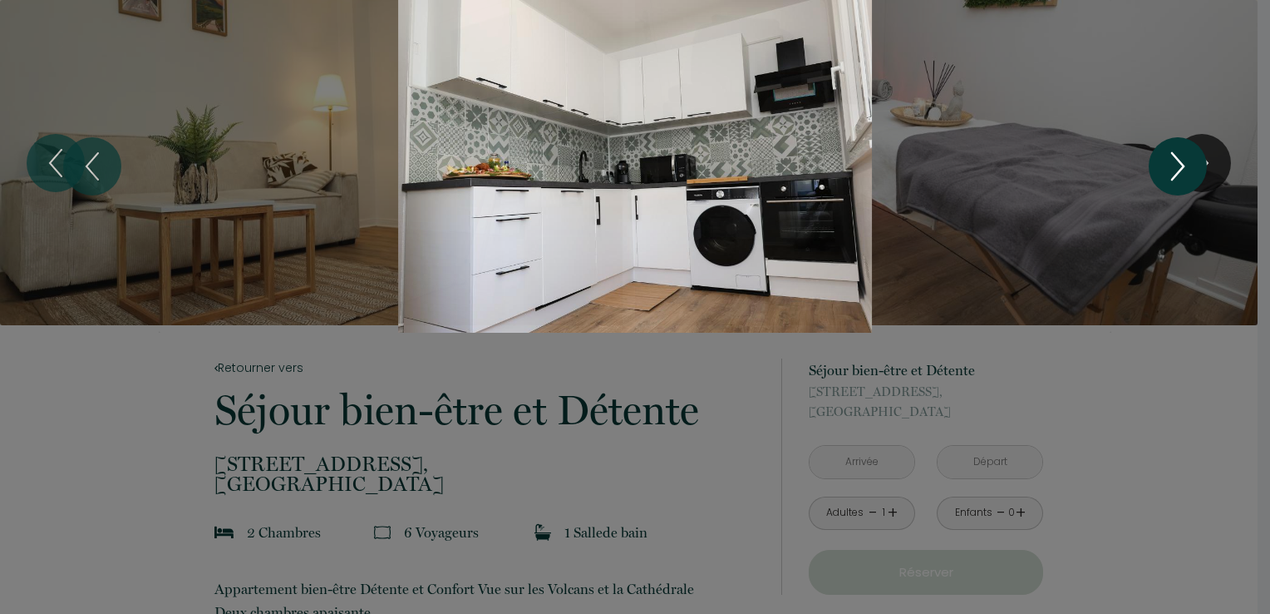
click at [1174, 168] on icon "Next" at bounding box center [1178, 166] width 35 height 50
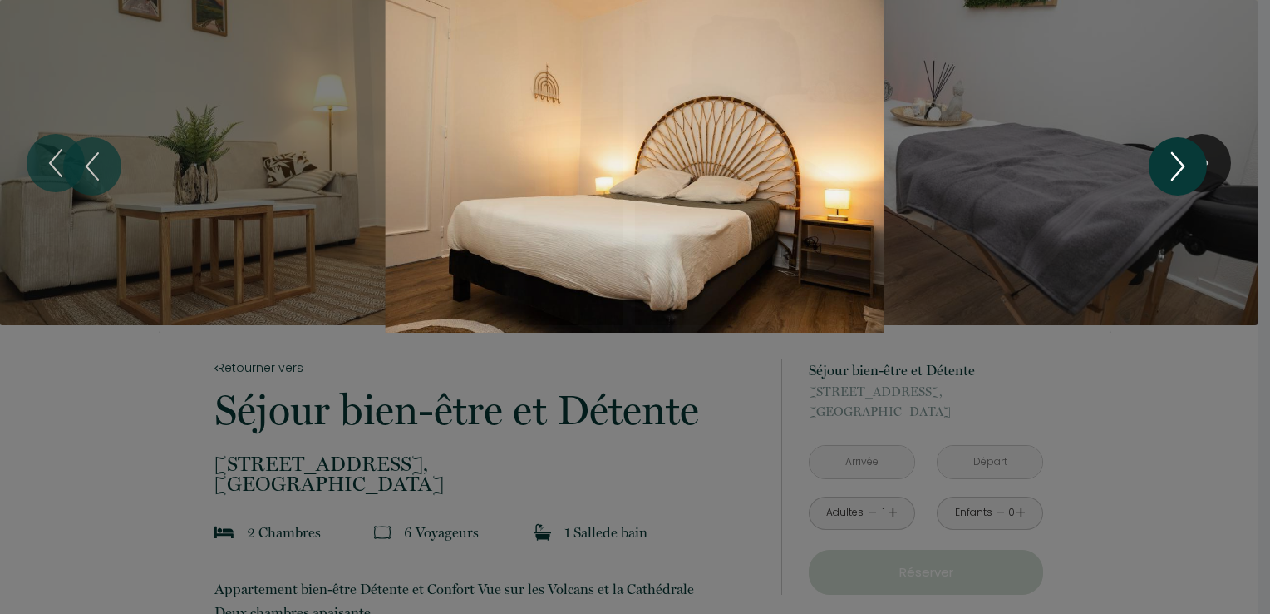
click at [1174, 168] on icon "Next" at bounding box center [1178, 166] width 35 height 50
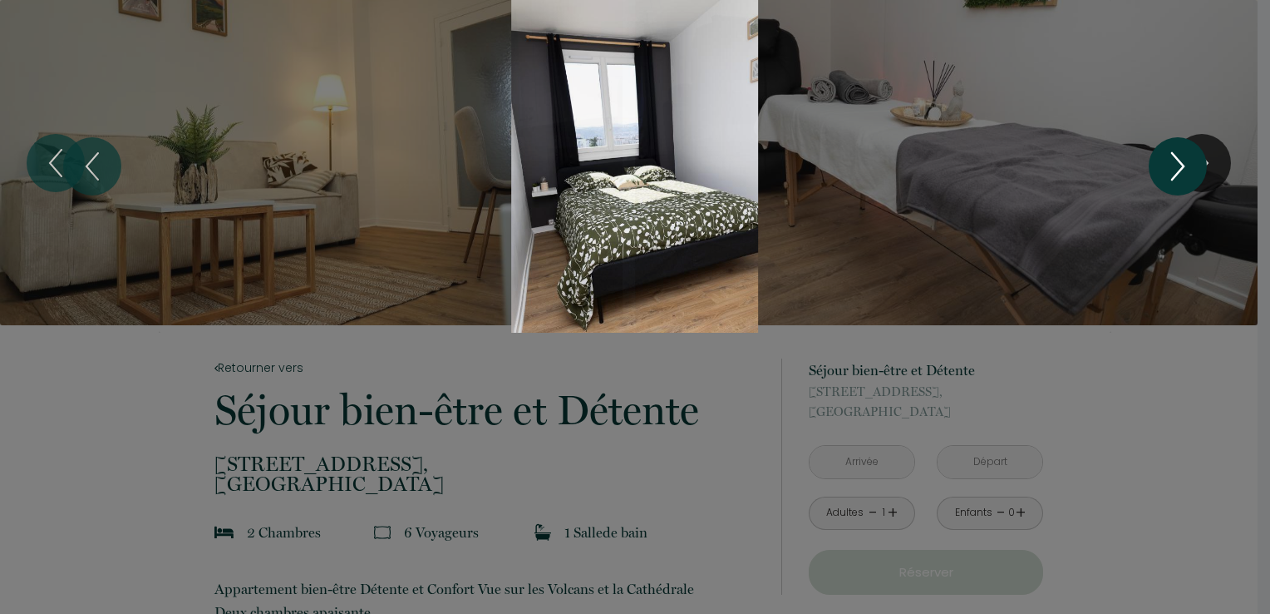
click at [1174, 168] on icon "Next" at bounding box center [1178, 166] width 35 height 50
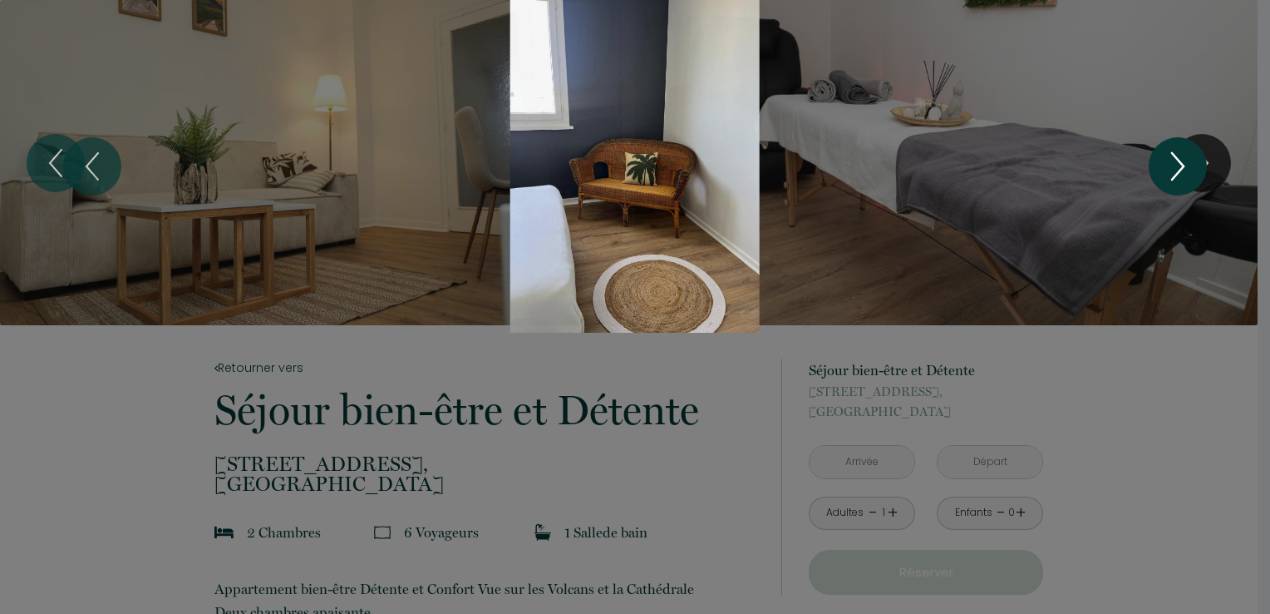
click at [1174, 168] on icon "Next" at bounding box center [1178, 166] width 35 height 50
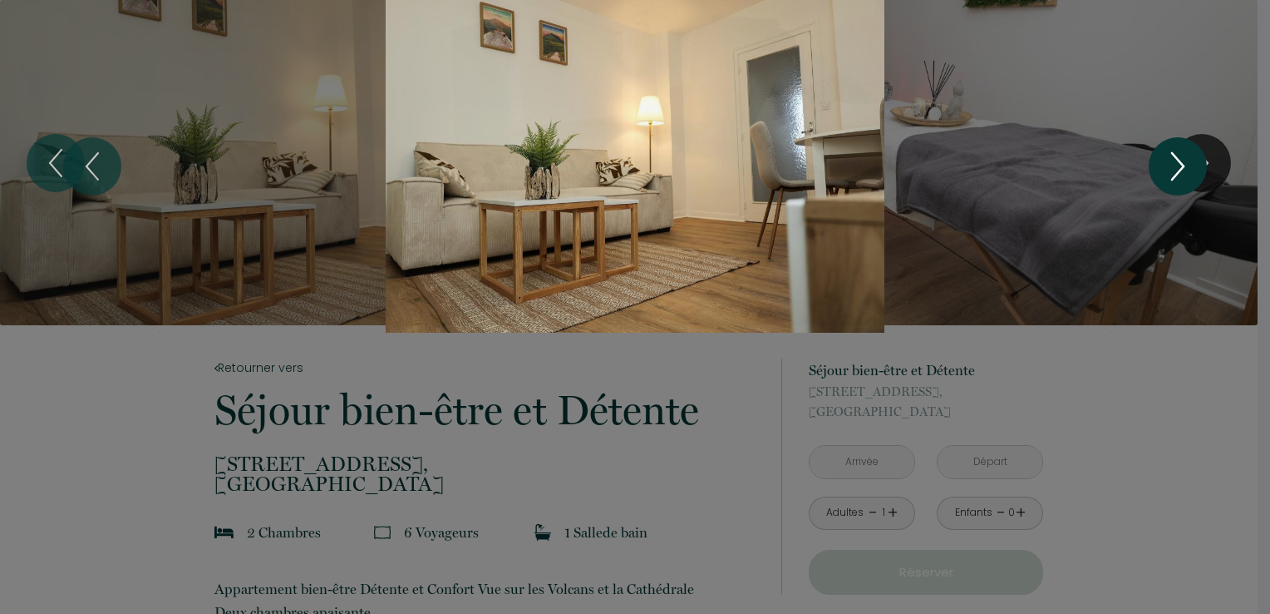
click at [1174, 168] on icon "Next" at bounding box center [1178, 166] width 35 height 50
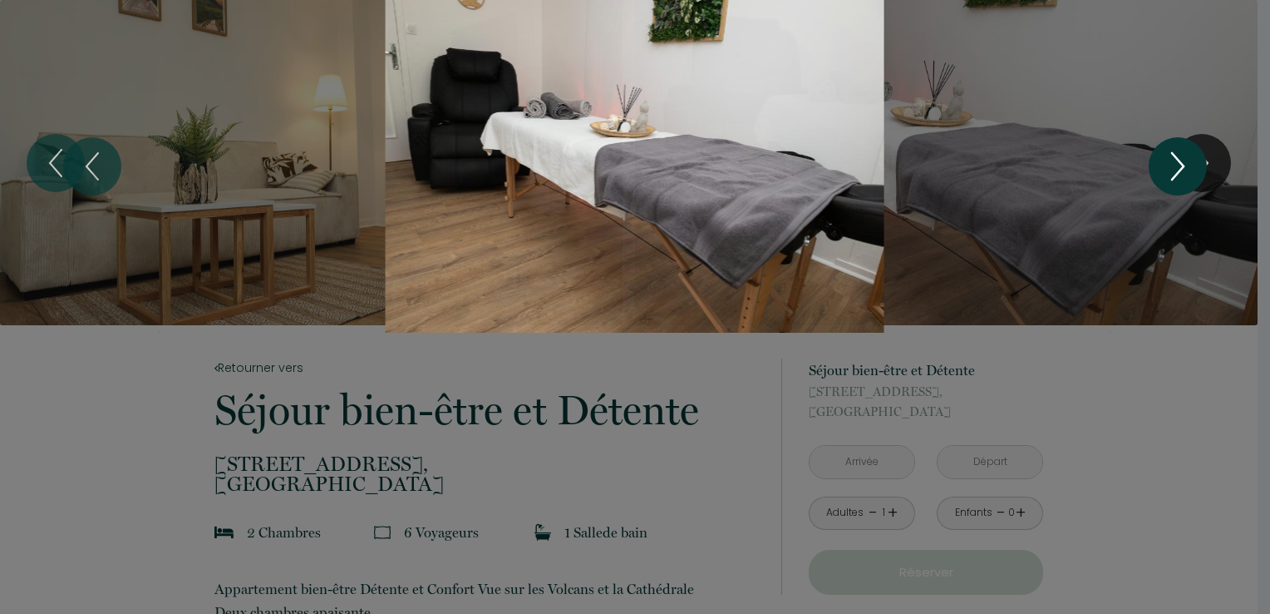
click at [1174, 168] on icon "Next" at bounding box center [1178, 166] width 35 height 50
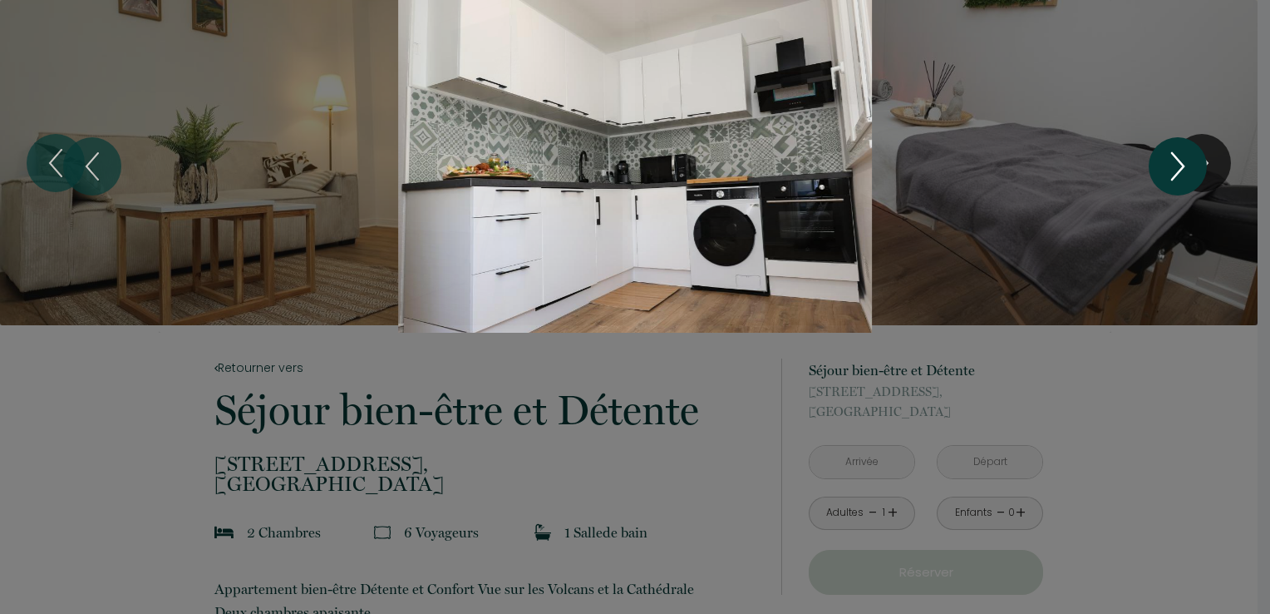
click at [1174, 168] on icon "Next" at bounding box center [1178, 166] width 35 height 50
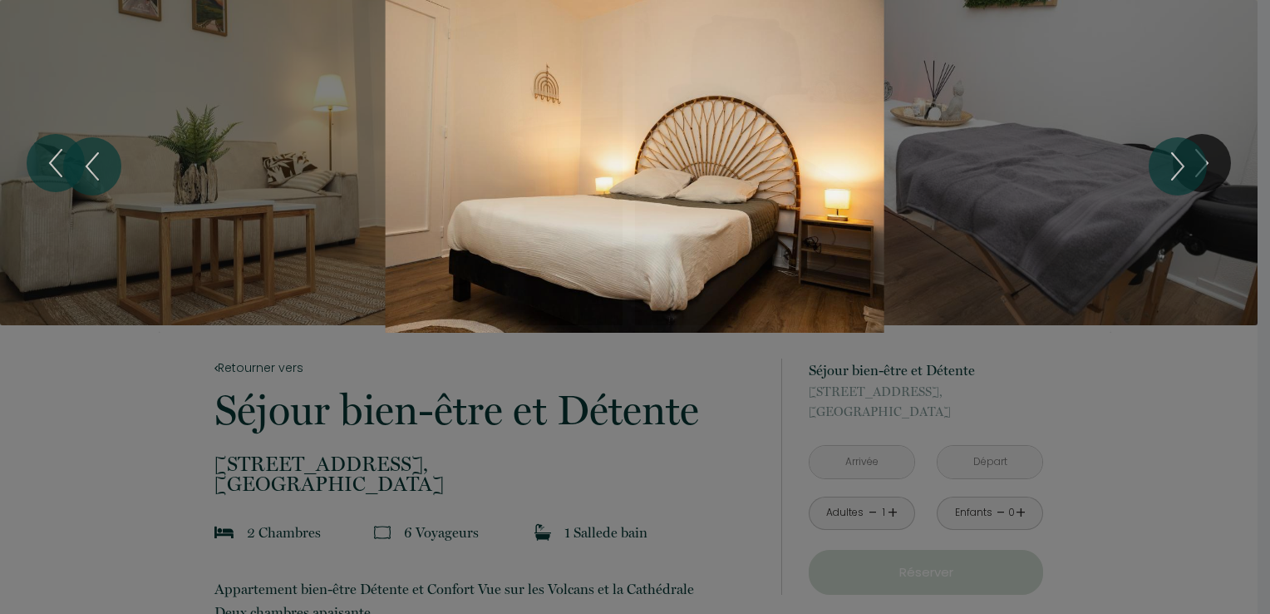
click at [1052, 304] on div "Slideshow" at bounding box center [635, 166] width 953 height 333
